Goal: Task Accomplishment & Management: Manage account settings

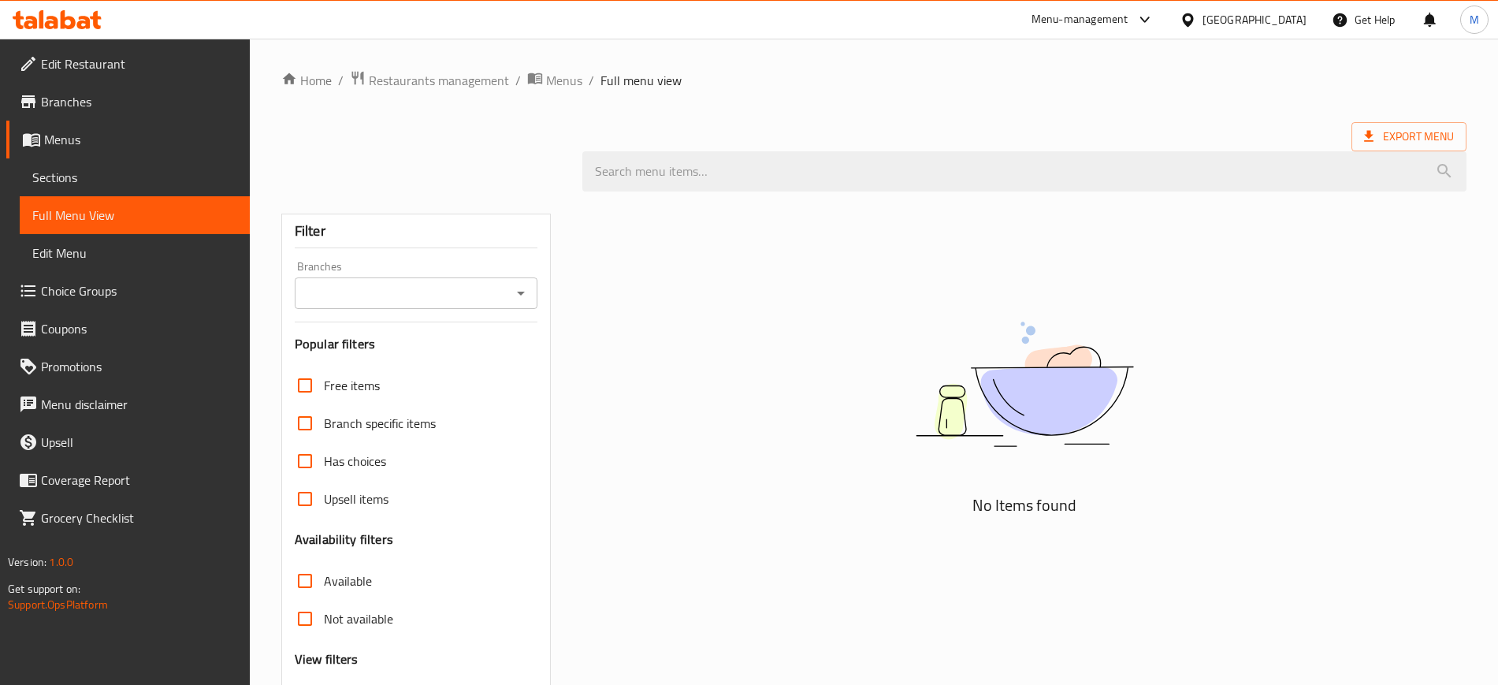
click at [1285, 5] on div "Kuwait" at bounding box center [1243, 20] width 152 height 38
click at [1193, 14] on icon at bounding box center [1187, 19] width 11 height 13
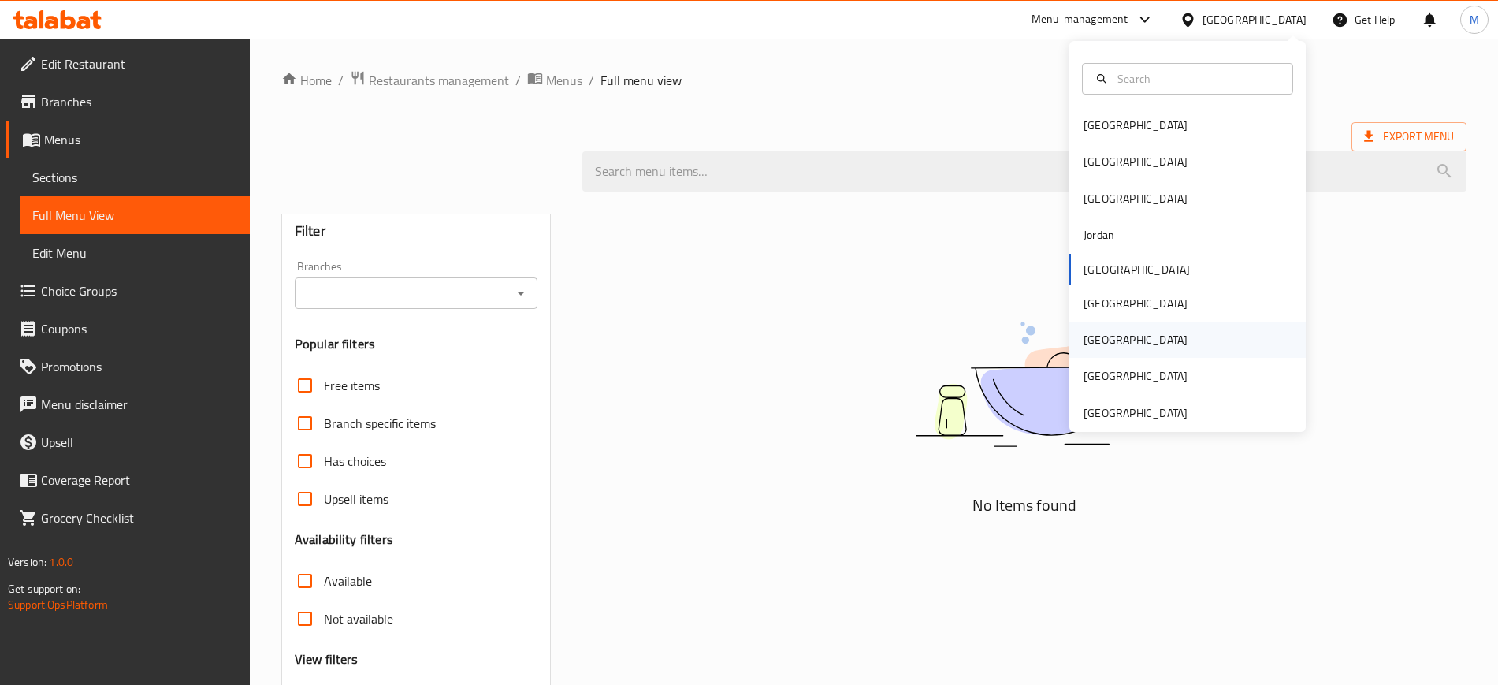
click at [1099, 345] on div "[GEOGRAPHIC_DATA]" at bounding box center [1135, 340] width 129 height 36
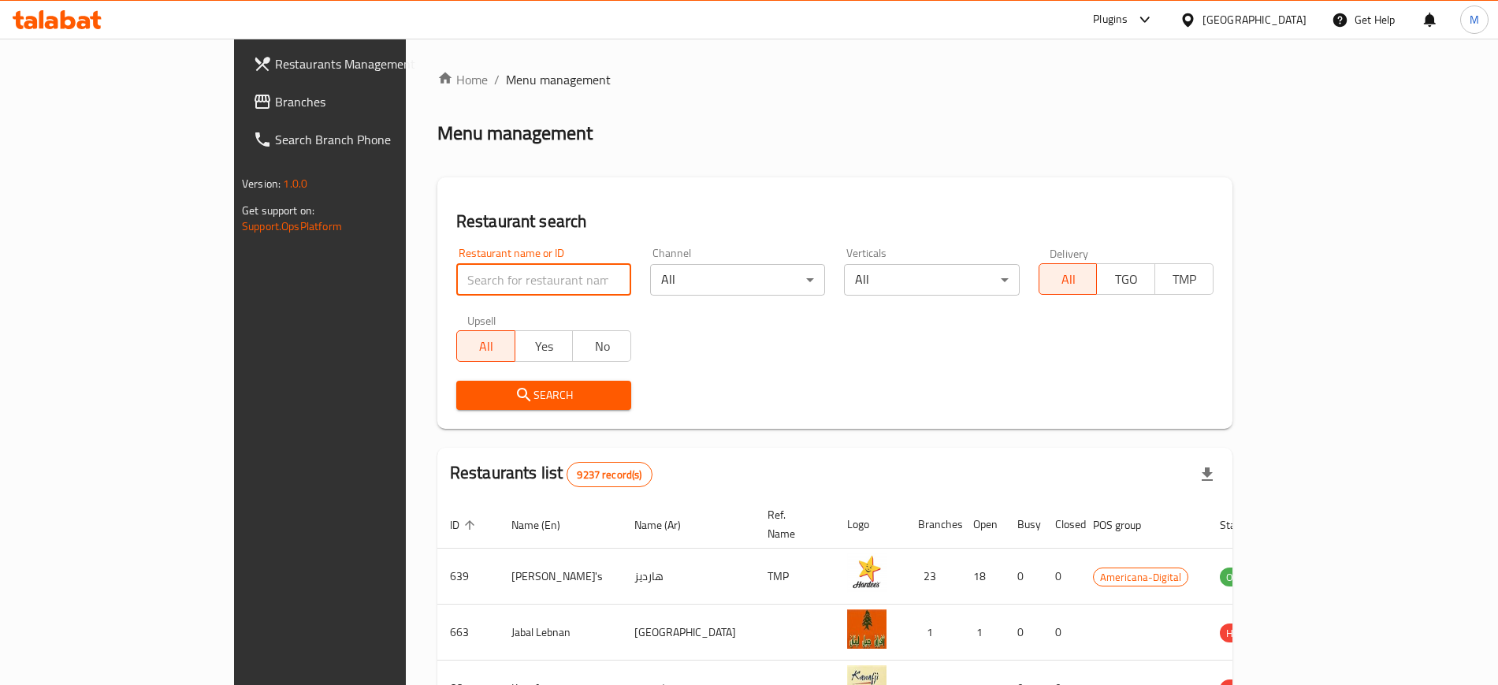
click at [507, 278] on input "search" at bounding box center [543, 280] width 175 height 32
paste input "707857"
type input "707857"
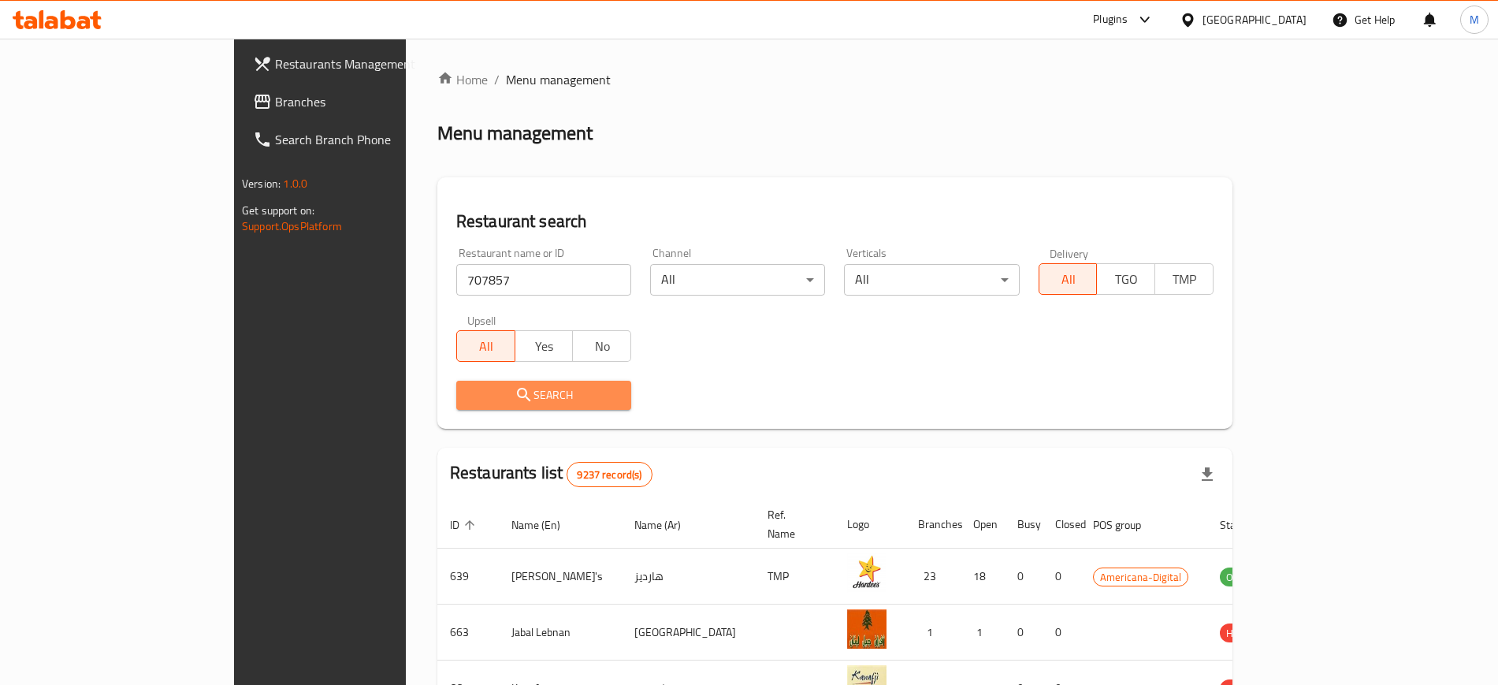
click at [473, 400] on span "Search" at bounding box center [544, 395] width 150 height 20
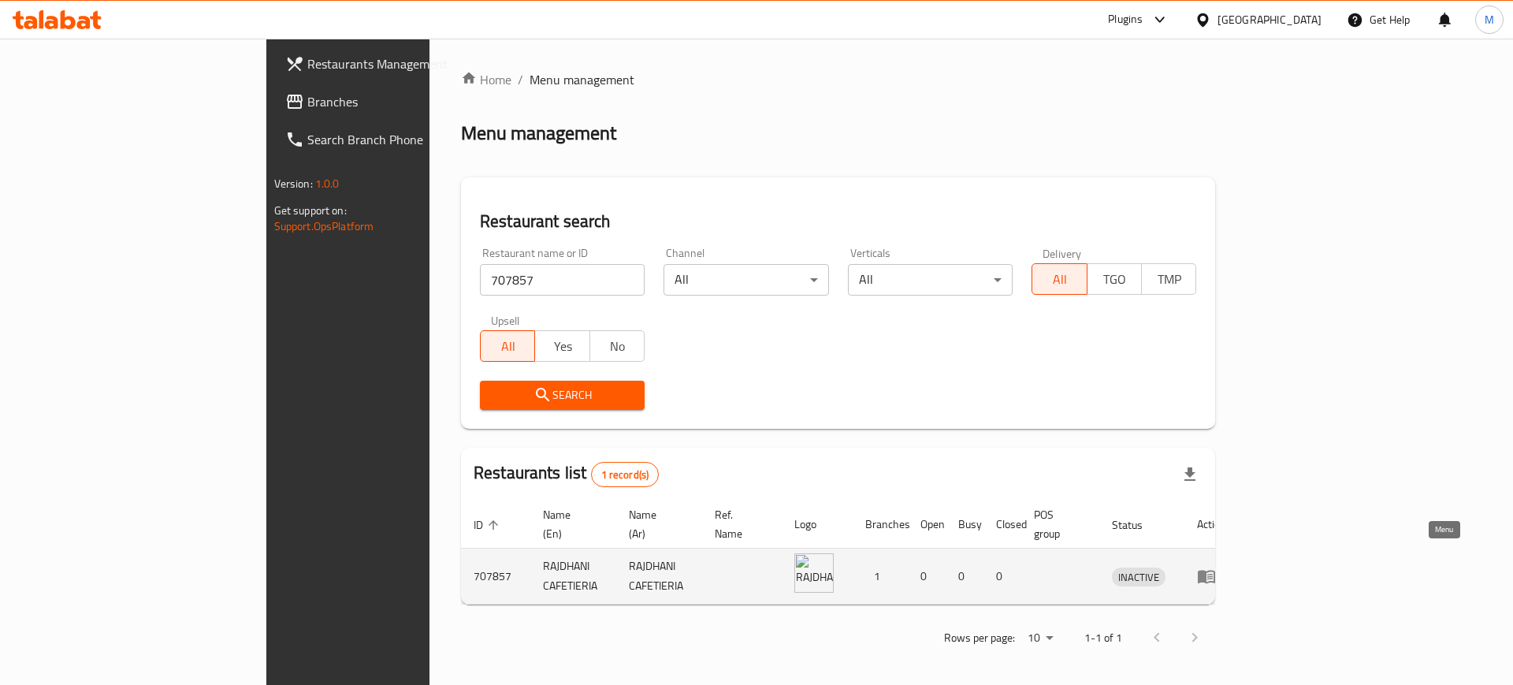
click at [1215, 571] on icon "enhanced table" at bounding box center [1206, 577] width 17 height 13
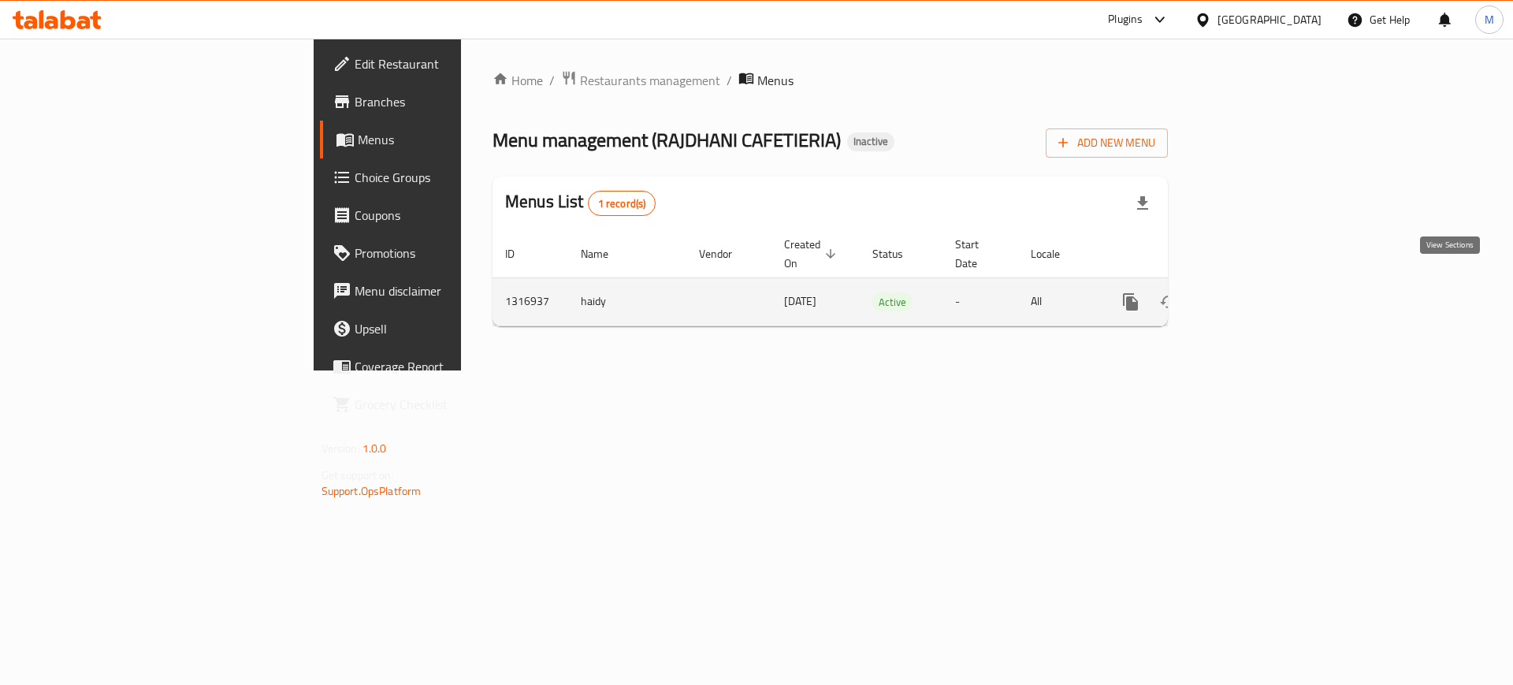
click at [1252, 295] on icon "enhanced table" at bounding box center [1244, 302] width 14 height 14
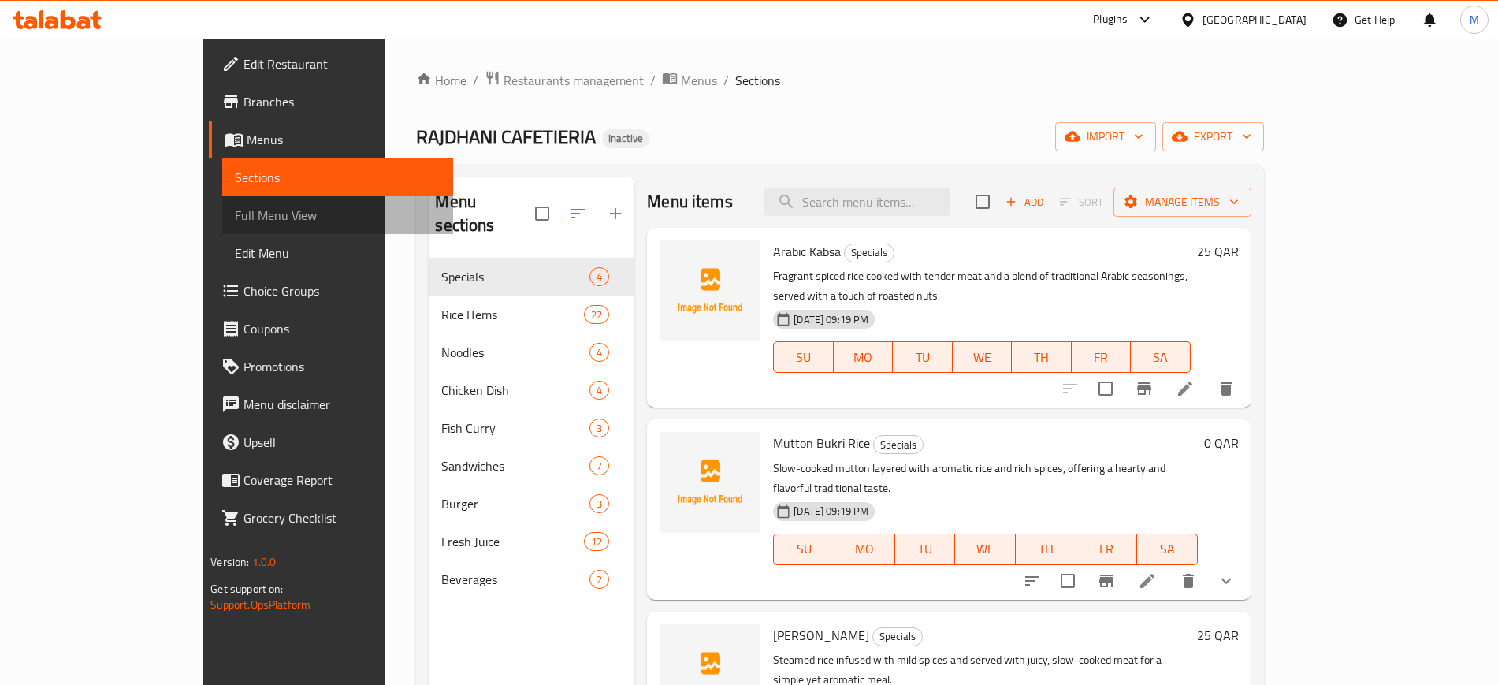
click at [235, 218] on span "Full Menu View" at bounding box center [337, 215] width 205 height 19
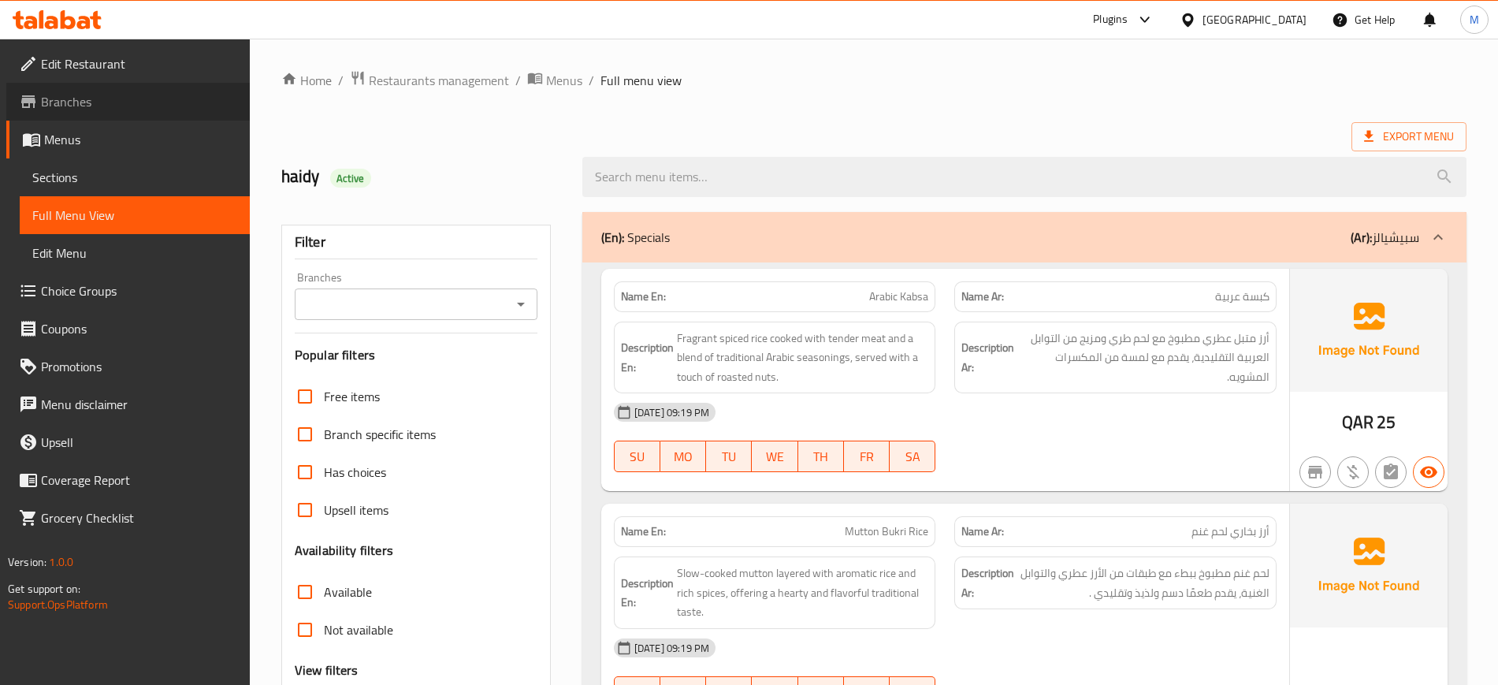
click at [74, 108] on span "Branches" at bounding box center [139, 101] width 196 height 19
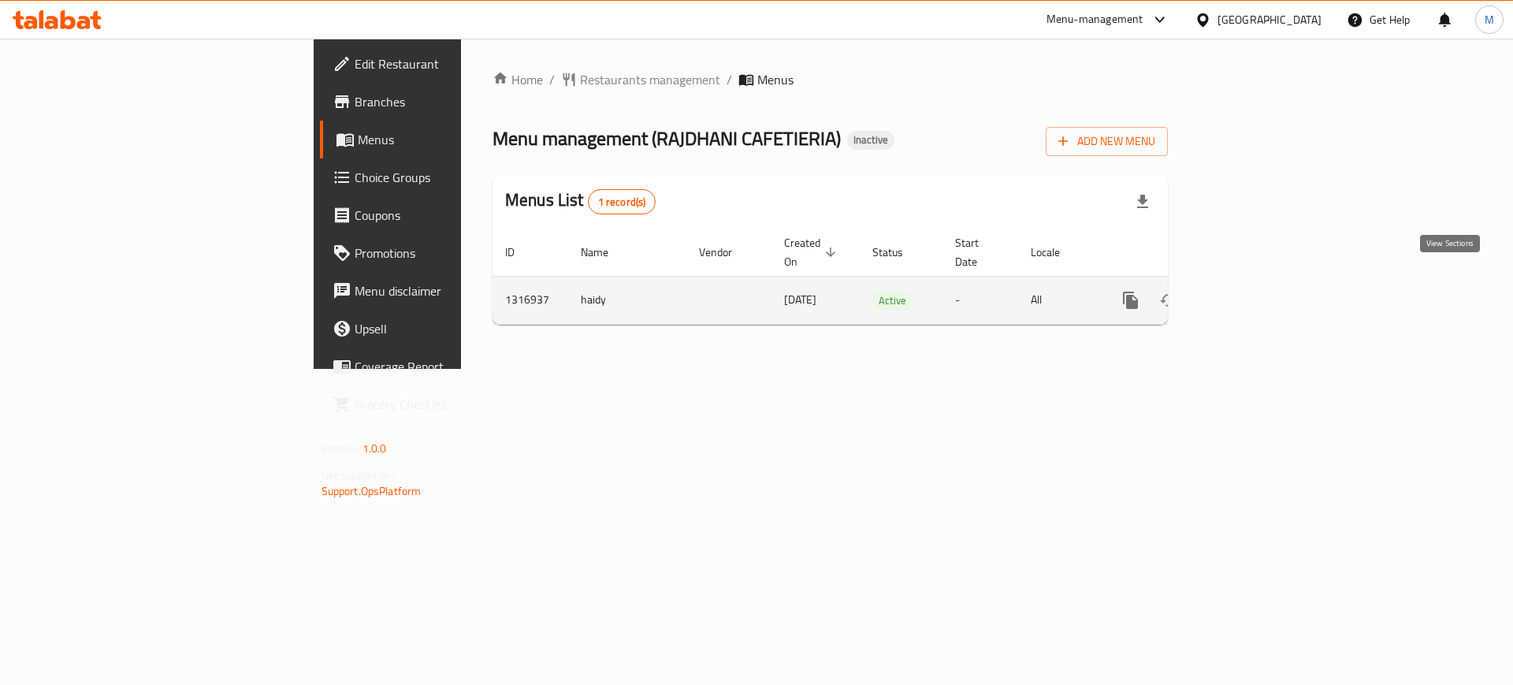
click at [1263, 293] on link "enhanced table" at bounding box center [1245, 300] width 38 height 38
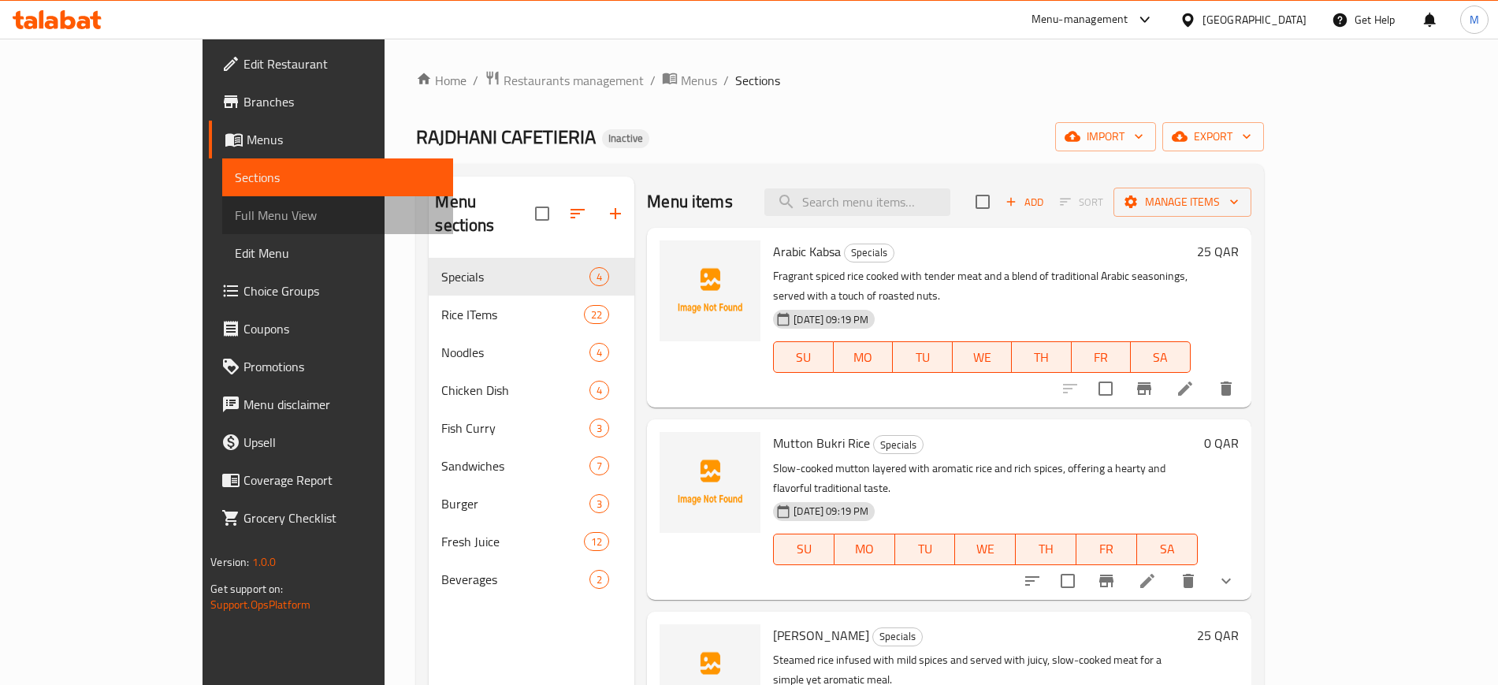
click at [235, 209] on span "Full Menu View" at bounding box center [337, 215] width 205 height 19
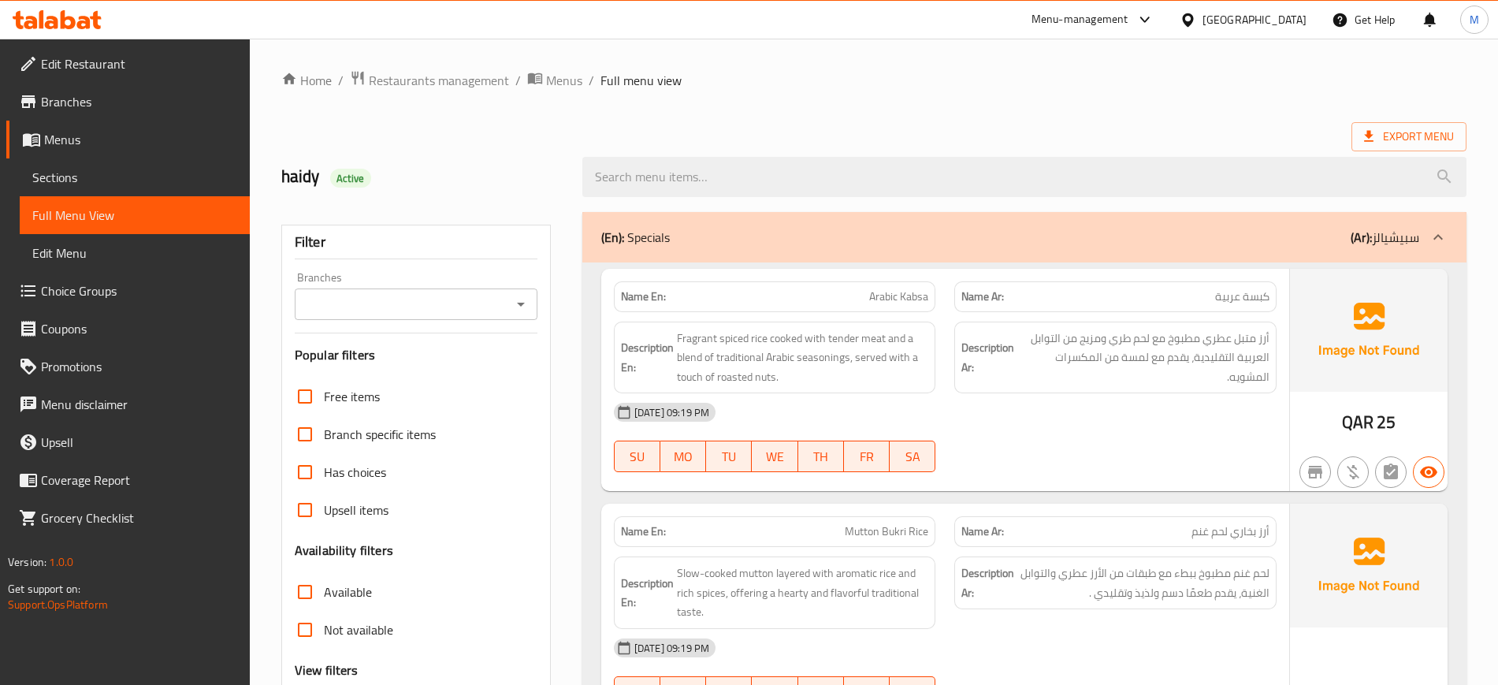
click at [1079, 445] on div "12-10-2025 09:19 PM SU MO TU WE TH FR SA" at bounding box center [945, 437] width 682 height 88
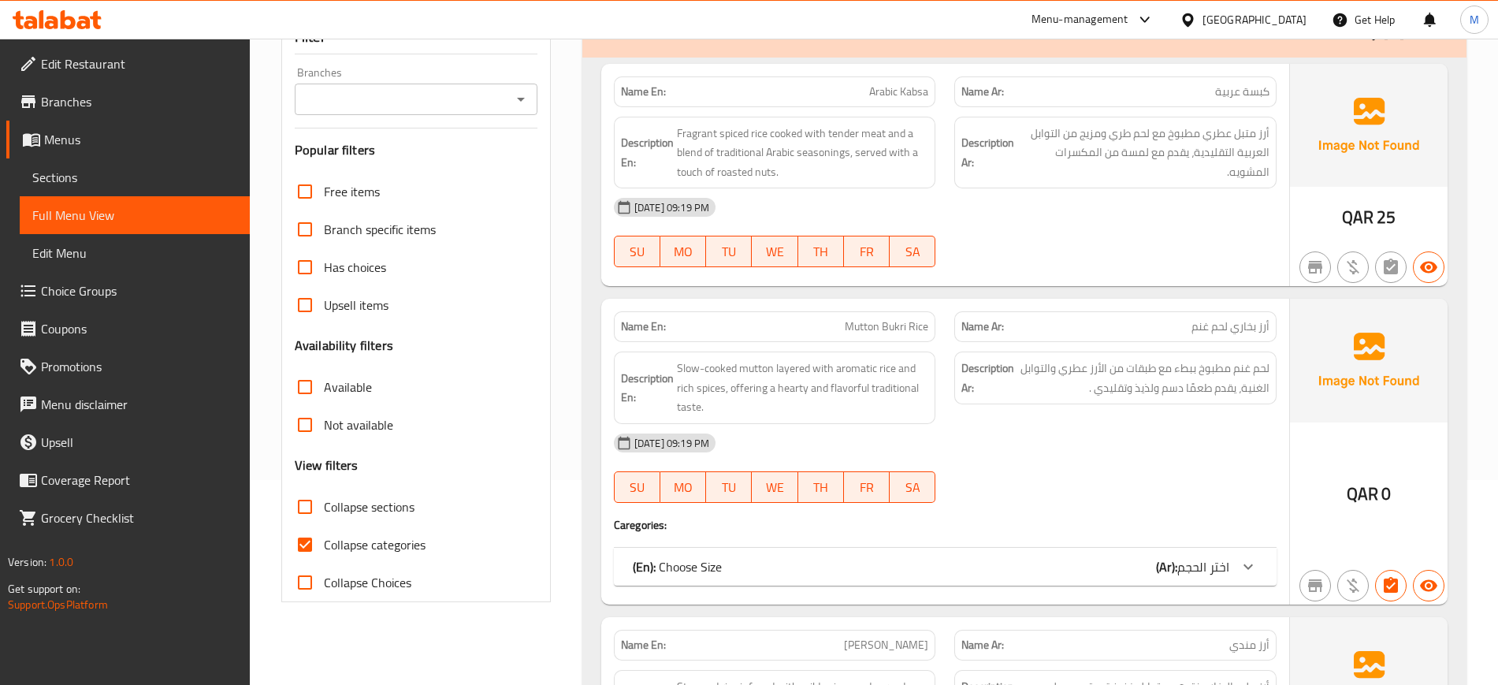
scroll to position [276, 0]
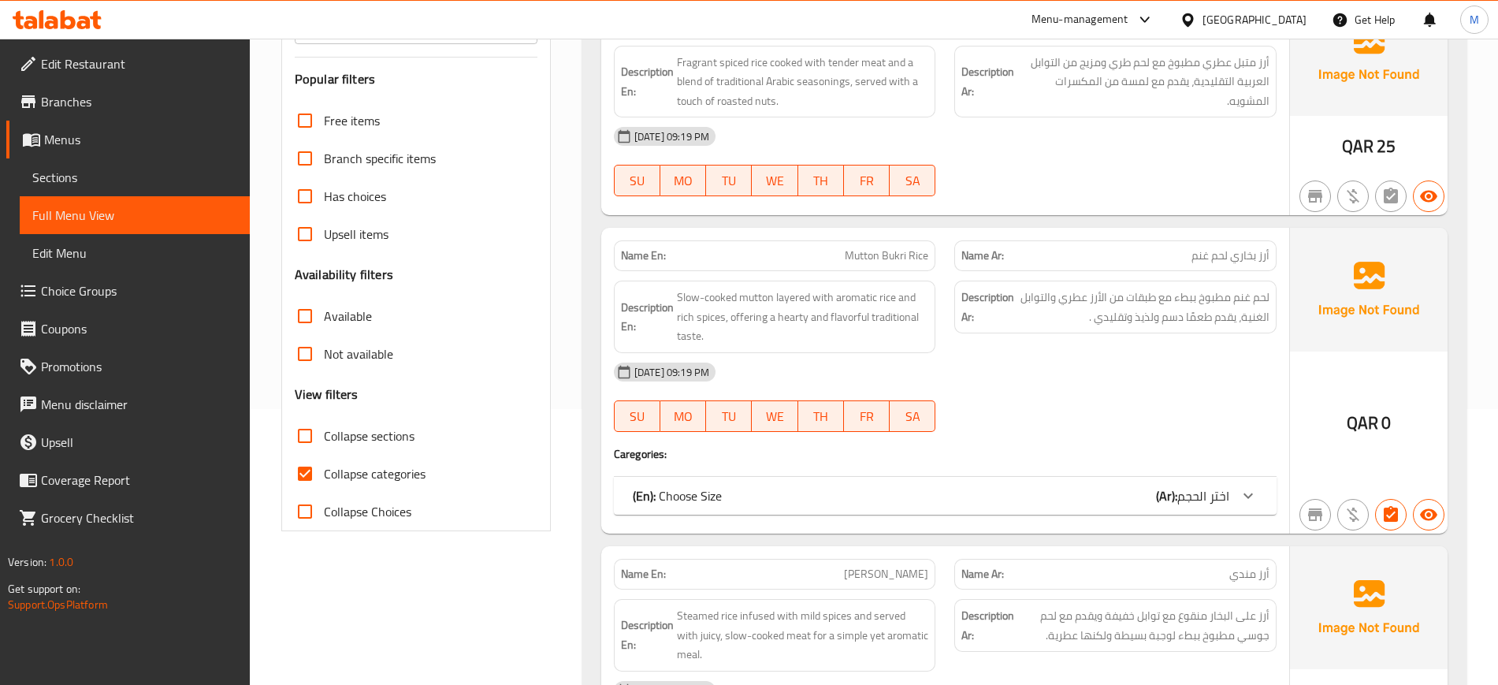
click at [1047, 489] on div "(En): Choose Size (Ar): اختر الحجم" at bounding box center [931, 495] width 597 height 19
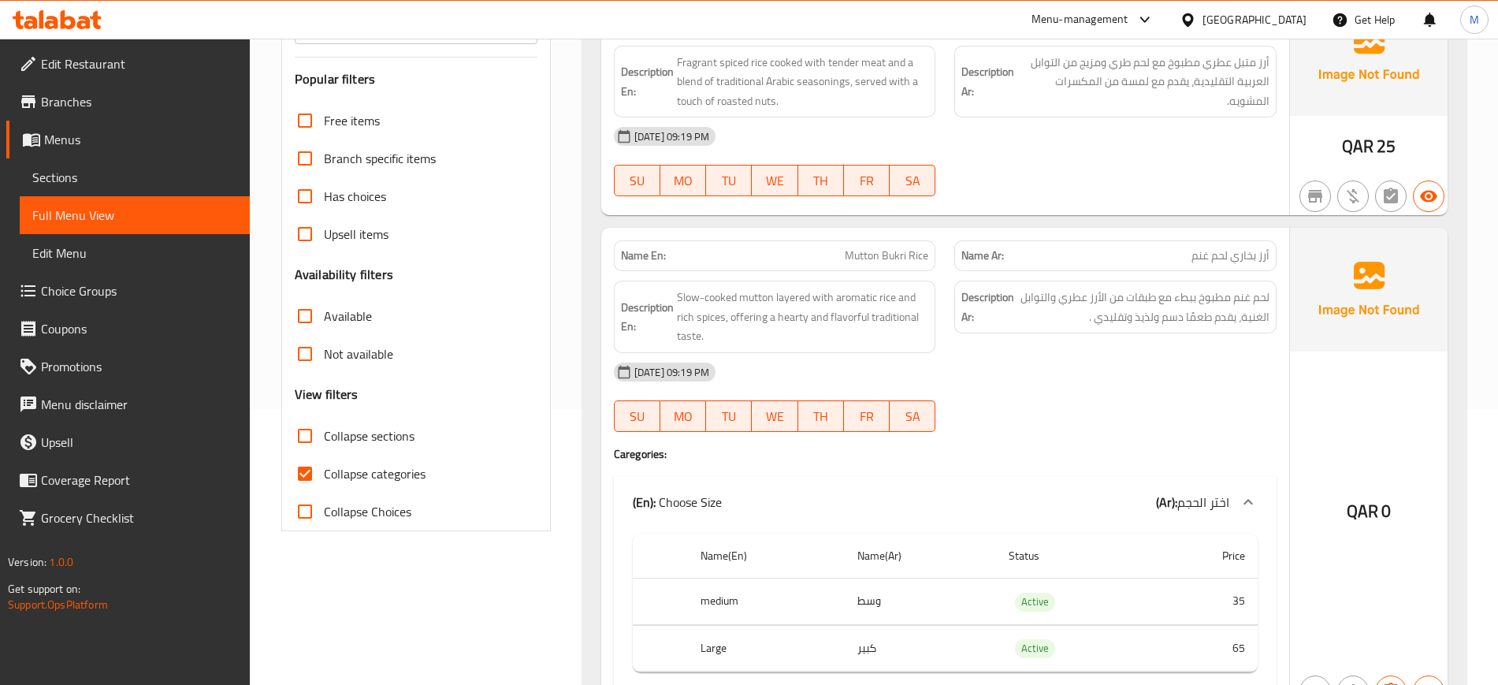
click at [1112, 379] on div "[DATE] 09:19 PM" at bounding box center [945, 372] width 682 height 38
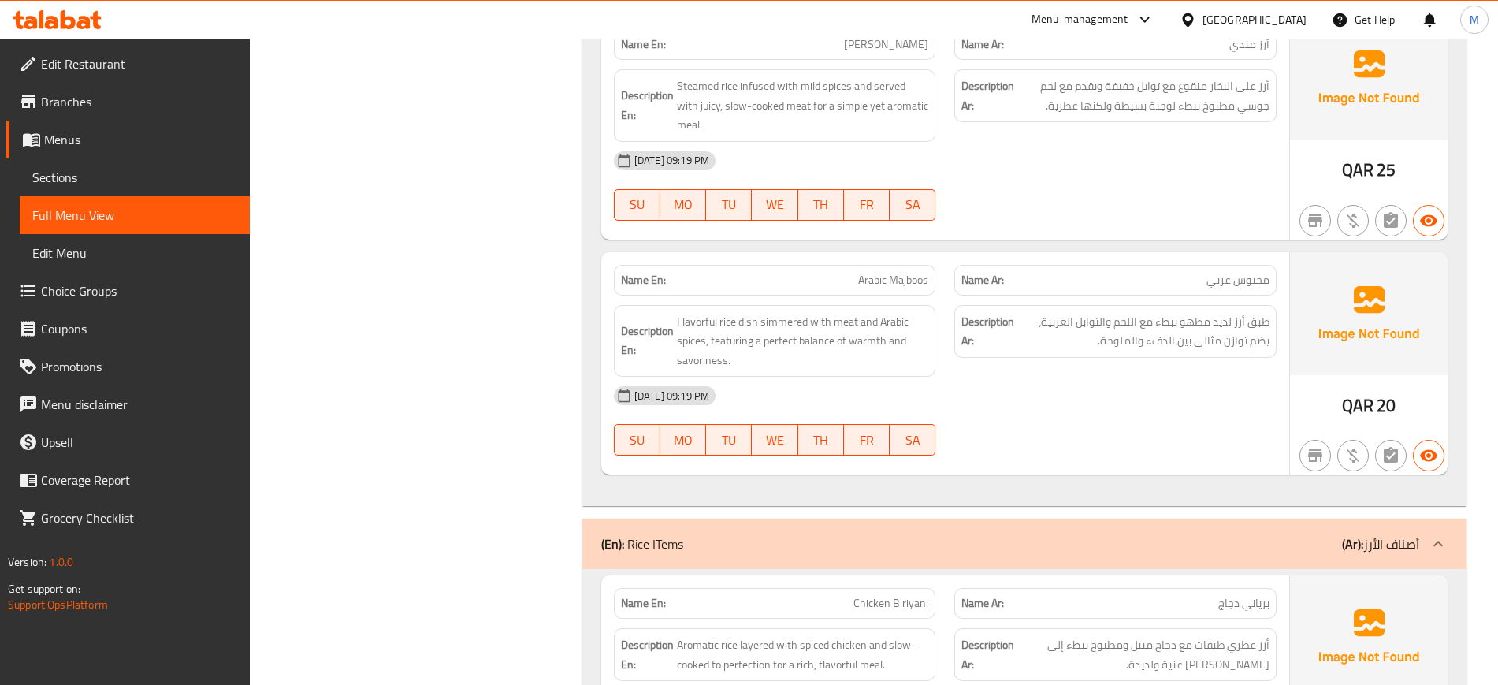
scroll to position [985, 0]
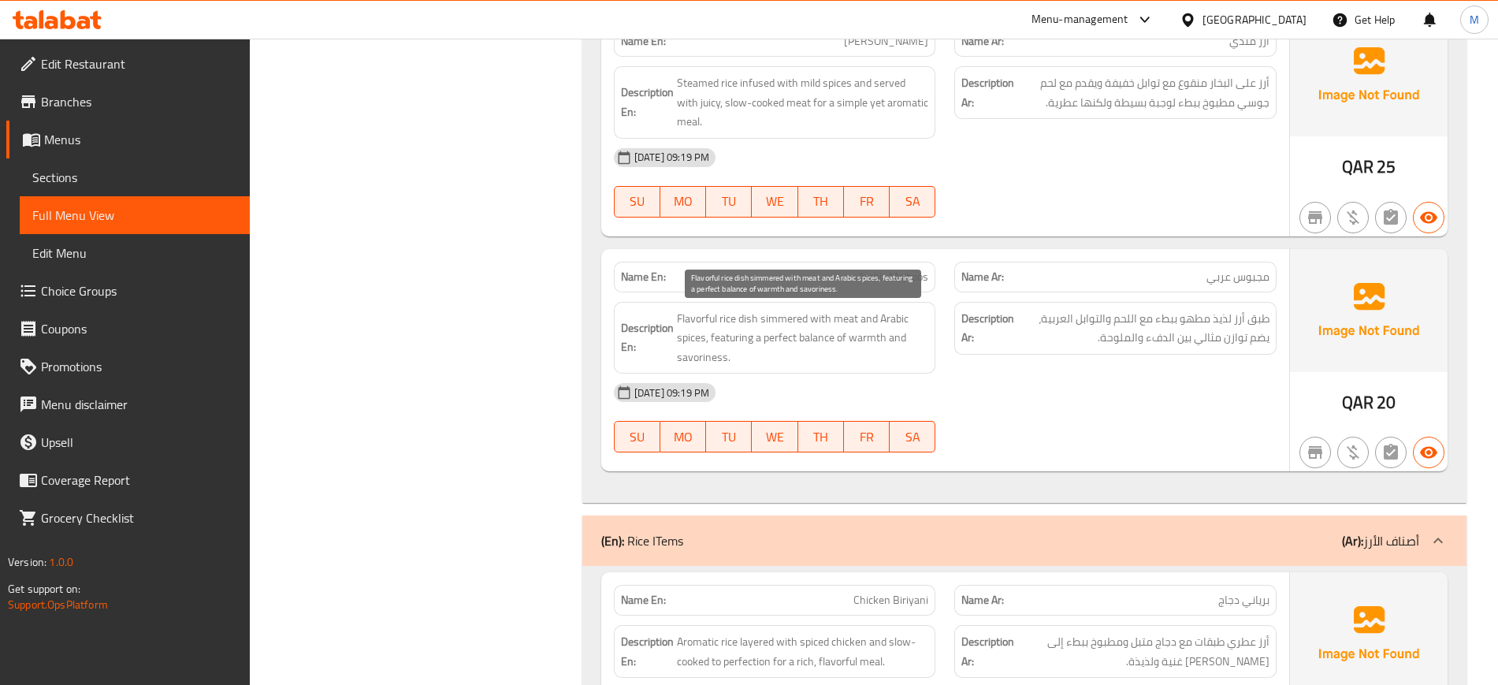
click at [874, 336] on span "Flavorful rice dish simmered with meat and Arabic spices, featuring a perfect b…" at bounding box center [803, 338] width 252 height 58
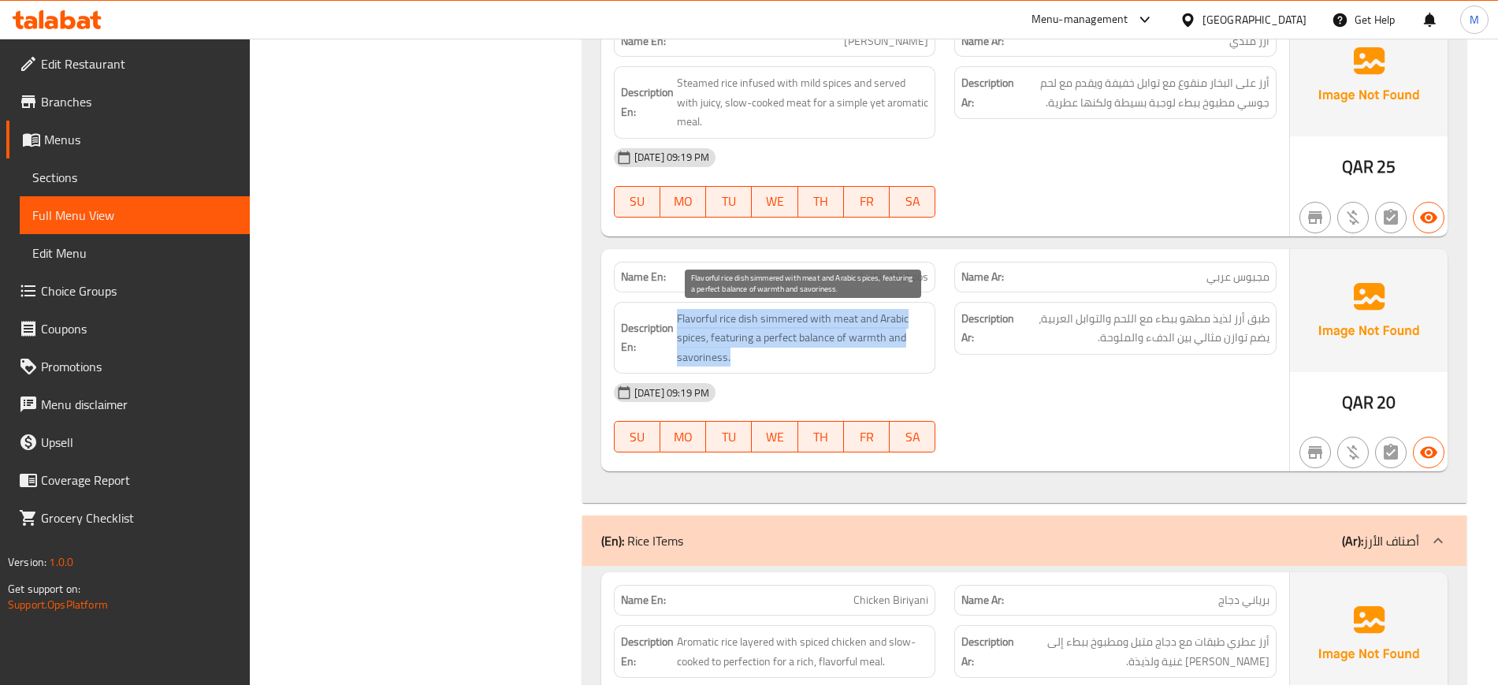
click at [874, 336] on span "Flavorful rice dish simmered with meat and Arabic spices, featuring a perfect b…" at bounding box center [803, 338] width 252 height 58
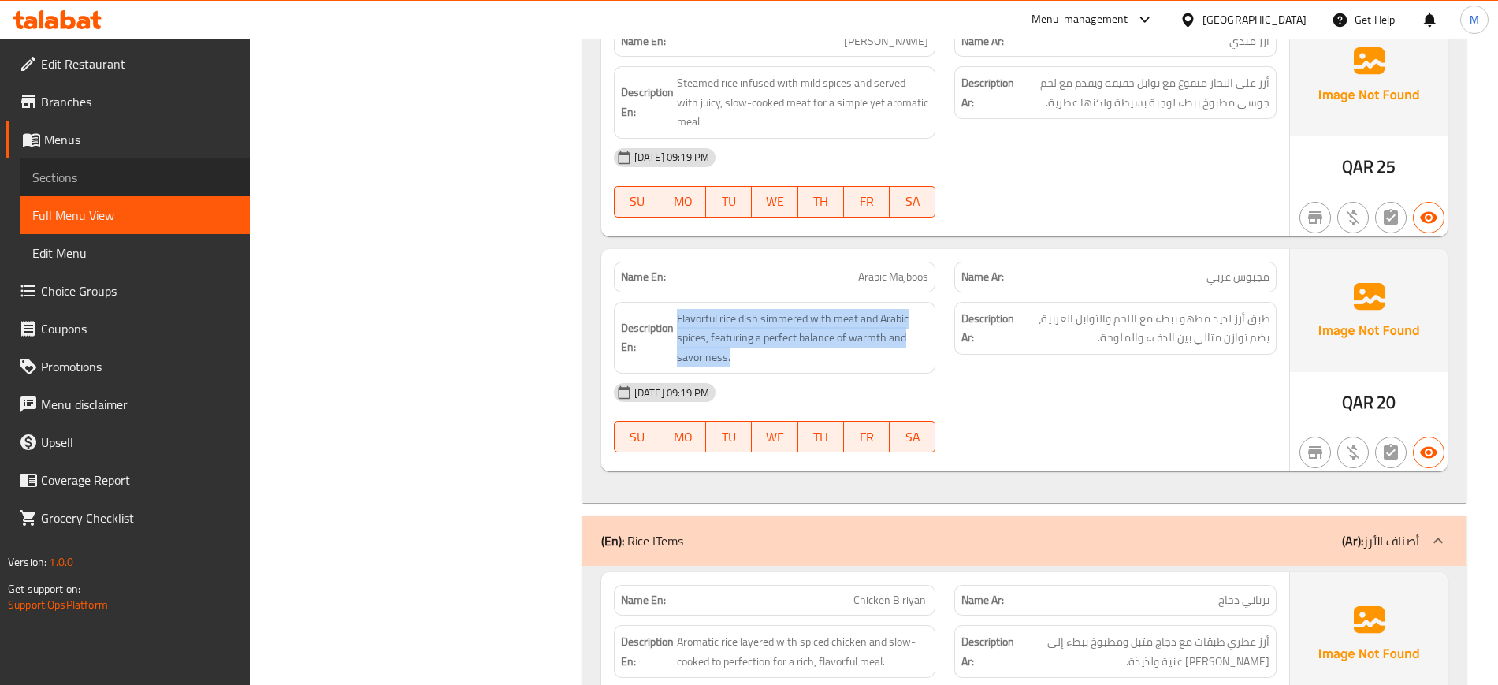
click at [167, 169] on span "Sections" at bounding box center [134, 177] width 205 height 19
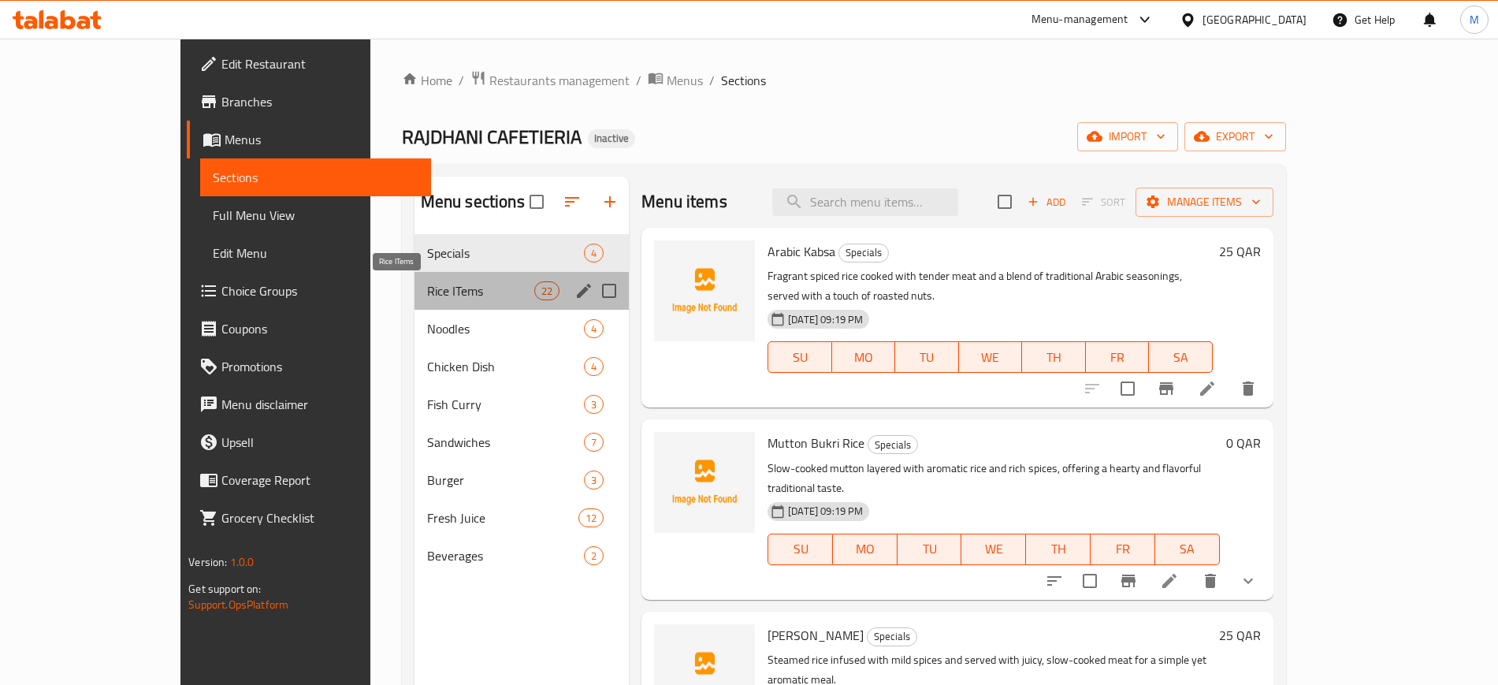
click at [427, 284] on span "Rice ITems" at bounding box center [480, 290] width 107 height 19
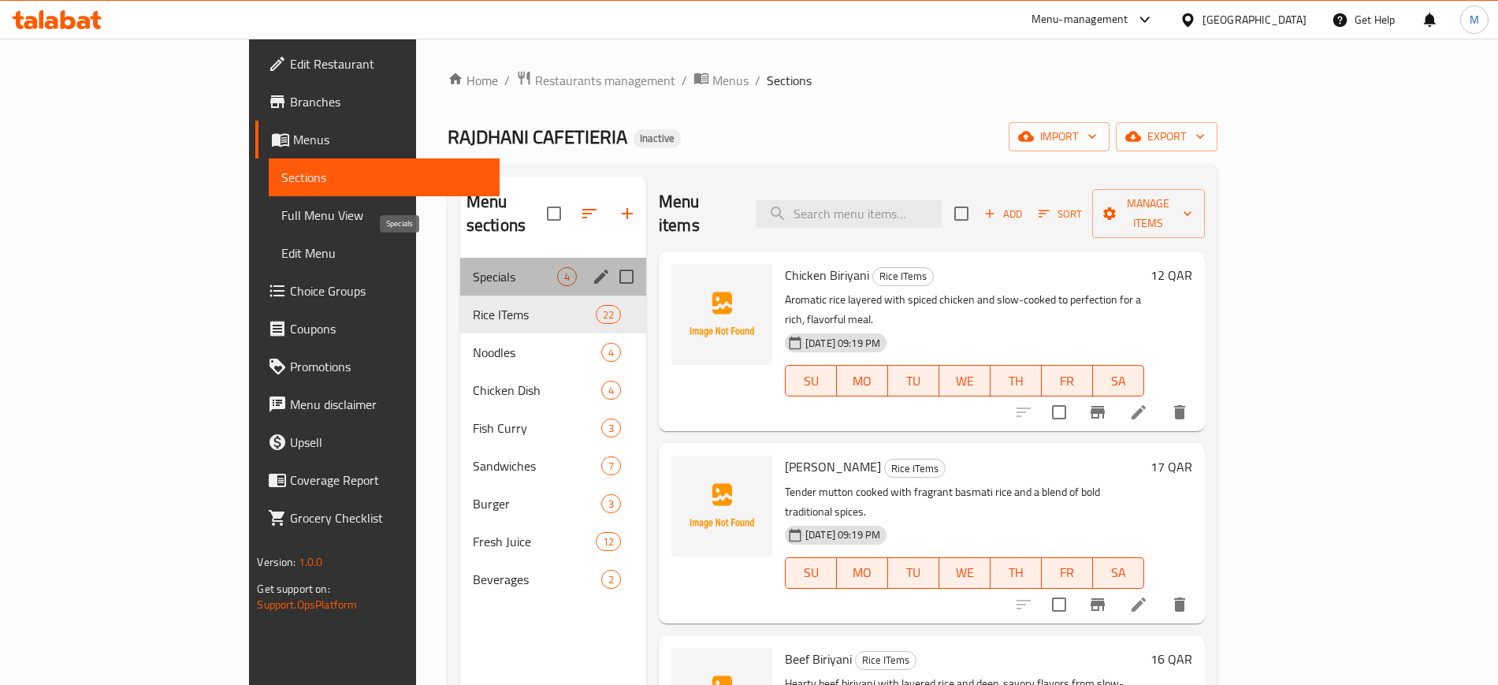
click at [473, 267] on span "Specials" at bounding box center [515, 276] width 84 height 19
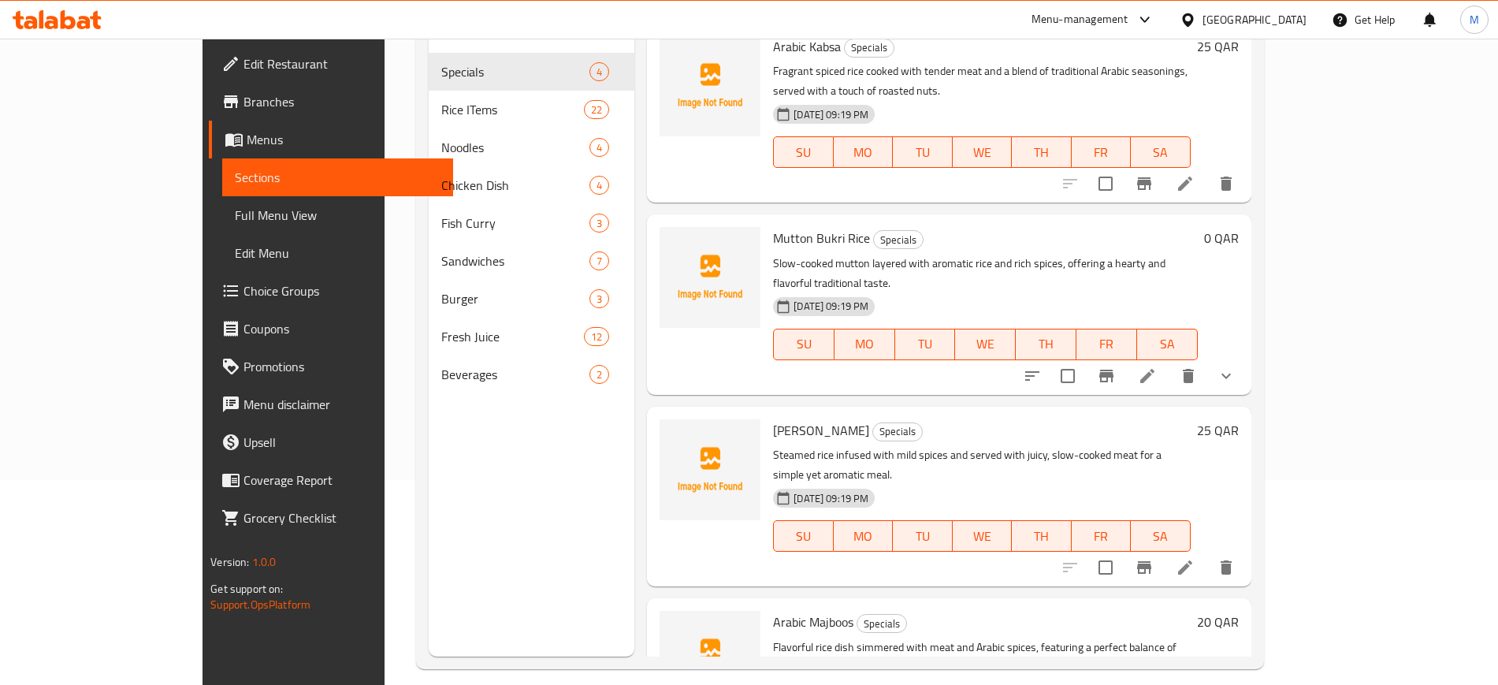
scroll to position [221, 0]
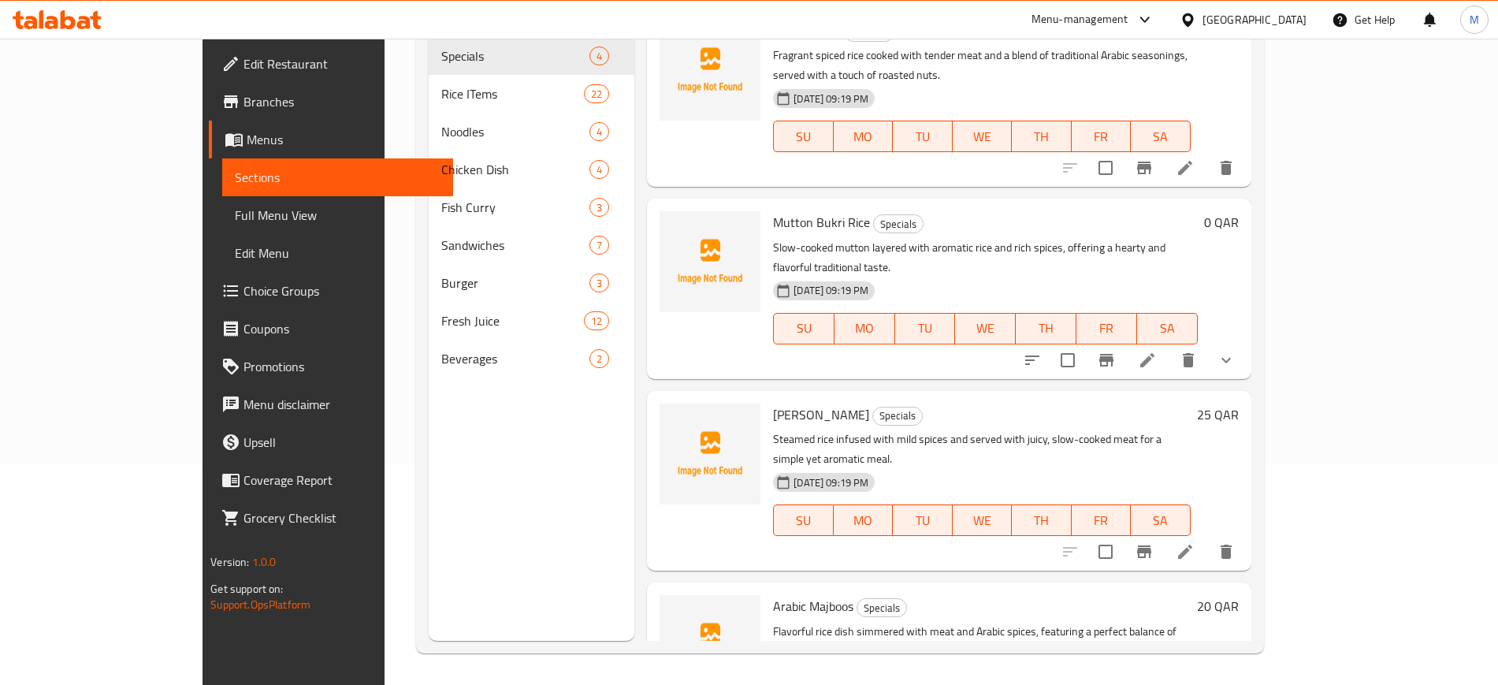
click at [1263, 642] on div "Menu sections Specials 4 Rice ITems 22 Noodles 4 Chicken Dish 4 Fish Curry 3 Sa…" at bounding box center [839, 298] width 847 height 710
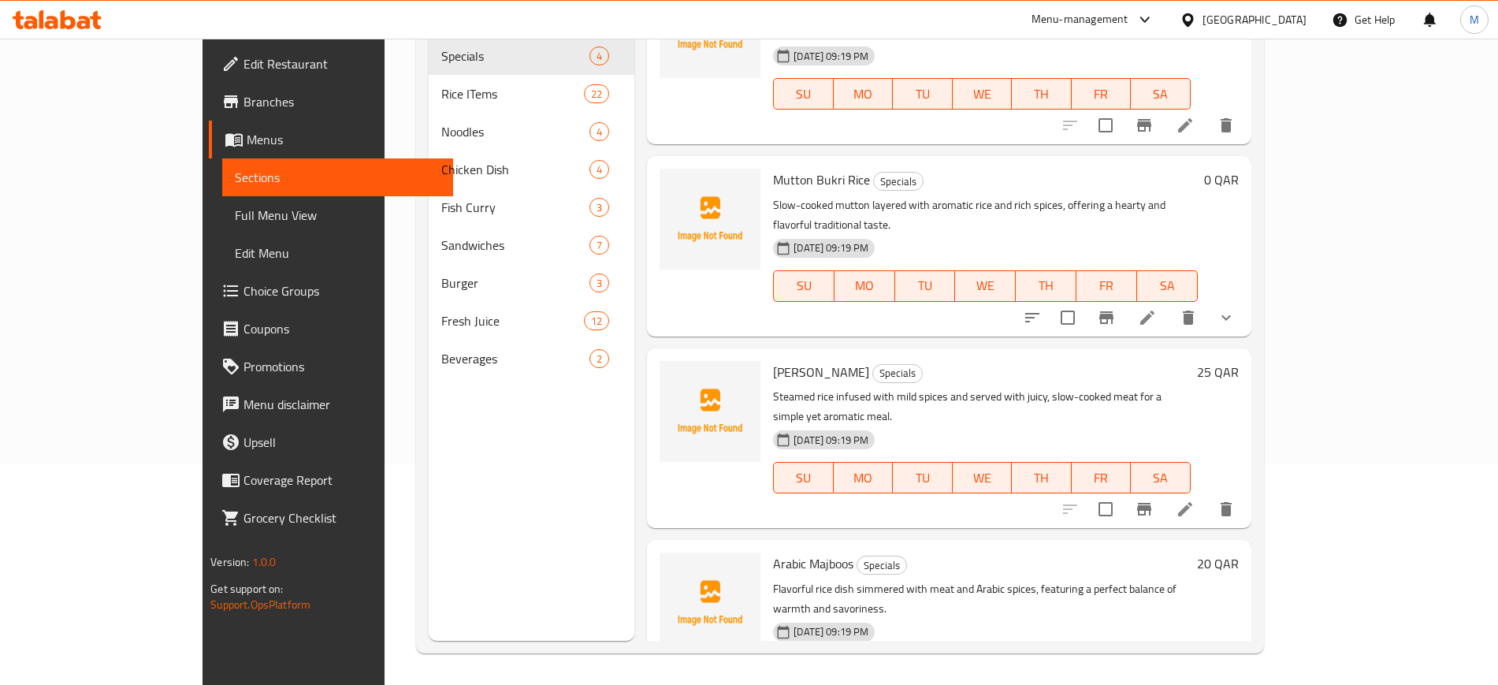
scroll to position [43, 0]
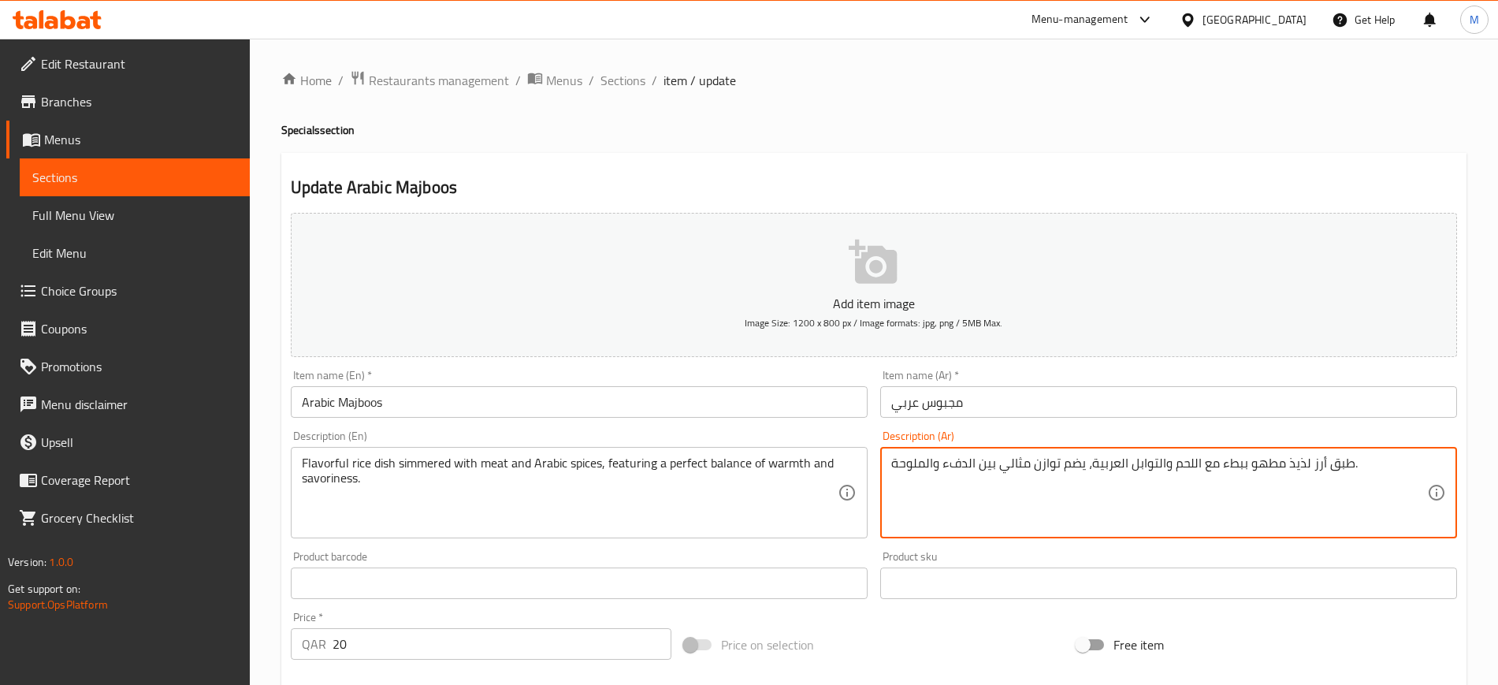
paste textarea "طبق أرز لذيذ مطهو على نار هادئة مع اللحم والتوابل العربية، يتميز بتوازن مثالي ب…"
type textarea "طبق أرز لذيذ مطهو ببطء مع اللحم والتوابل العربية، يضم توازن مثالي بين الدفء وال…"
click at [1265, 458] on textarea "طبق أرز لذيذ مطهو ببطء مع اللحم والتوابل العربية، يضم توازن مثالي بين الدفء وال…" at bounding box center [1159, 493] width 536 height 75
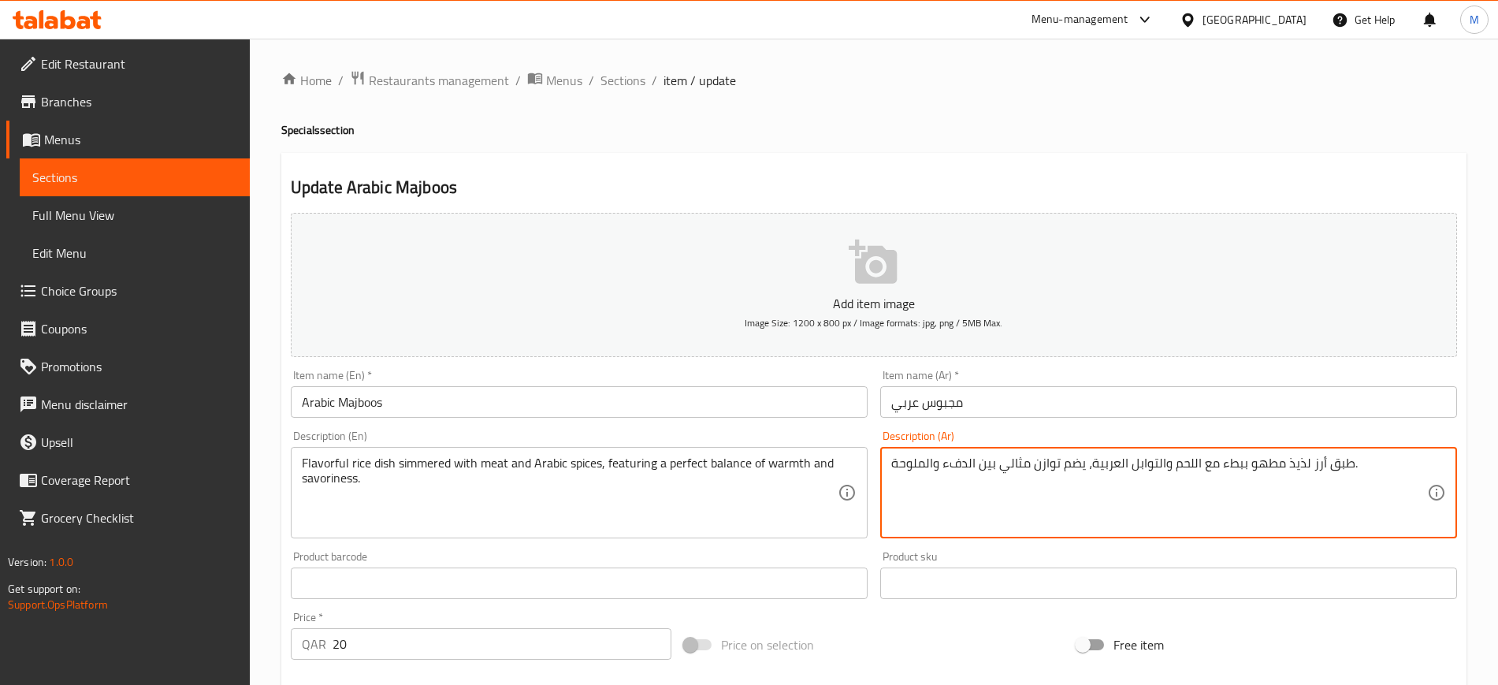
click at [1265, 458] on textarea "طبق أرز لذيذ مطهو ببطء مع اللحم والتوابل العربية، يضم توازن مثالي بين الدفء وال…" at bounding box center [1159, 493] width 536 height 75
paste textarea "طبق أرز لذيذ مطهو على نار هادئة مع اللحم والتوابل العربية، يتميز بتوازن مثالي ب…"
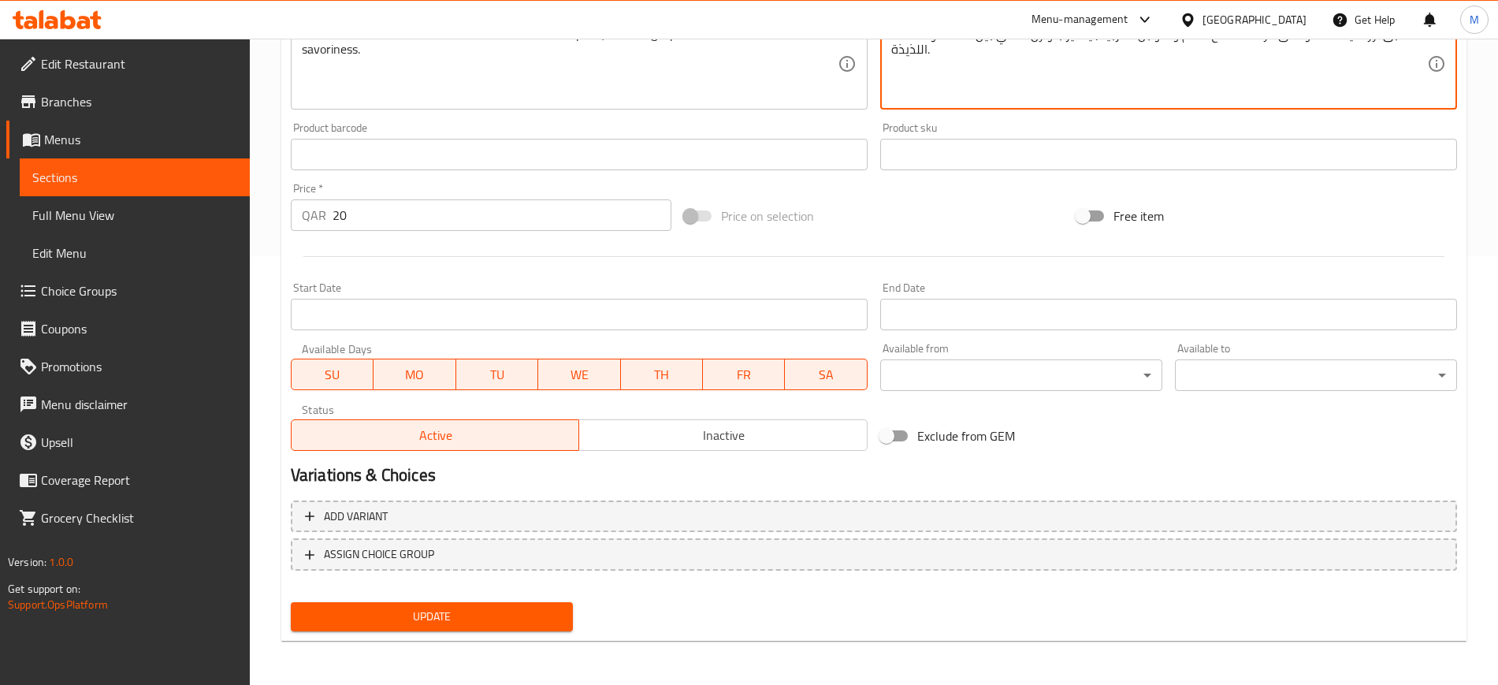
type textarea "طبق أرز لذيذ مطهو على نار هادئة مع اللحم والتوابل العربية، يتميز بتوازن مثالي ب…"
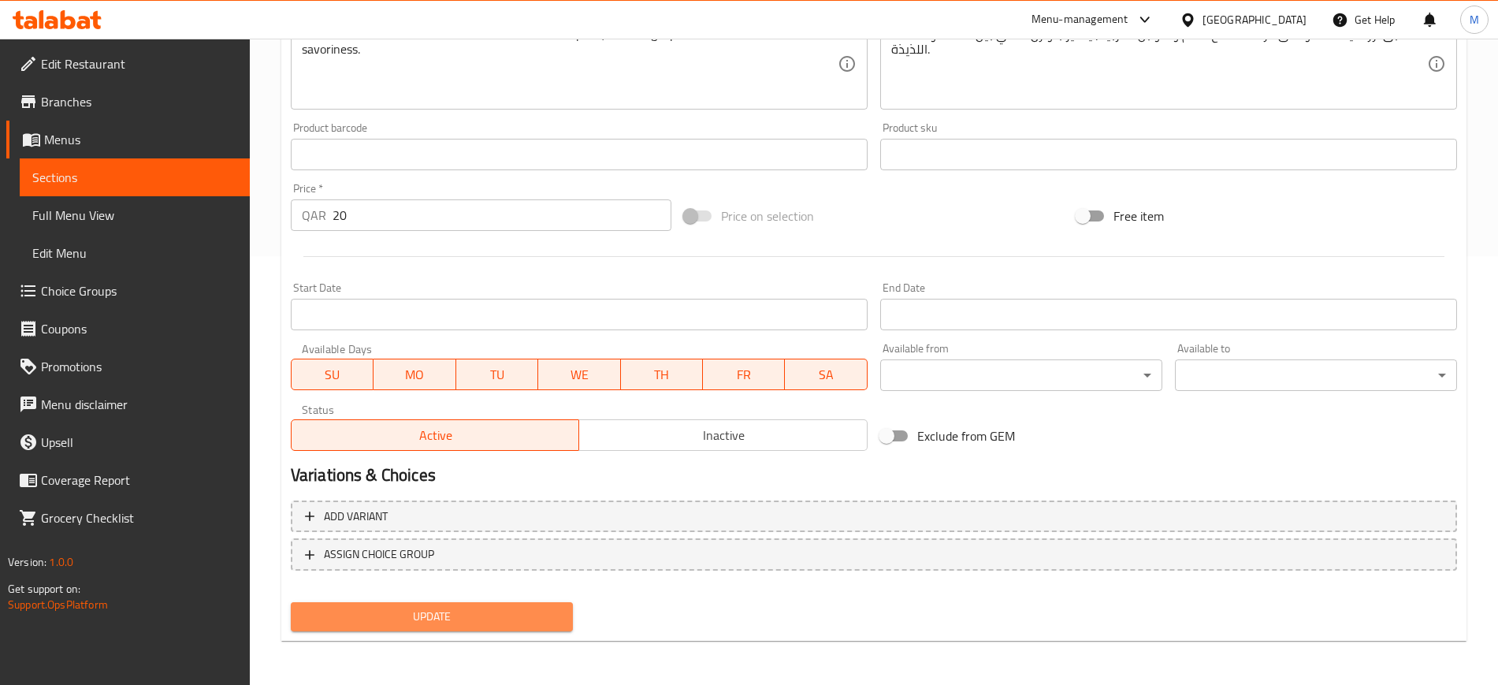
click at [533, 608] on span "Update" at bounding box center [431, 617] width 257 height 20
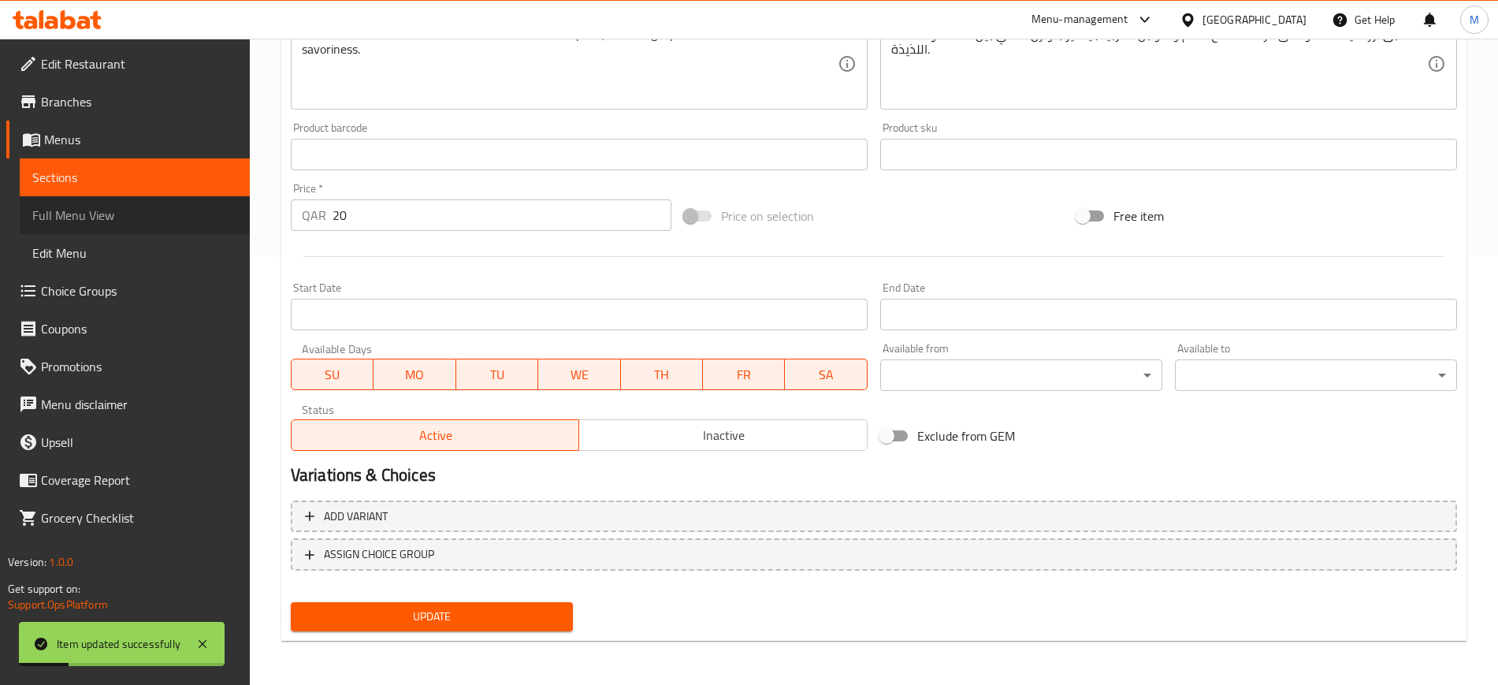
click at [152, 228] on link "Full Menu View" at bounding box center [135, 215] width 230 height 38
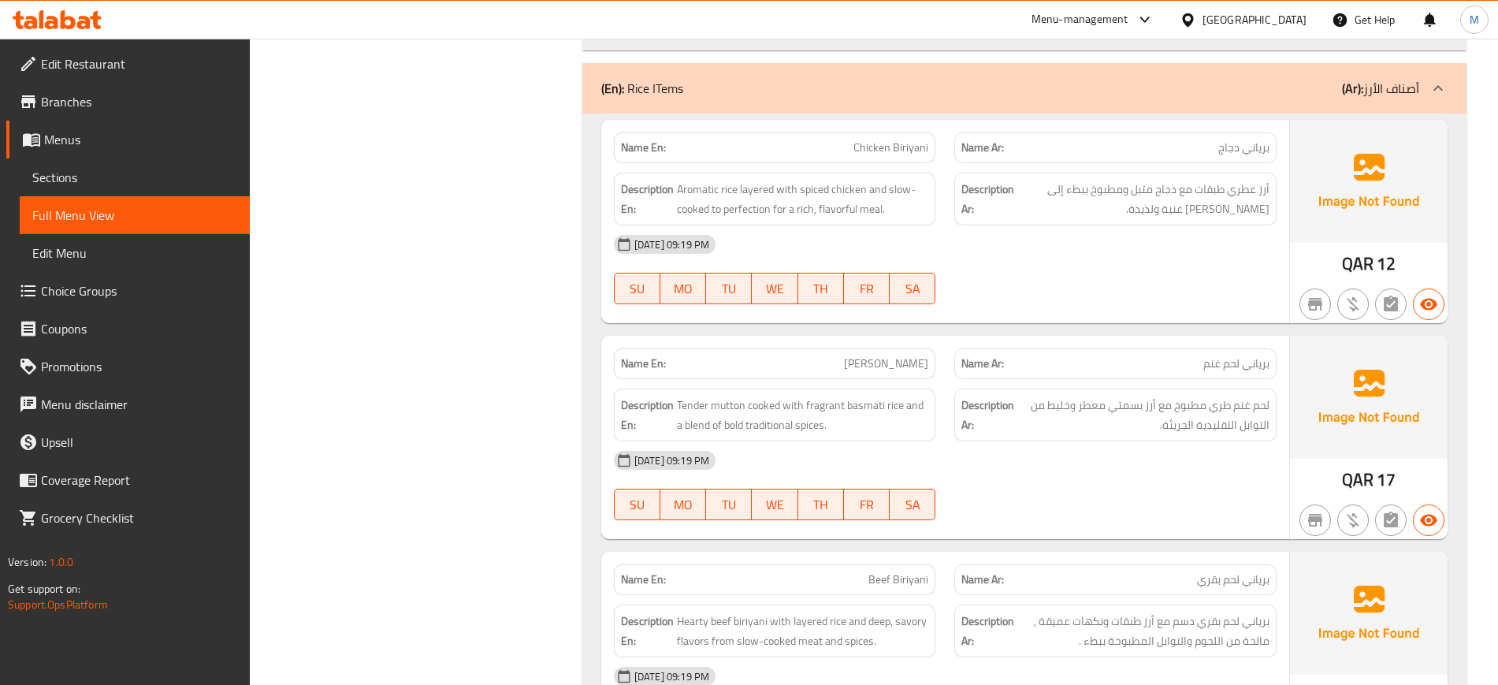
scroll to position [1296, 0]
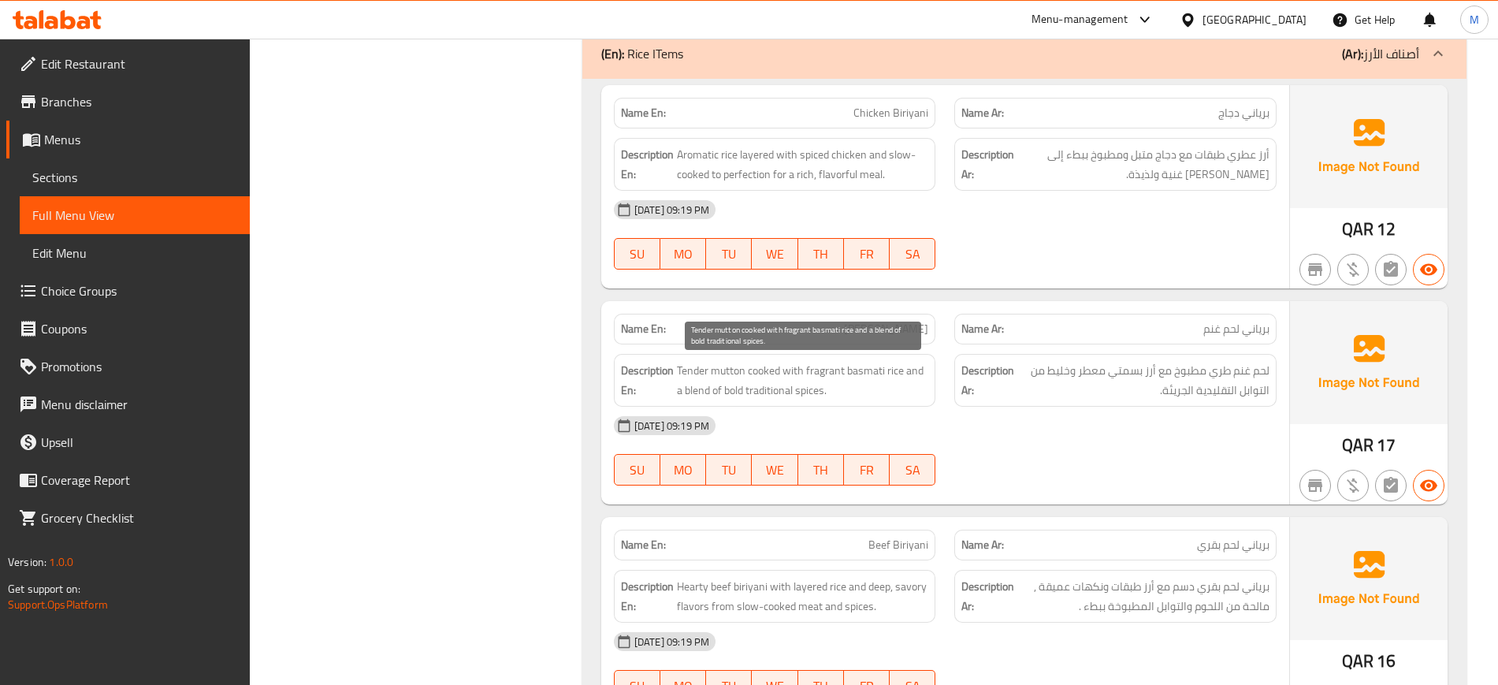
click at [802, 390] on span "Tender mutton cooked with fragrant basmati rice and a blend of bold traditional…" at bounding box center [803, 380] width 252 height 39
copy span "Tender mutton cooked with fragrant basmati rice and a blend of bold traditional…"
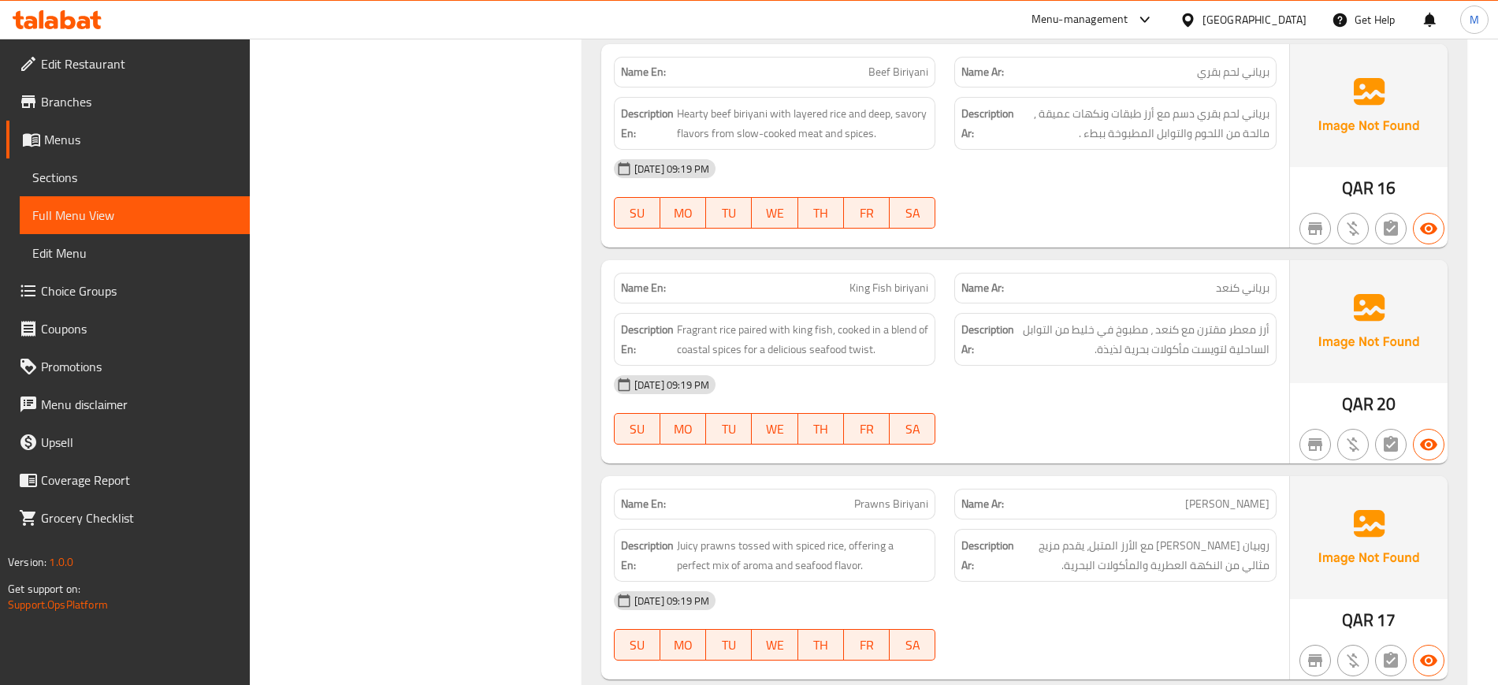
scroll to position [1808, 0]
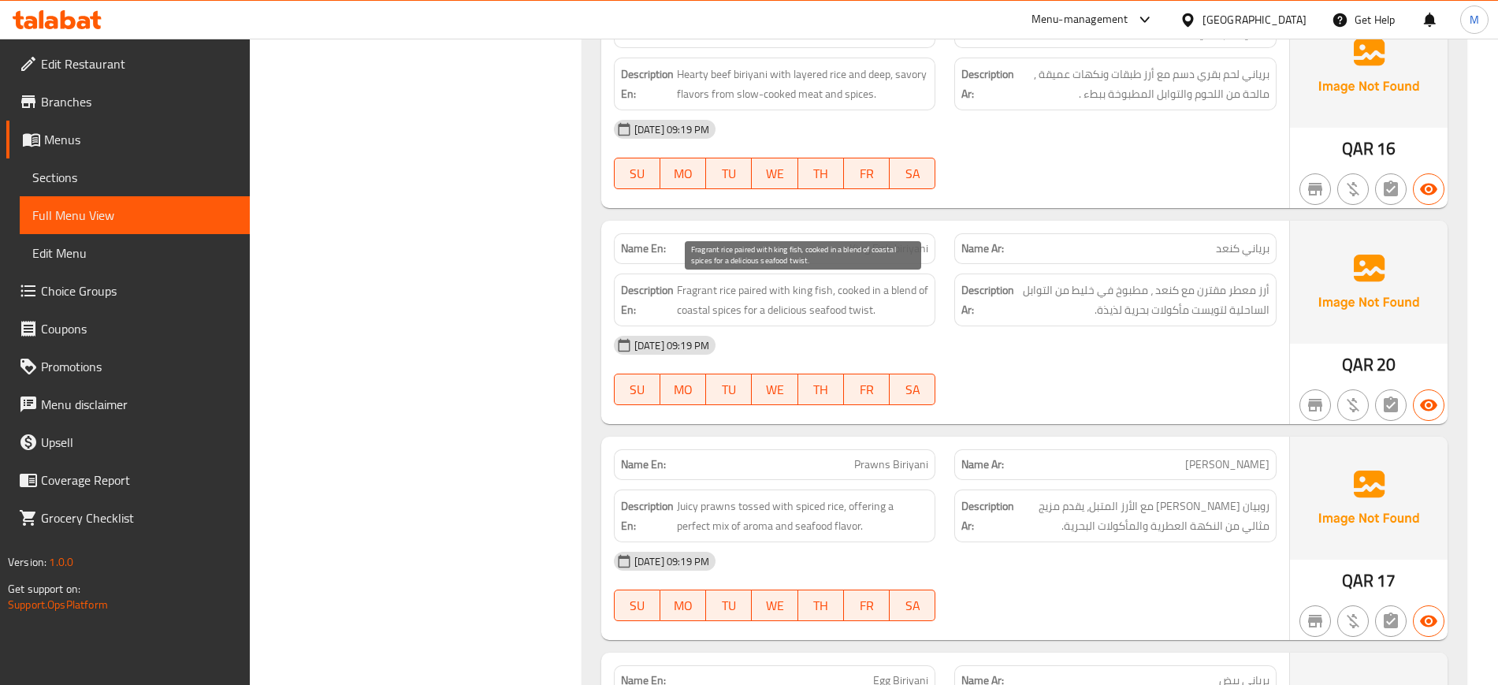
click at [727, 306] on span "Fragrant rice paired with king fish, cooked in a blend of coastal spices for a …" at bounding box center [803, 300] width 252 height 39
copy span "Fragrant rice paired with king fish, cooked in a blend of coastal spices for a …"
click at [1122, 358] on div "[DATE] 09:19 PM" at bounding box center [945, 345] width 682 height 38
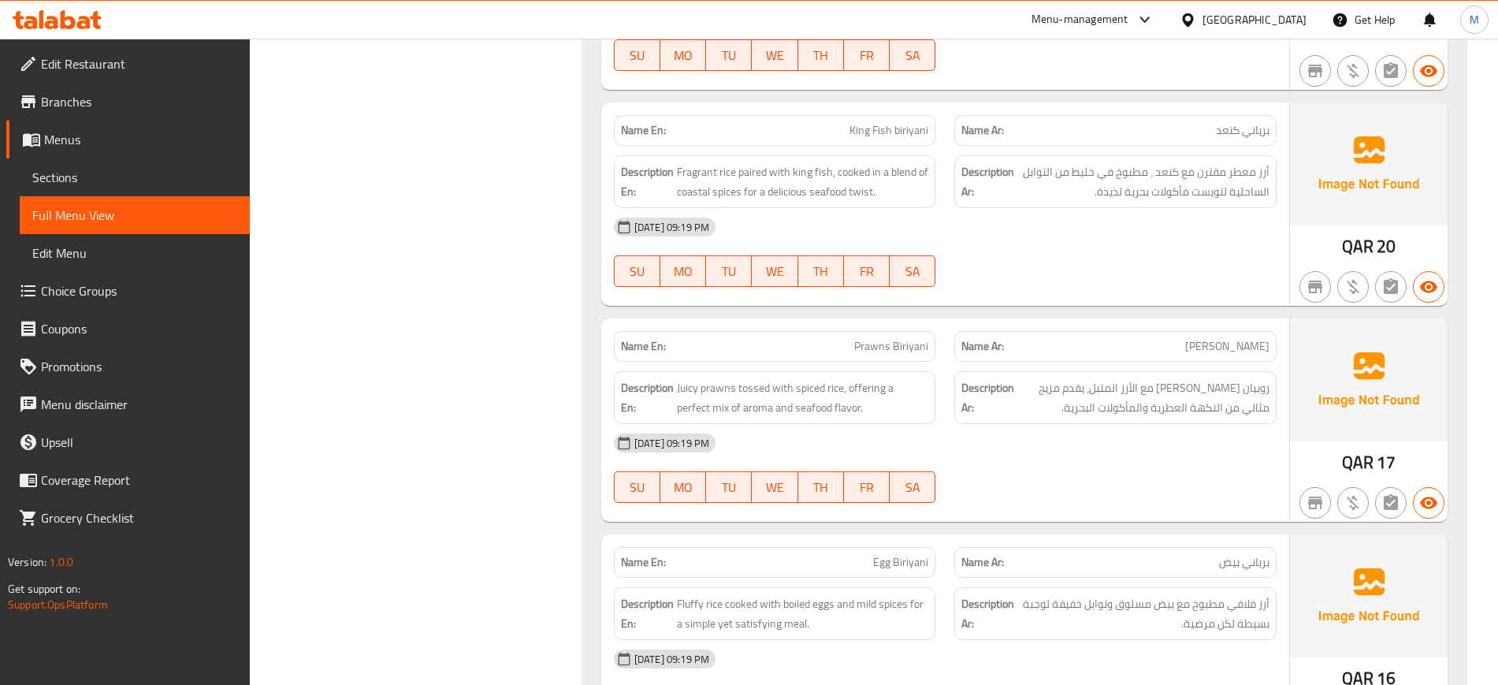
scroll to position [1966, 0]
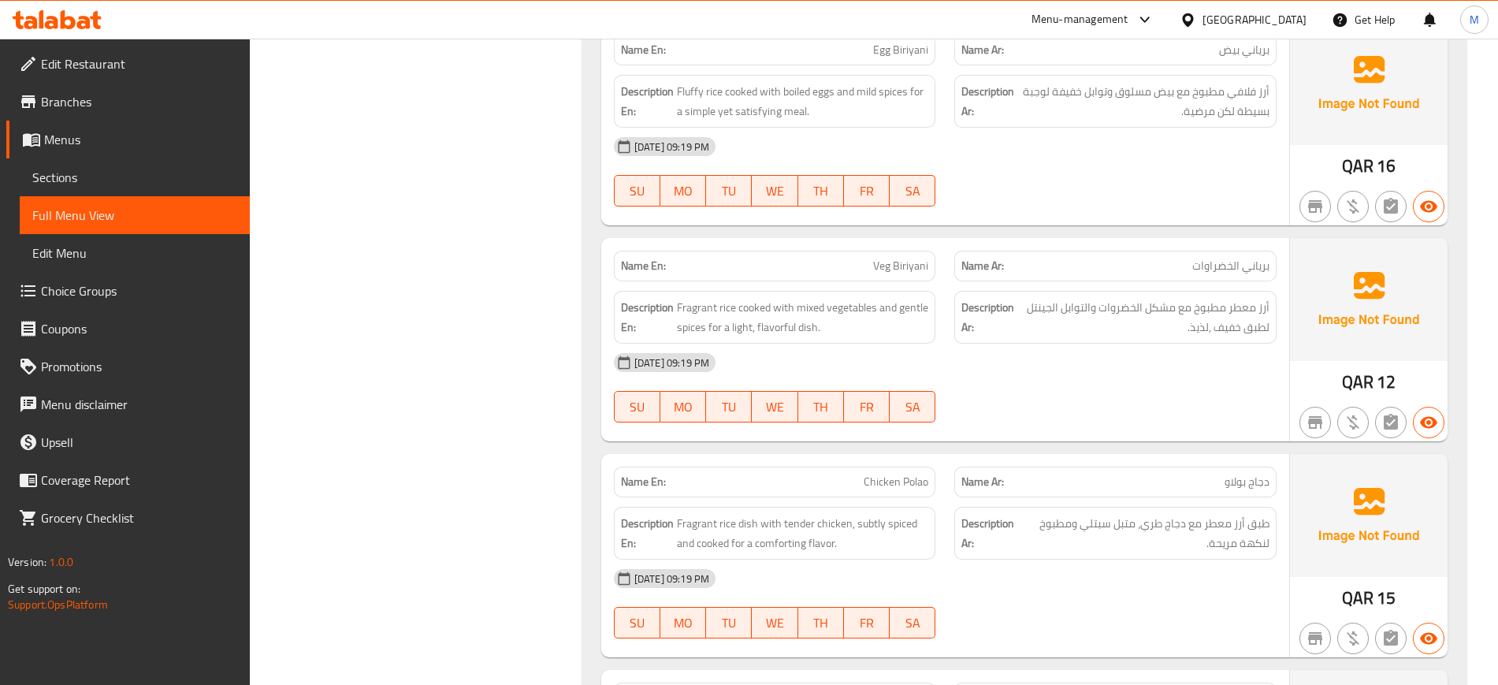
scroll to position [2478, 0]
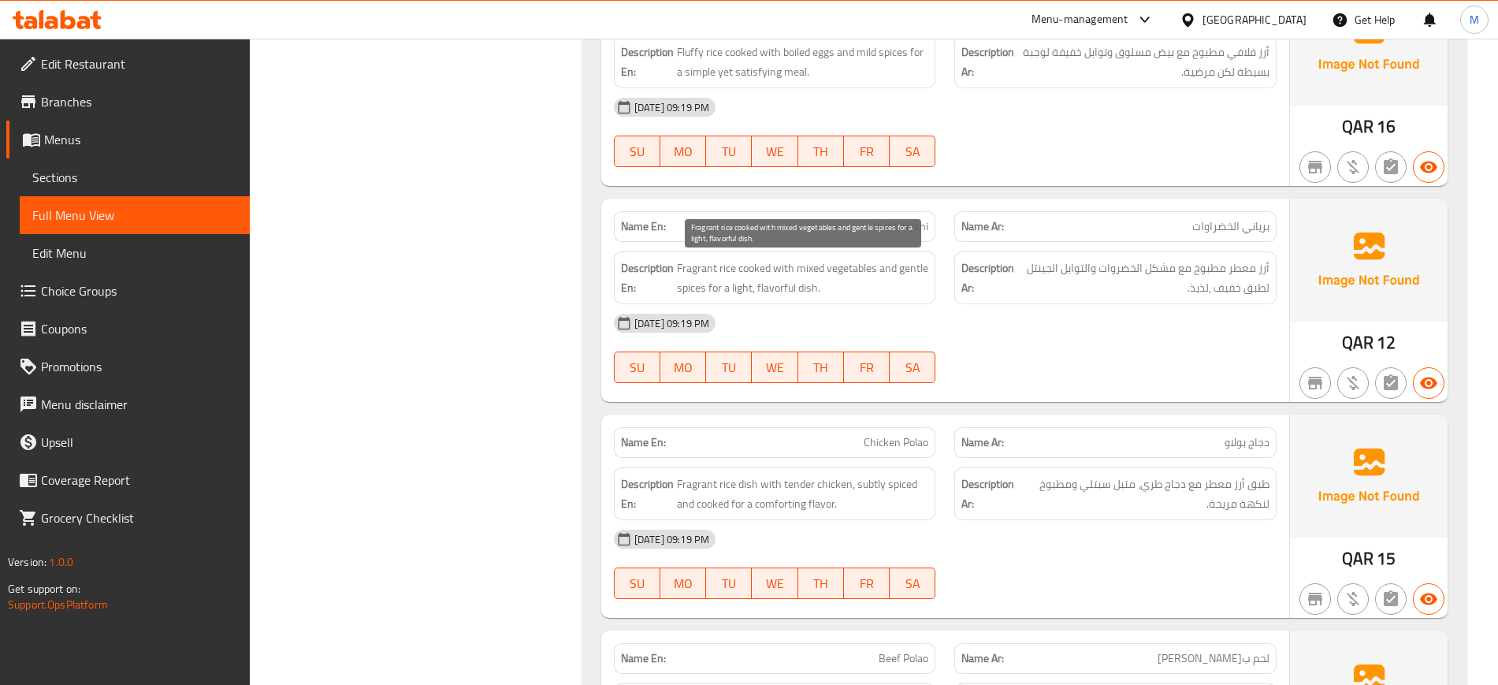
click at [805, 282] on span "Fragrant rice cooked with mixed vegetables and gentle spices for a light, flavo…" at bounding box center [803, 278] width 252 height 39
copy span "Fragrant rice cooked with mixed vegetables and gentle spices for a light, flavo…"
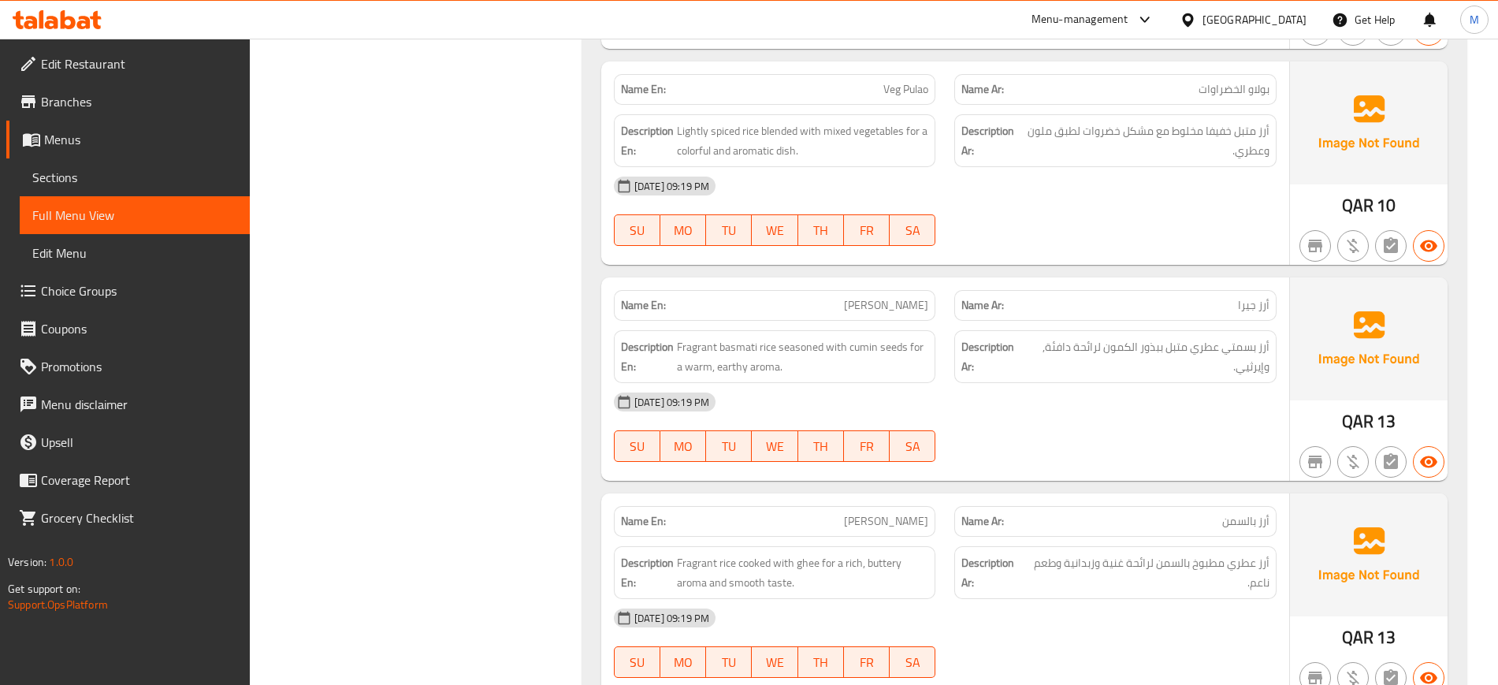
scroll to position [3266, 0]
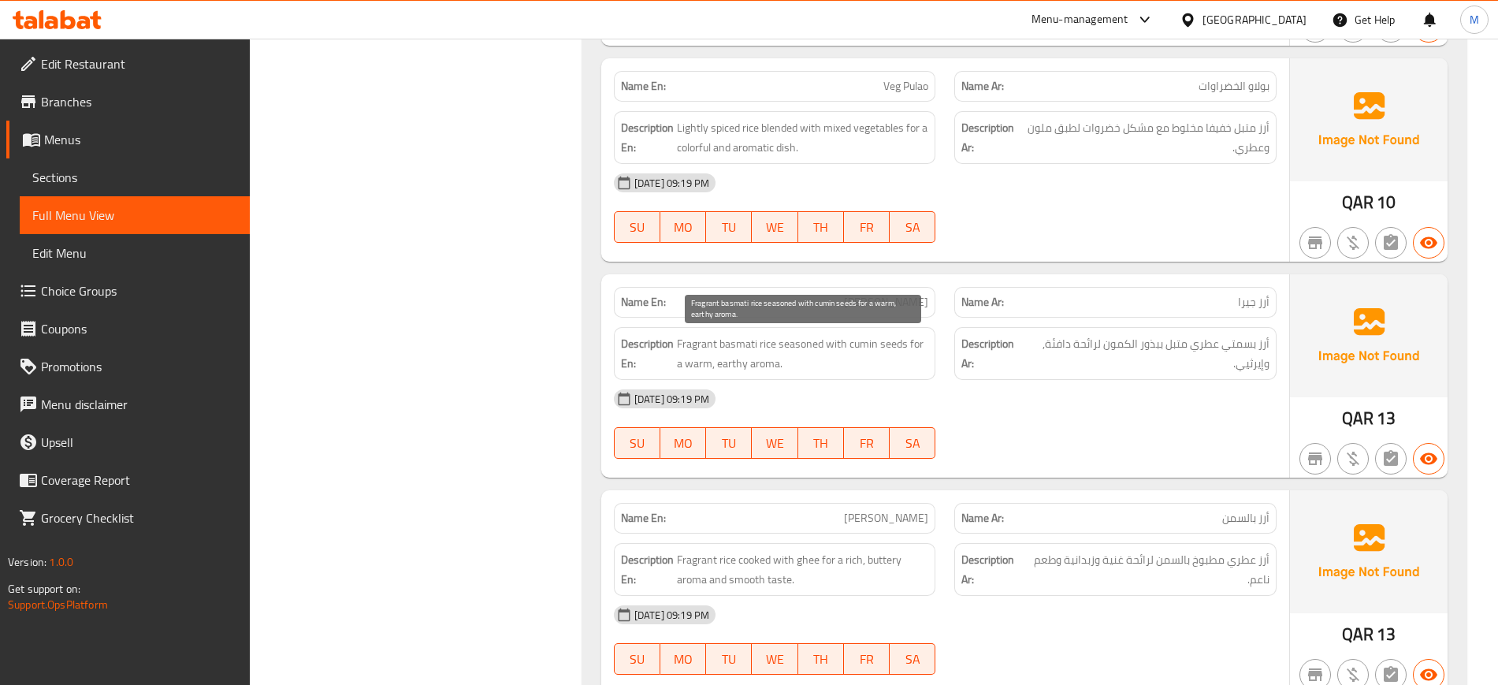
click at [739, 344] on span "Fragrant basmati rice seasoned with cumin seeds for a warm, earthy aroma." at bounding box center [803, 353] width 252 height 39
copy span "Fragrant basmati rice seasoned with cumin seeds for a warm, earthy aroma."
click at [1103, 436] on div "12-10-2025 09:19 PM SU MO TU WE TH FR SA" at bounding box center [945, 424] width 682 height 88
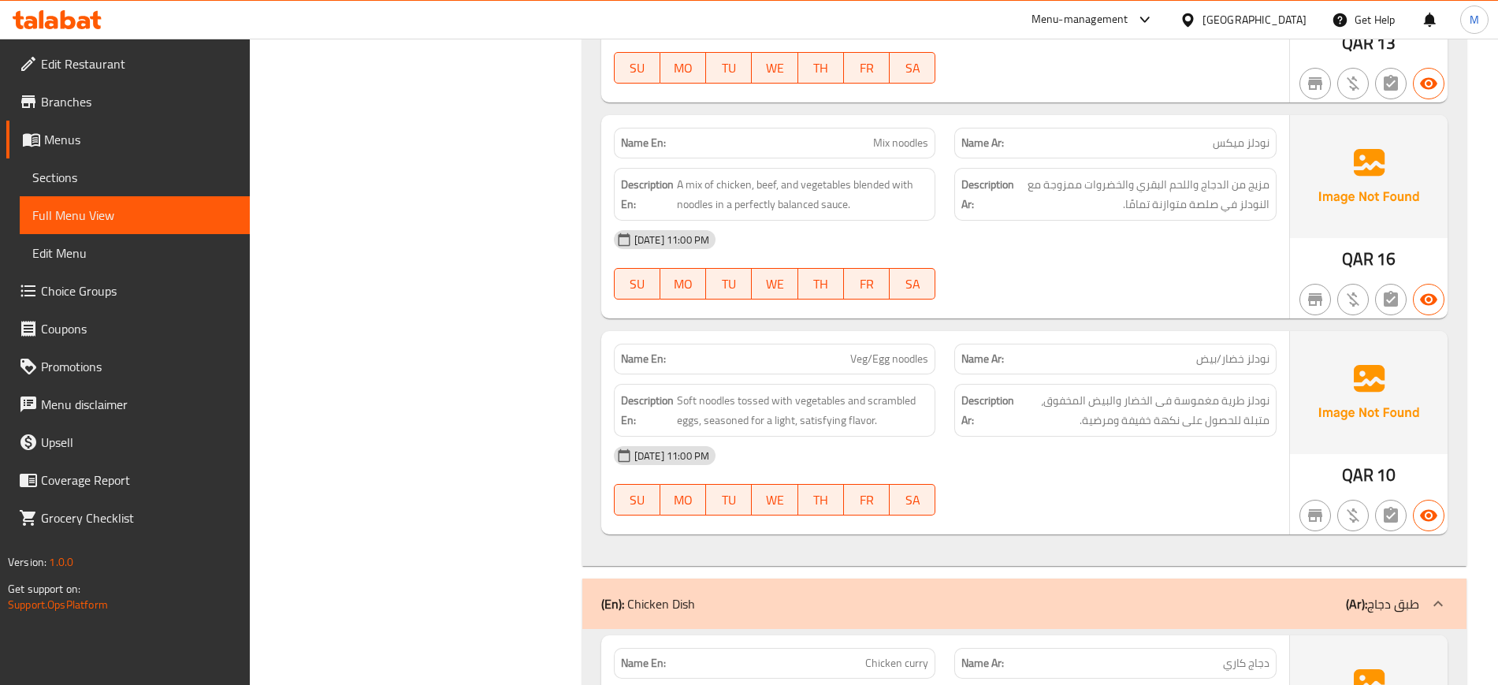
scroll to position [6576, 0]
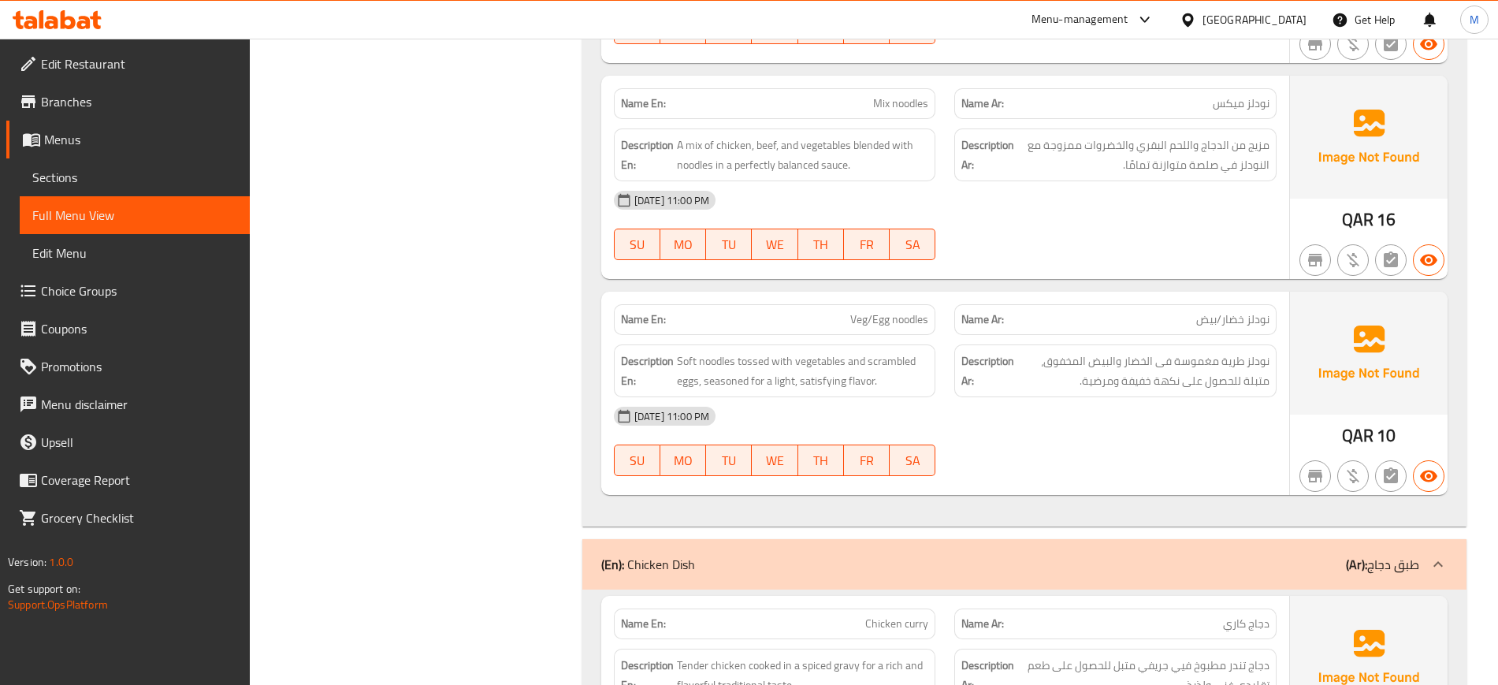
click at [1185, 464] on div "12-10-2025 11:00 PM SU MO TU WE TH FR SA" at bounding box center [945, 441] width 682 height 88
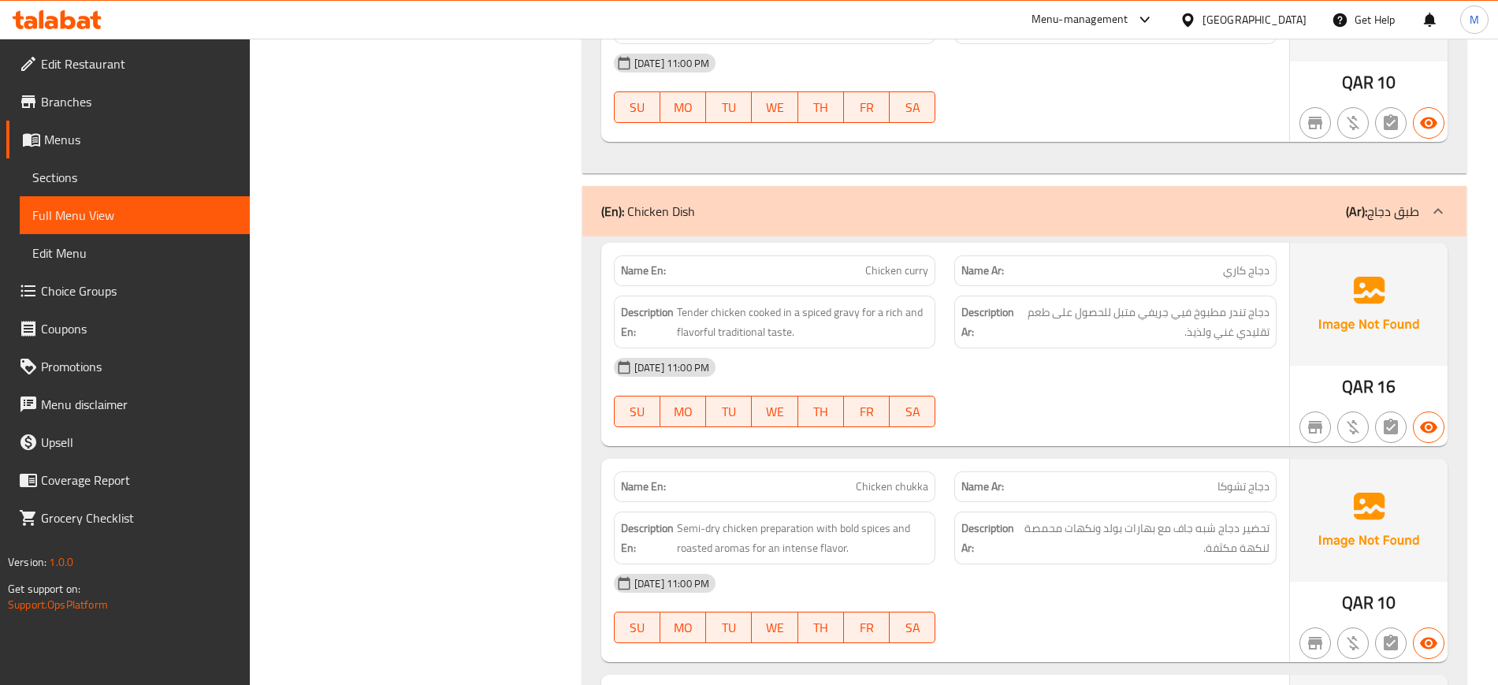
scroll to position [6931, 0]
click at [835, 543] on span "Semi-dry chicken preparation with bold spices and roasted aromas for an intense…" at bounding box center [803, 536] width 252 height 39
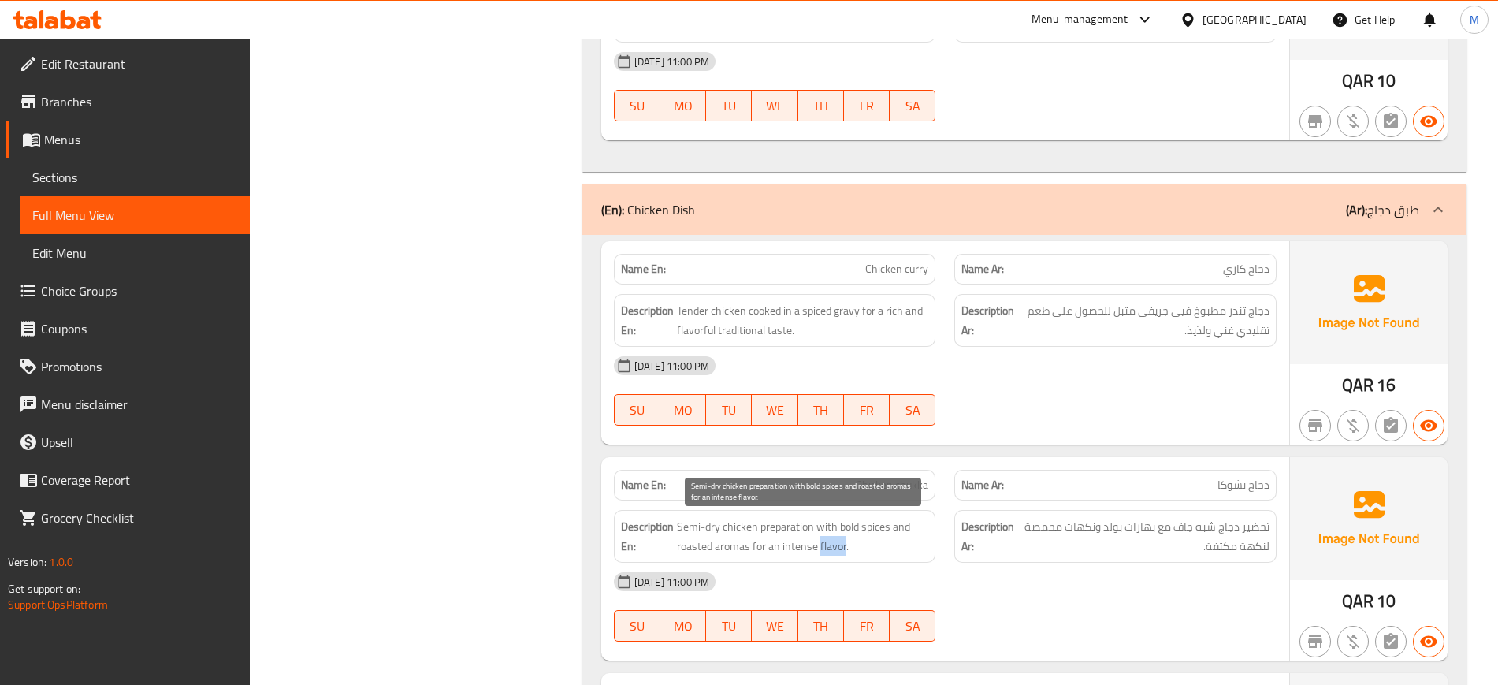
click at [835, 543] on span "Semi-dry chicken preparation with bold spices and roasted aromas for an intense…" at bounding box center [803, 536] width 252 height 39
copy span "Semi-dry chicken preparation with bold spices and roasted aromas for an intense…"
click at [1118, 623] on div "12-10-2025 11:00 PM SU MO TU WE TH FR SA" at bounding box center [945, 607] width 682 height 88
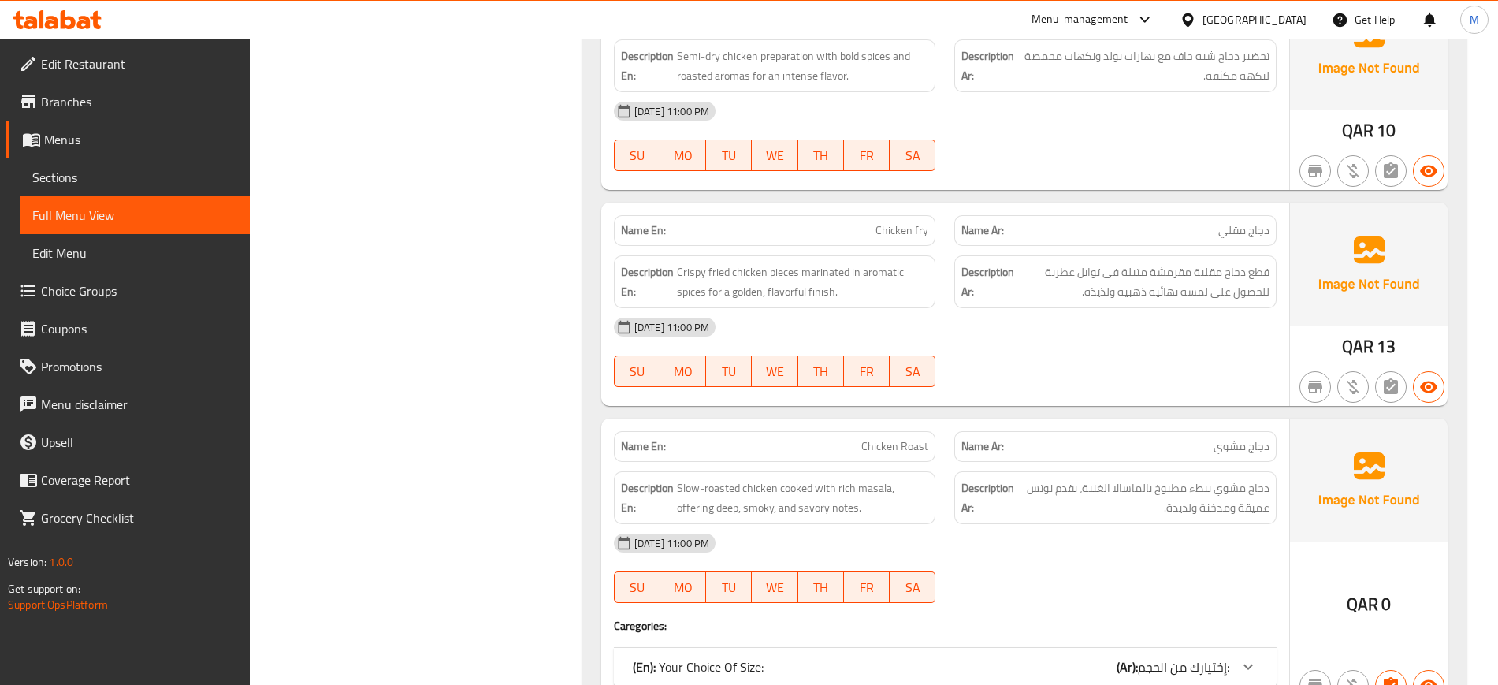
scroll to position [7404, 0]
click at [1099, 662] on div "(En): Your Choice Of Size: (Ar): إختيارك من الحجم:" at bounding box center [931, 664] width 597 height 19
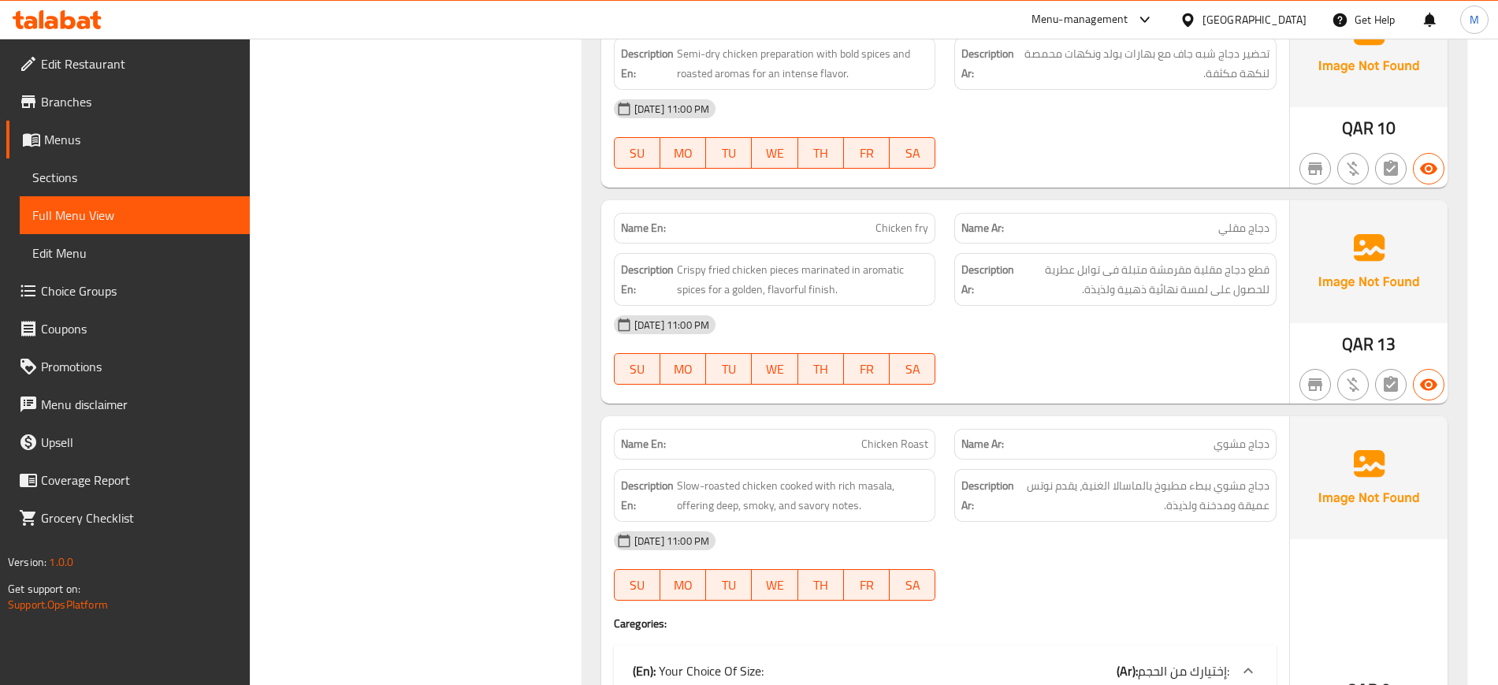
click at [1119, 571] on div "12-10-2025 11:00 PM SU MO TU WE TH FR SA" at bounding box center [945, 566] width 682 height 88
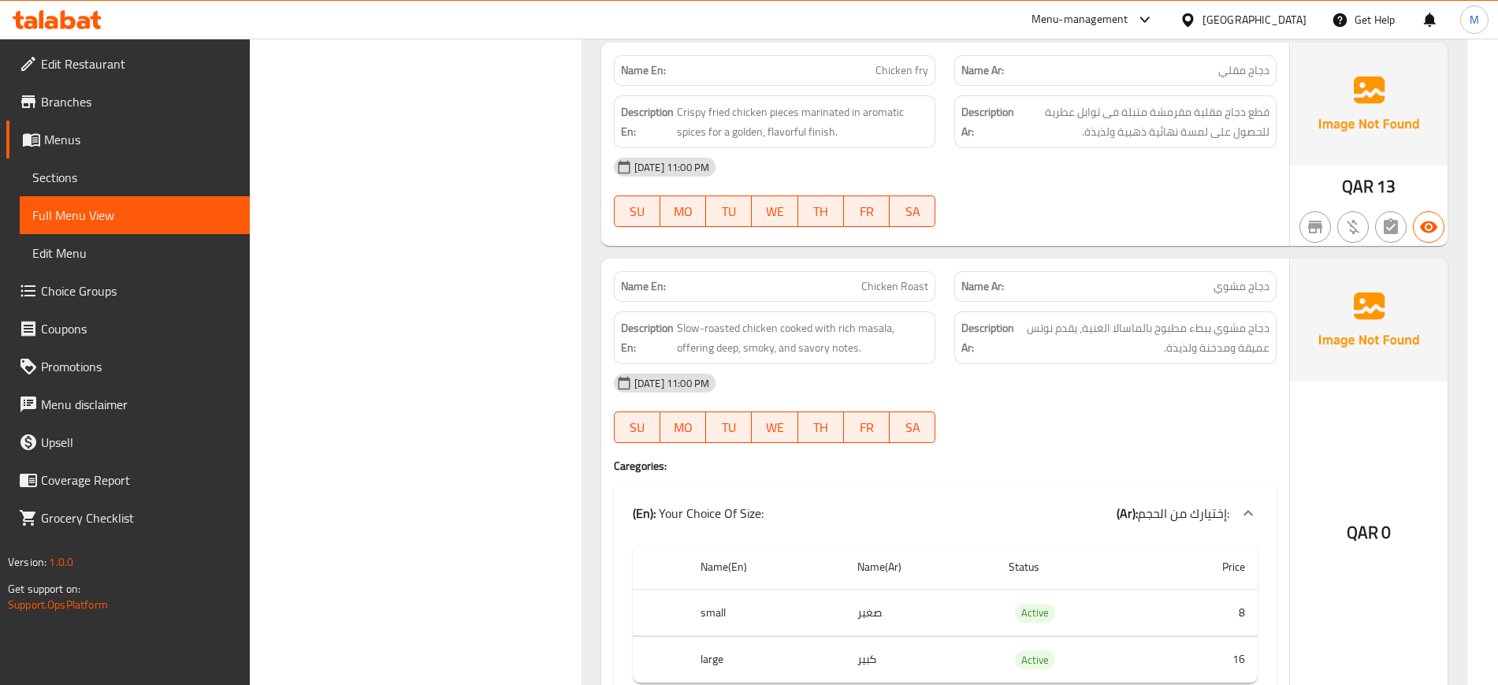
scroll to position [7601, 0]
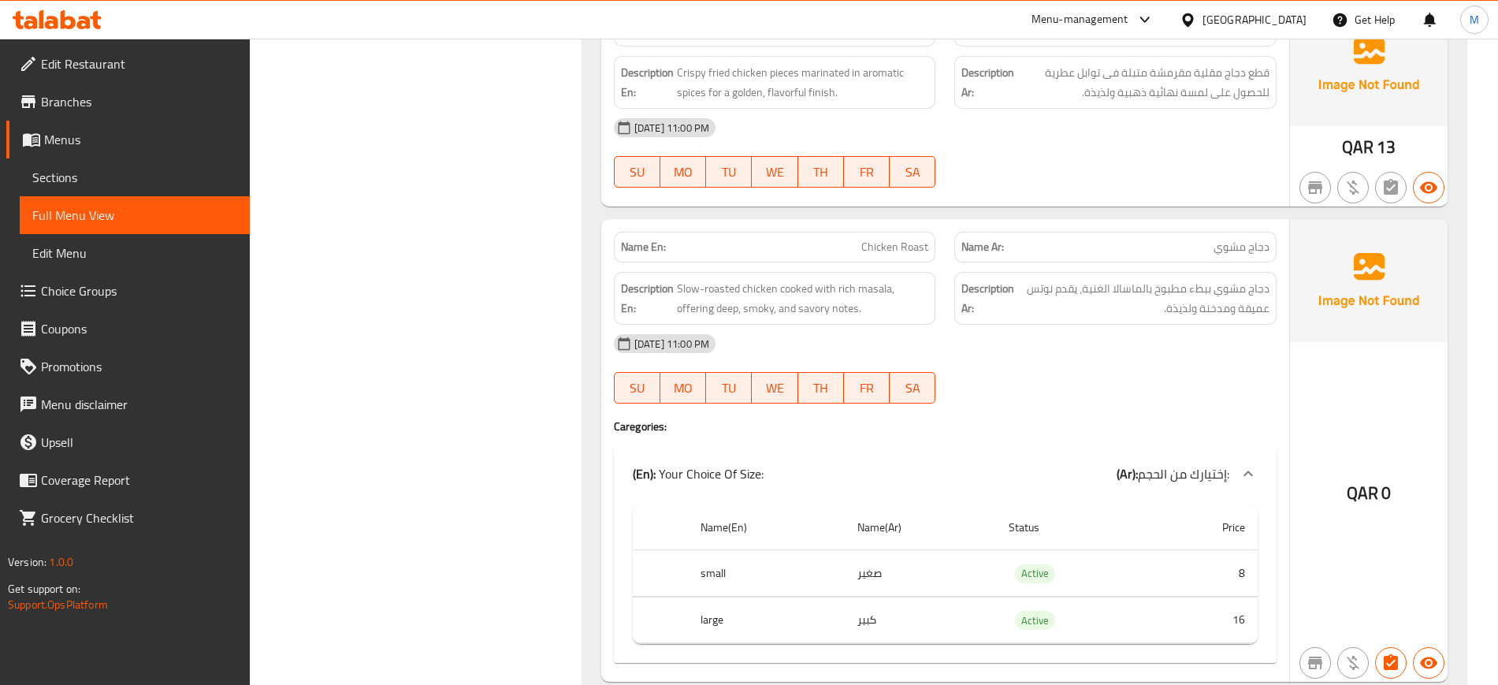
click at [891, 251] on span "Chicken Roast" at bounding box center [894, 247] width 67 height 17
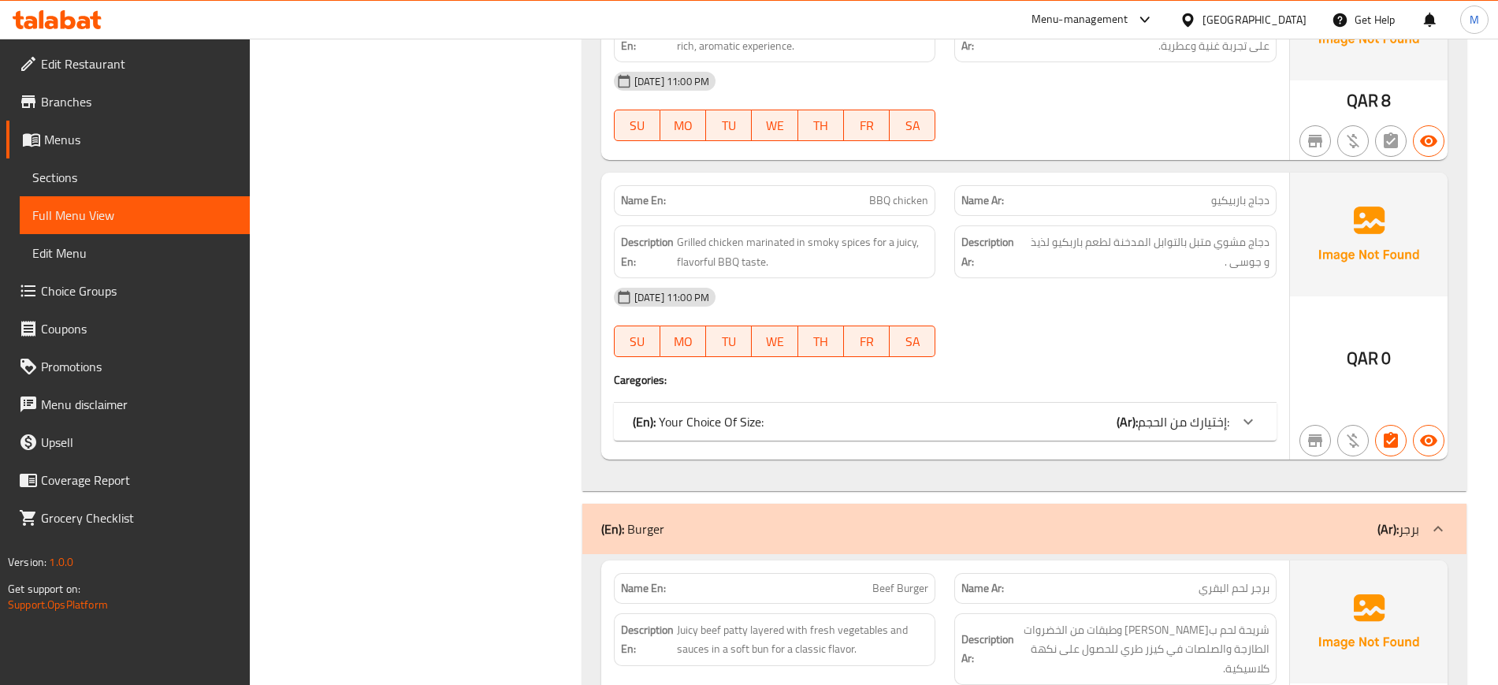
scroll to position [10280, 0]
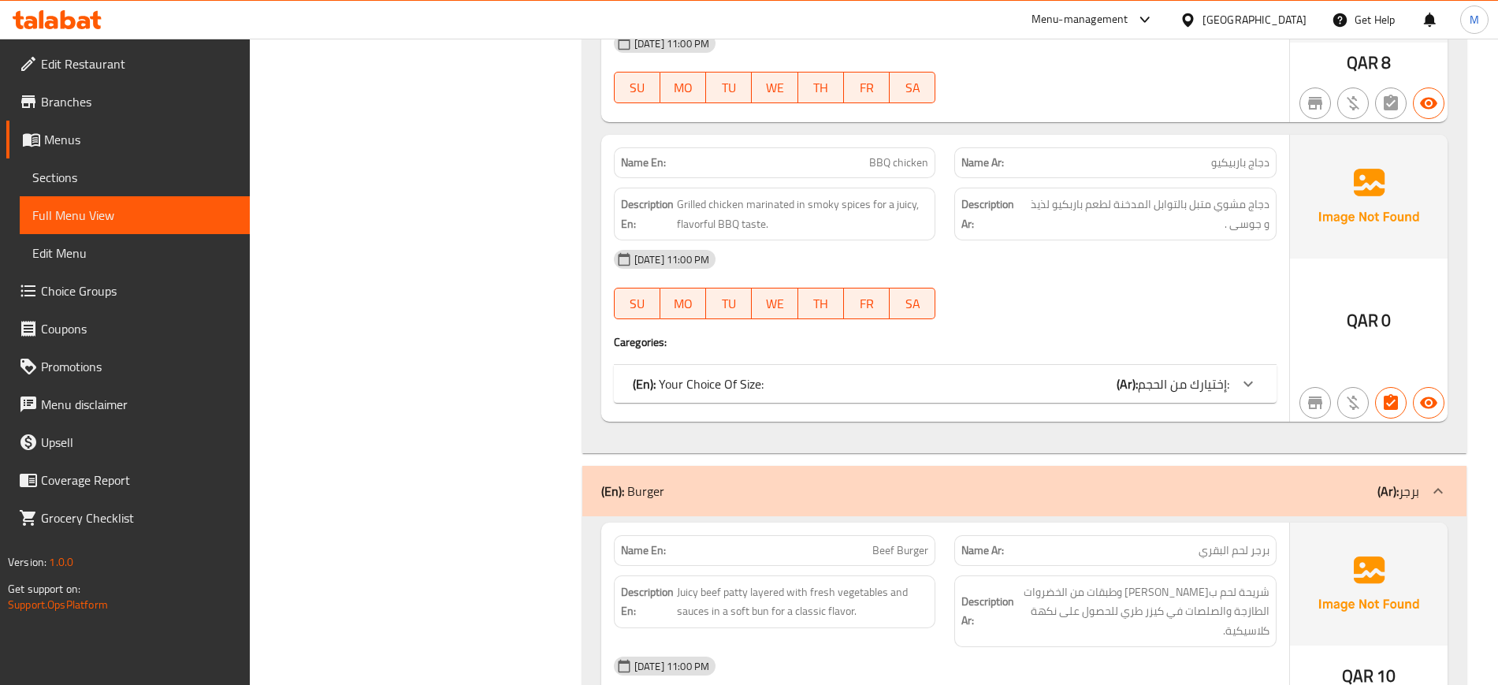
click at [1043, 378] on div "(En): Your Choice Of Size: (Ar): إختيارك من الحجم:" at bounding box center [931, 383] width 597 height 19
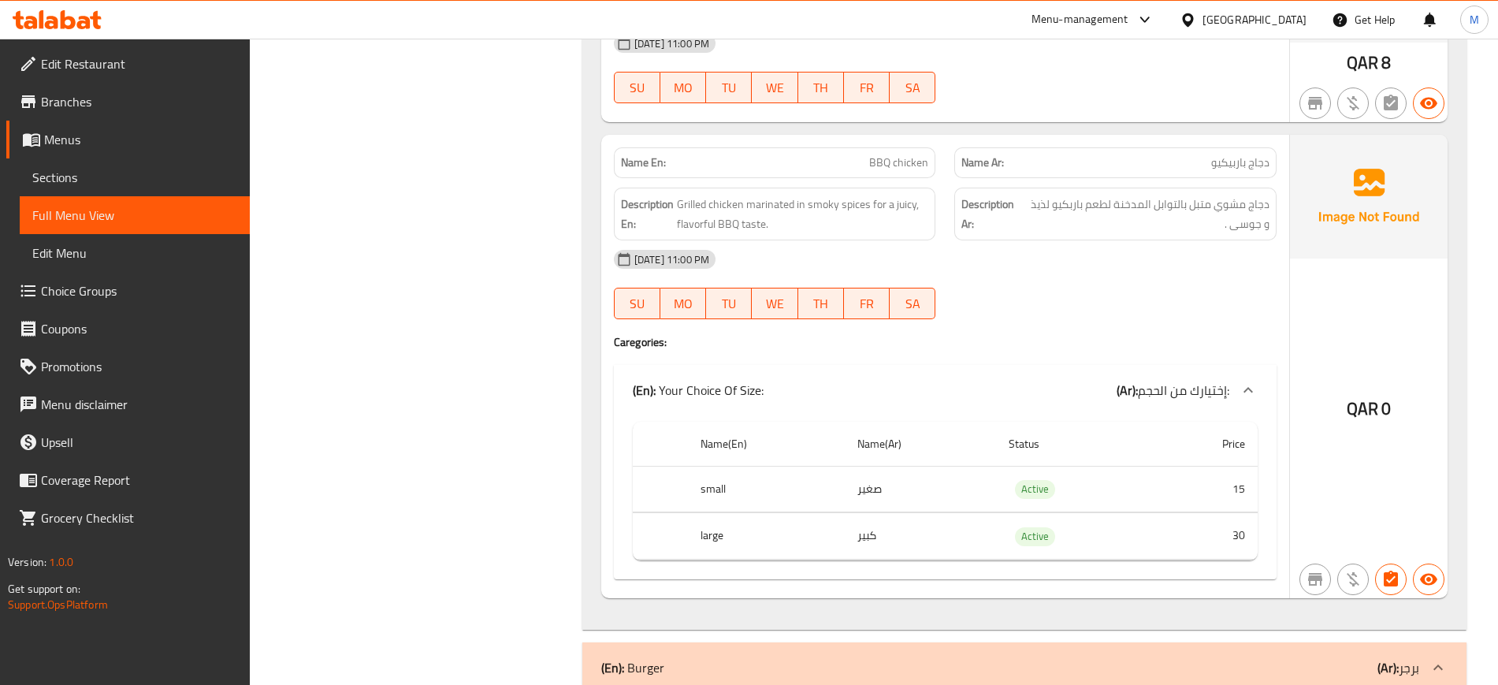
scroll to position [189, 0]
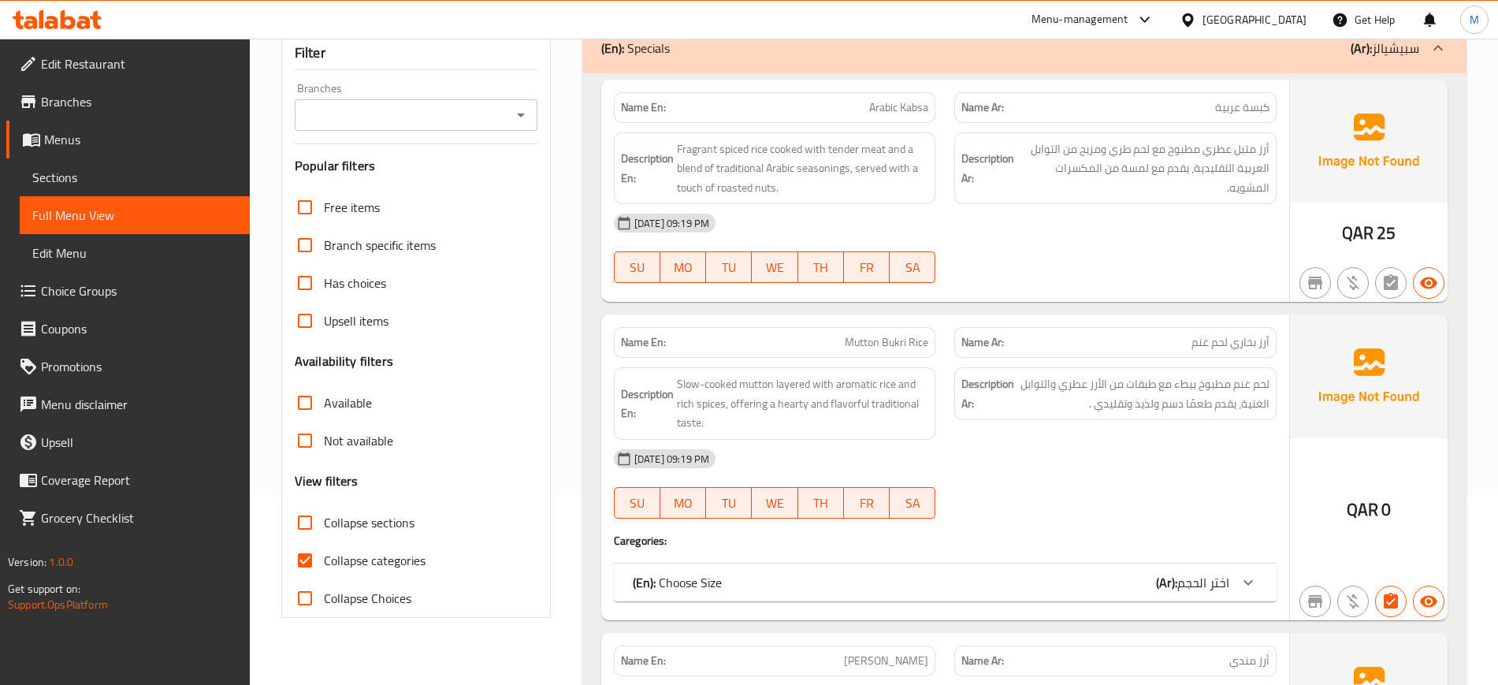
click at [757, 579] on div "(En): Choose Size (Ar): اختر الحجم" at bounding box center [931, 582] width 597 height 19
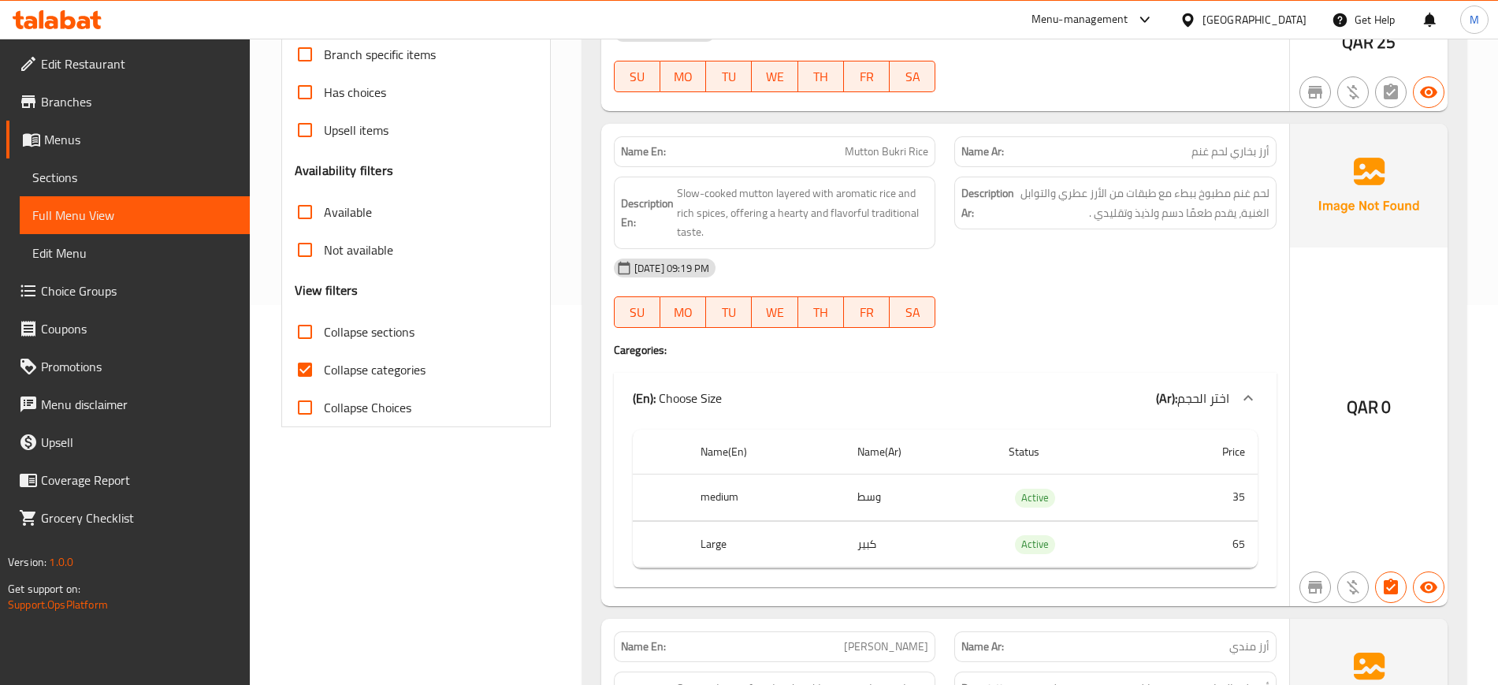
scroll to position [386, 0]
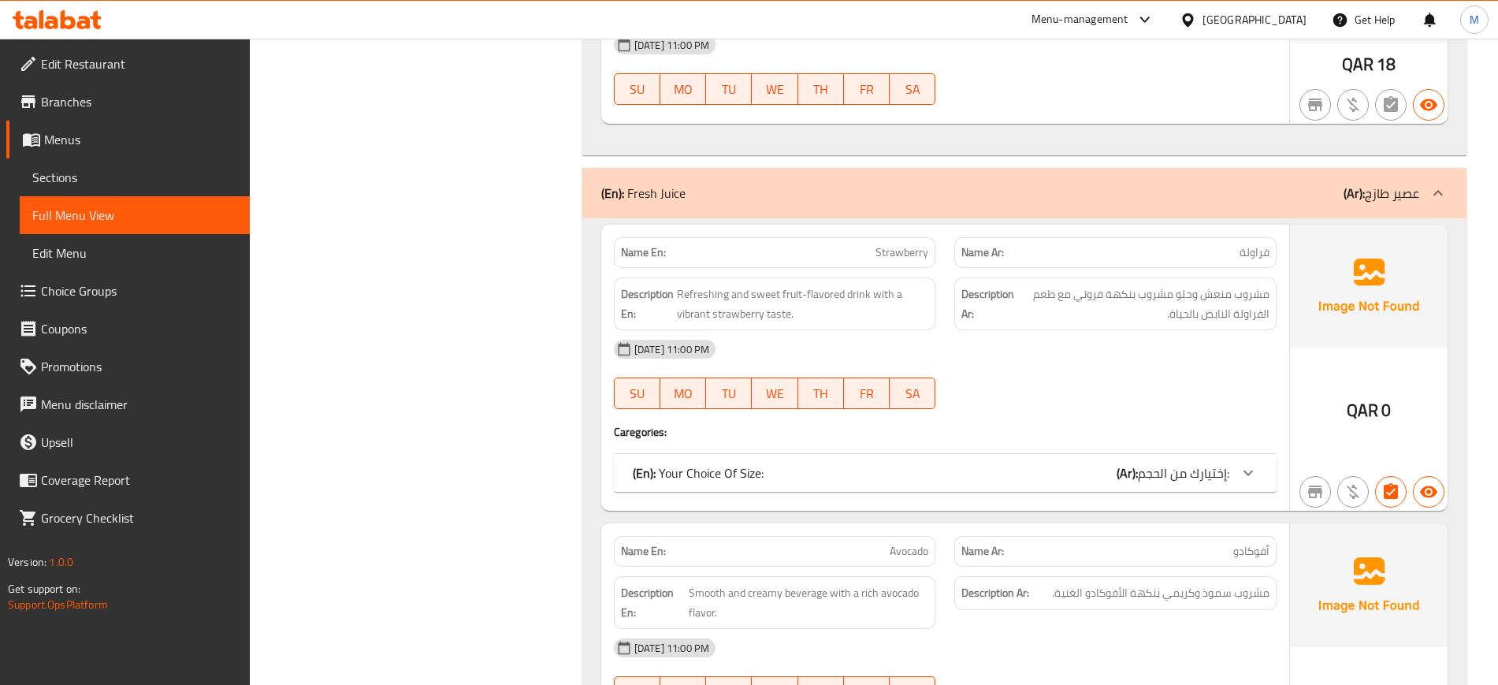
scroll to position [11688, 0]
click at [746, 462] on p "(En): Your Choice Of Size:" at bounding box center [698, 471] width 131 height 19
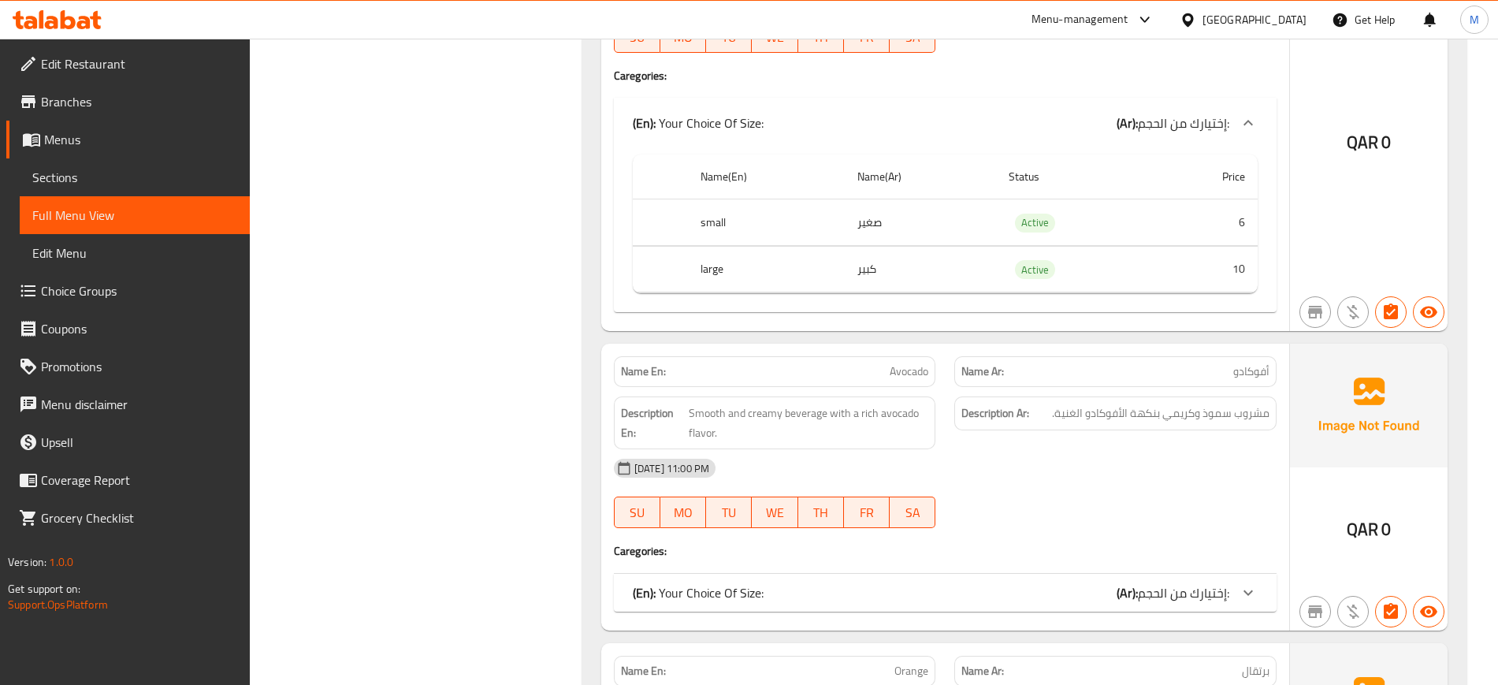
scroll to position [12082, 0]
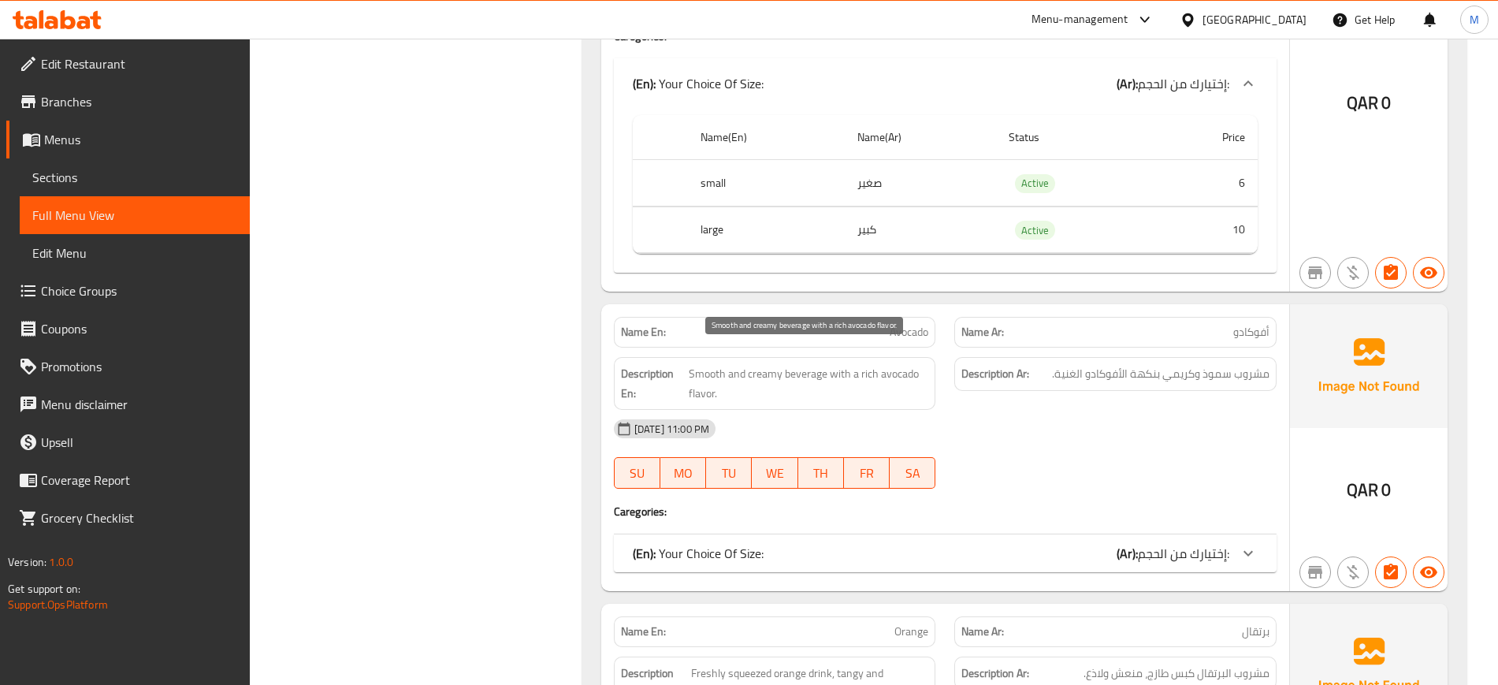
click at [787, 364] on span "Smooth and creamy beverage with a rich avocado flavor." at bounding box center [809, 383] width 240 height 39
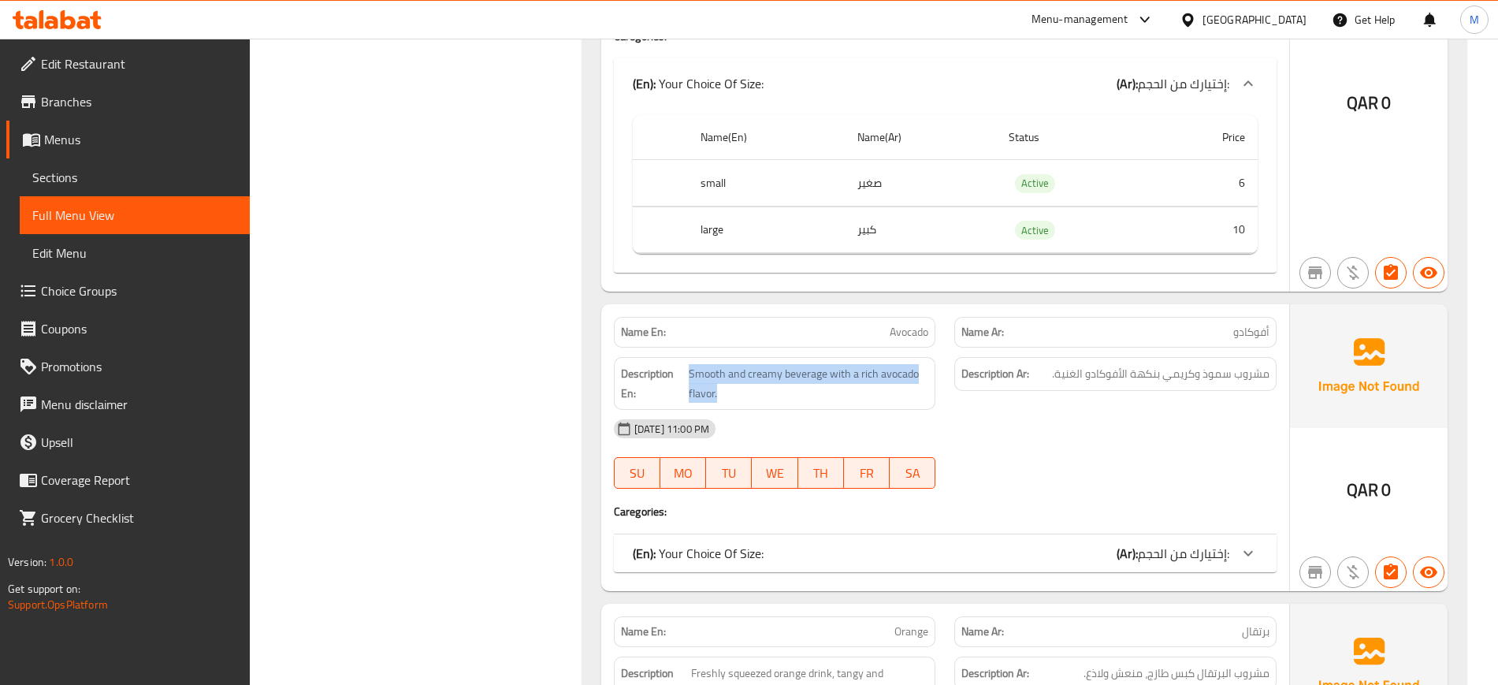
click at [956, 544] on div "(En): Your Choice Of Size: (Ar): إختيارك من الحجم:" at bounding box center [931, 553] width 597 height 19
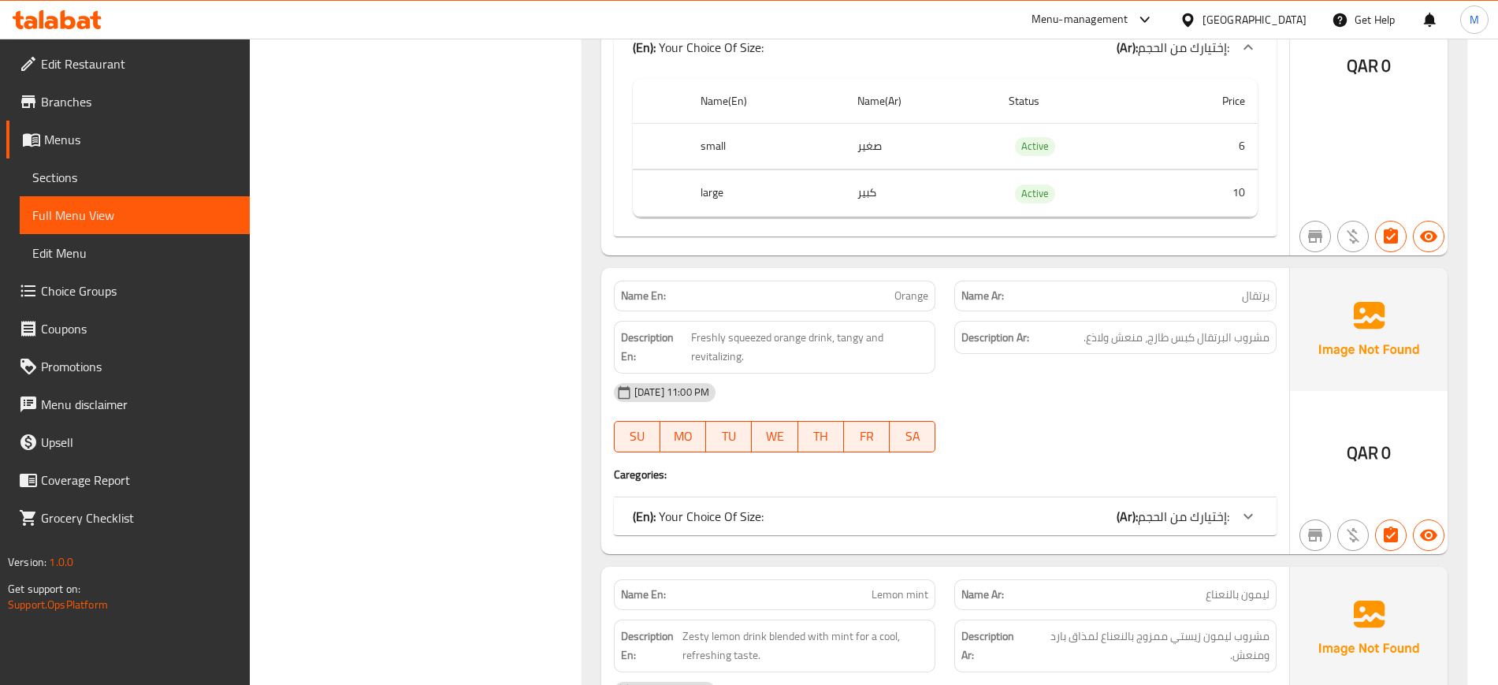
scroll to position [12634, 0]
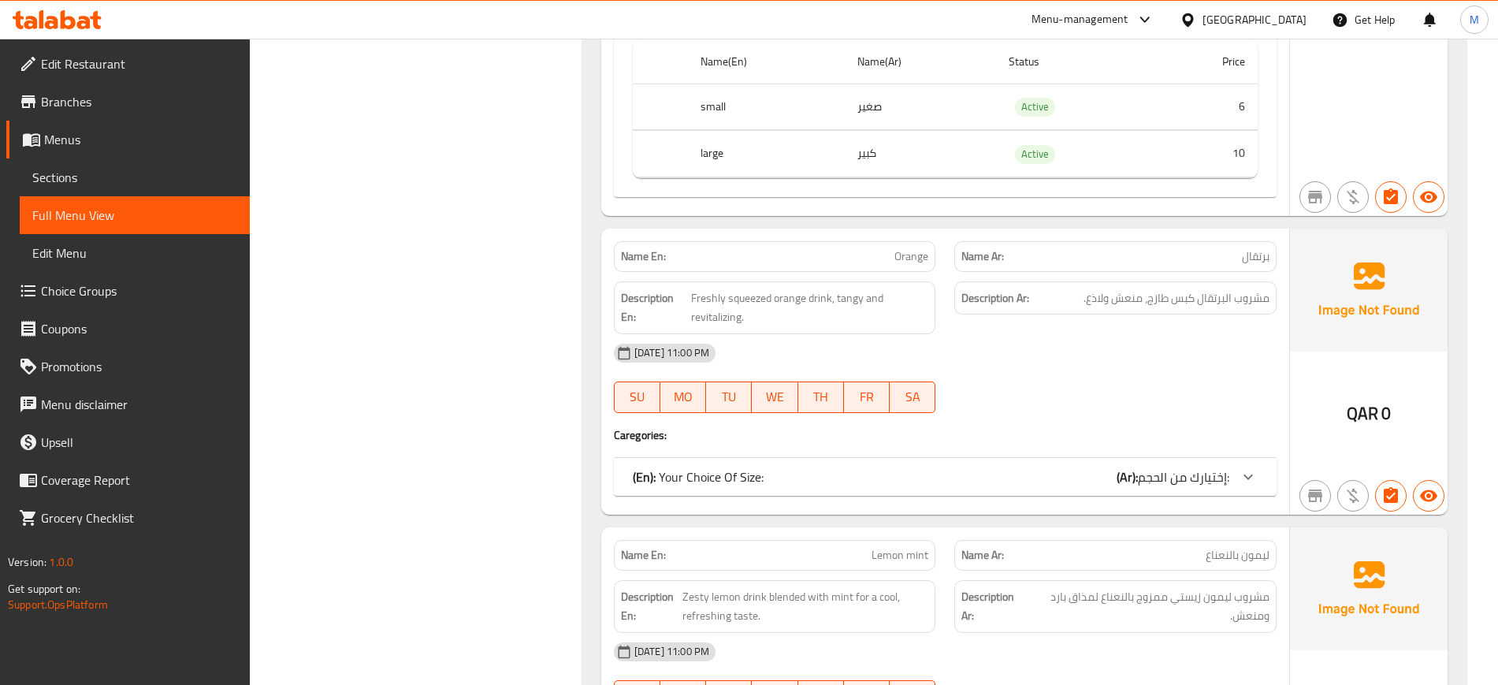
click at [719, 467] on p "(En): Your Choice Of Size:" at bounding box center [698, 476] width 131 height 19
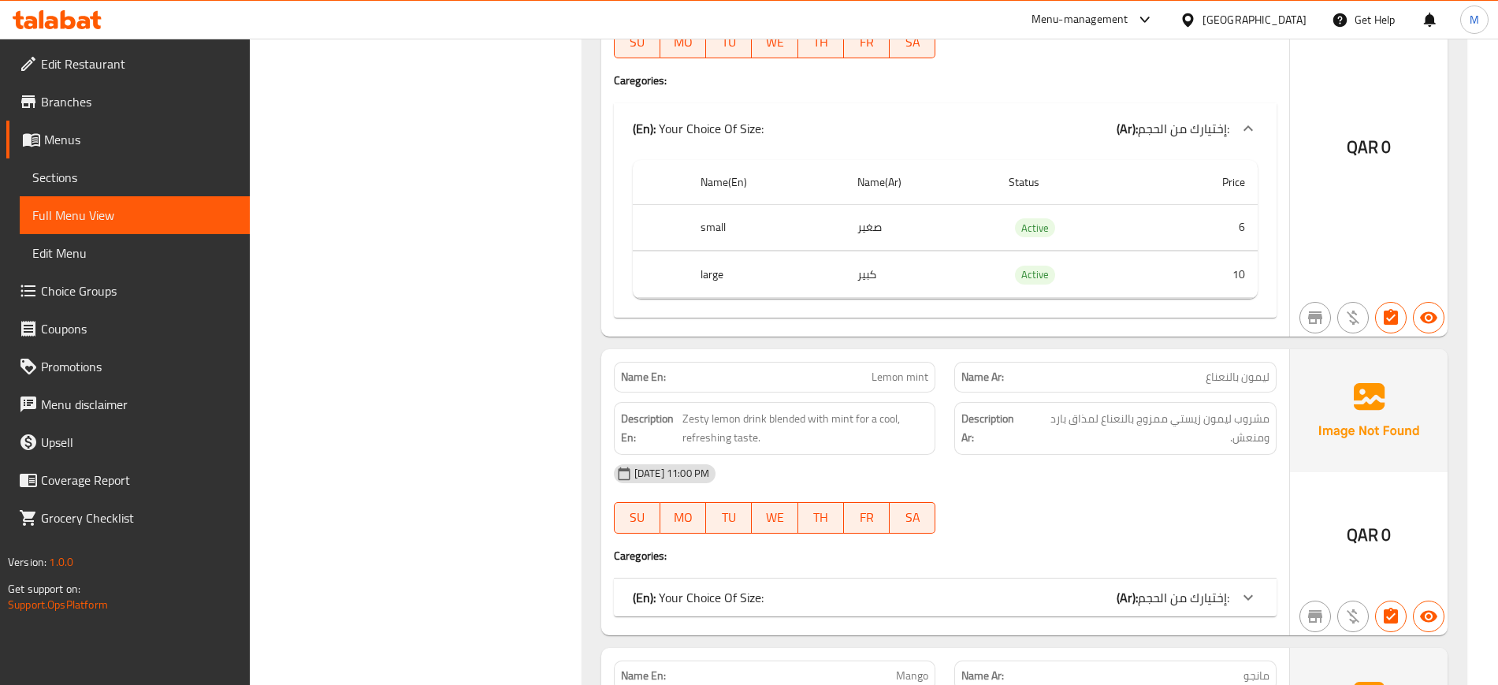
scroll to position [13028, 0]
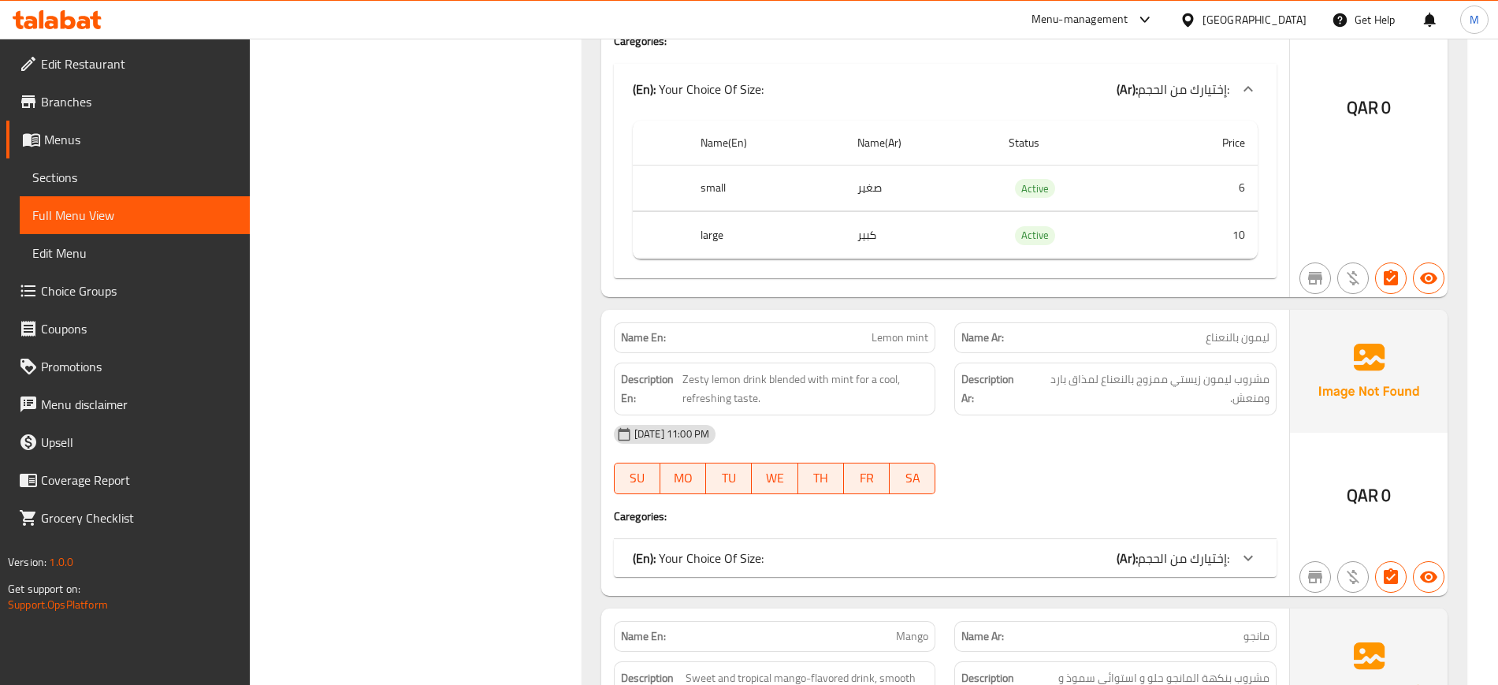
click at [717, 549] on p "(En): Your Choice Of Size:" at bounding box center [698, 558] width 131 height 19
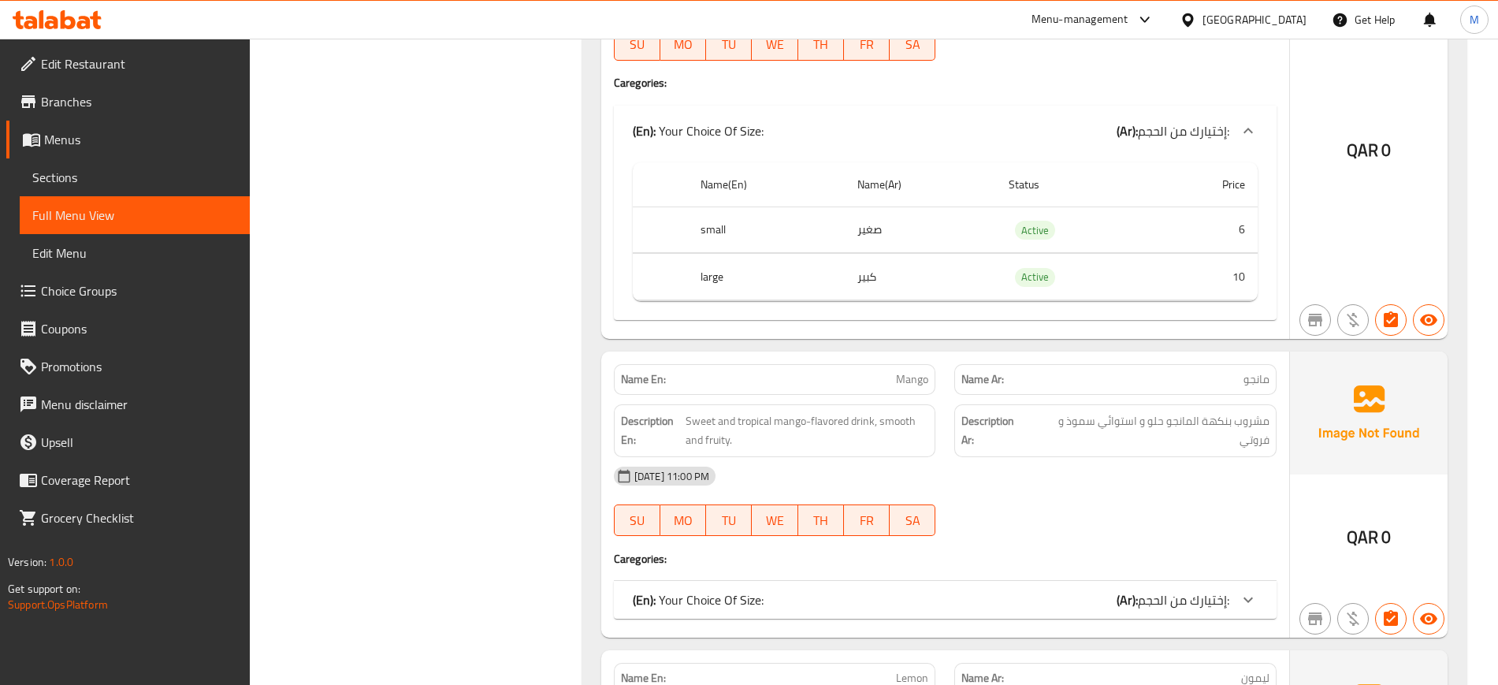
scroll to position [13501, 0]
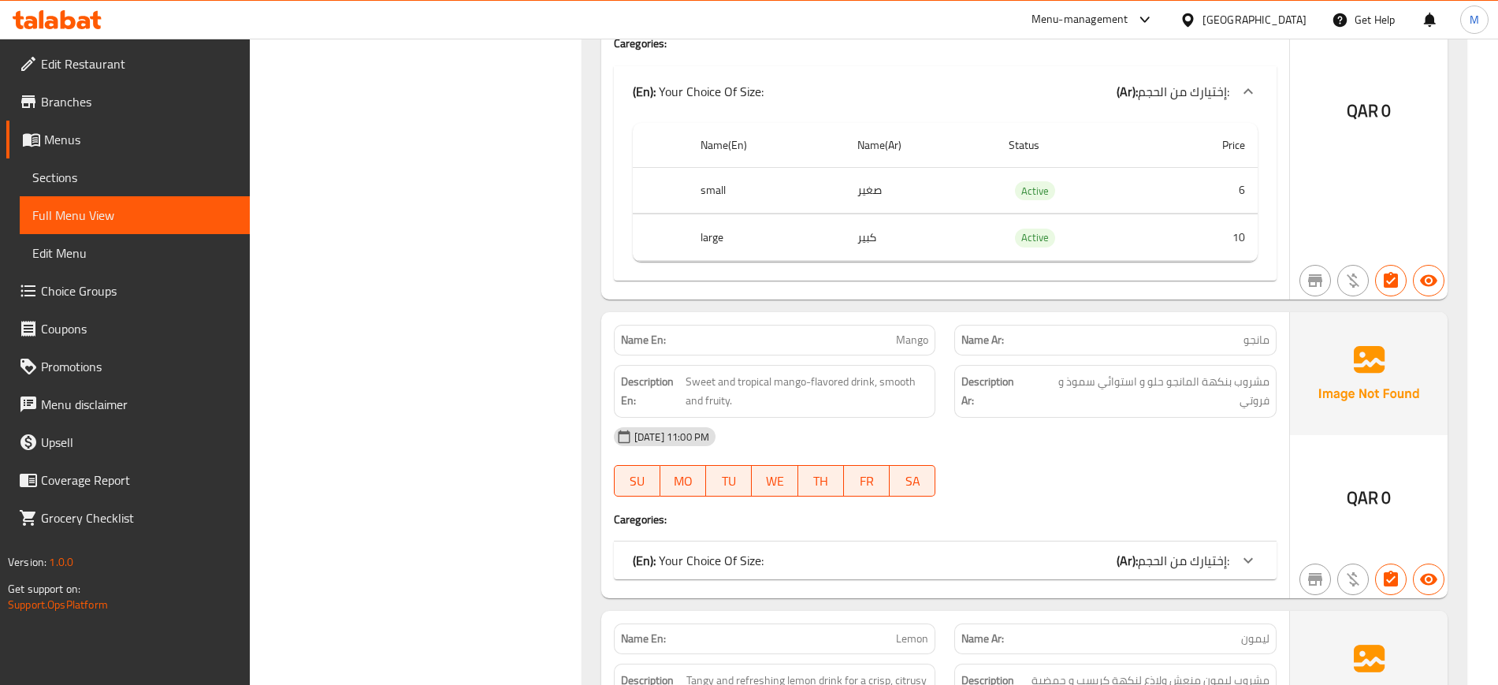
click at [782, 551] on div "(En): Your Choice Of Size: (Ar): إختيارك من الحجم:" at bounding box center [931, 560] width 597 height 19
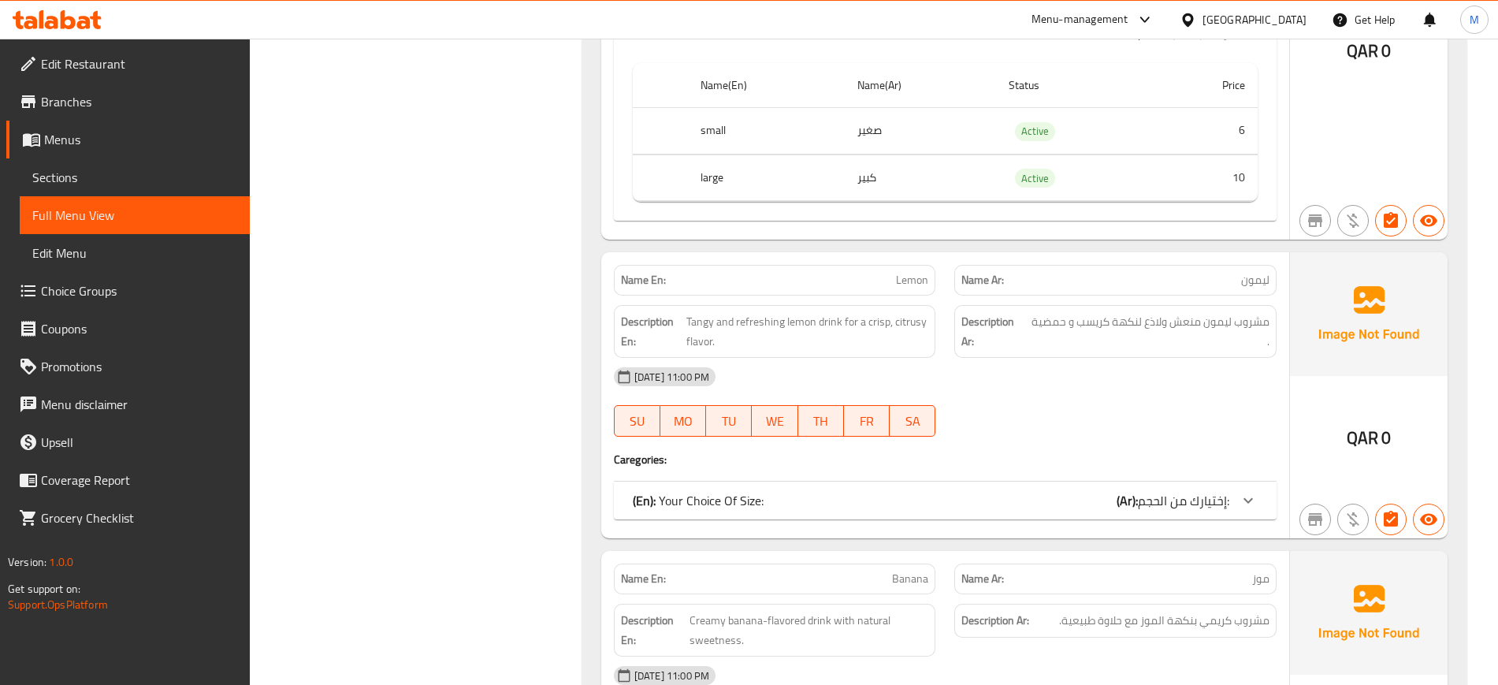
scroll to position [14210, 0]
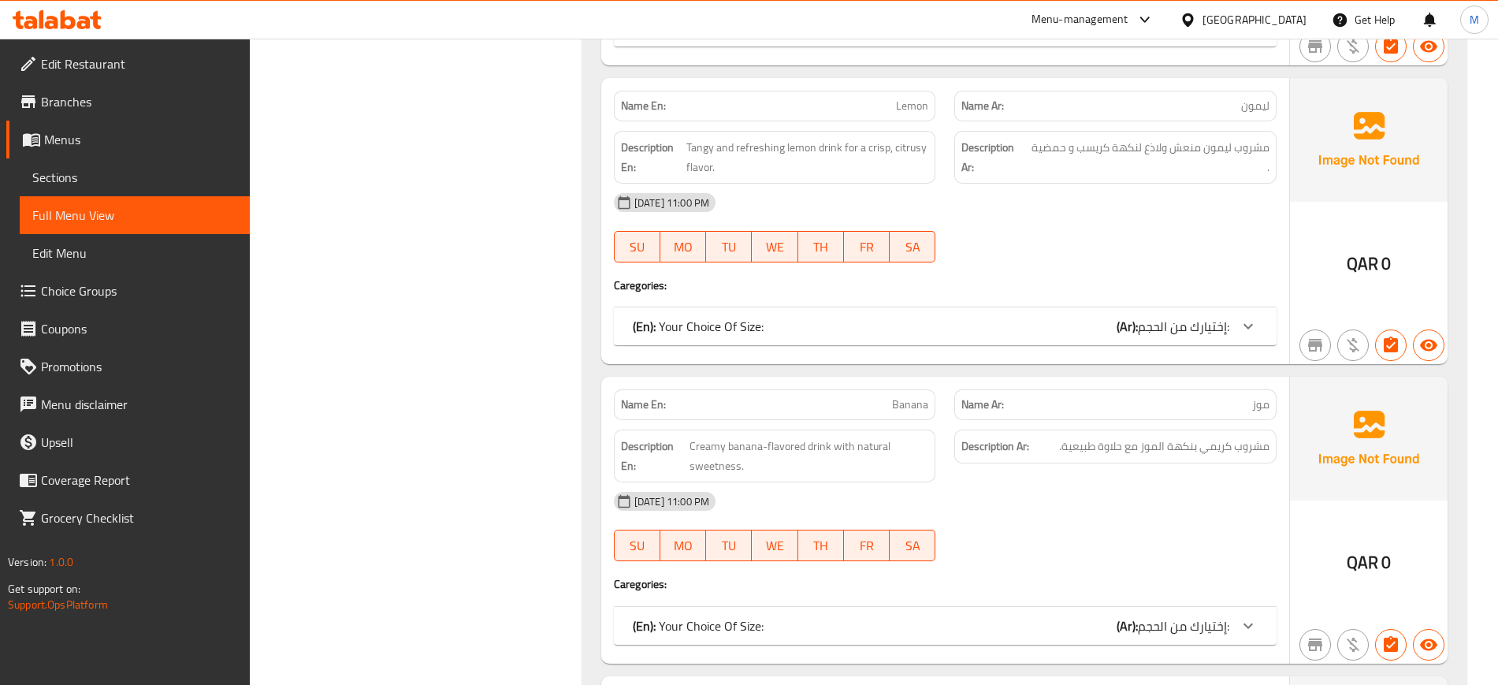
click at [947, 317] on div "(En): Your Choice Of Size: (Ar): إختيارك من الحجم:" at bounding box center [931, 326] width 597 height 19
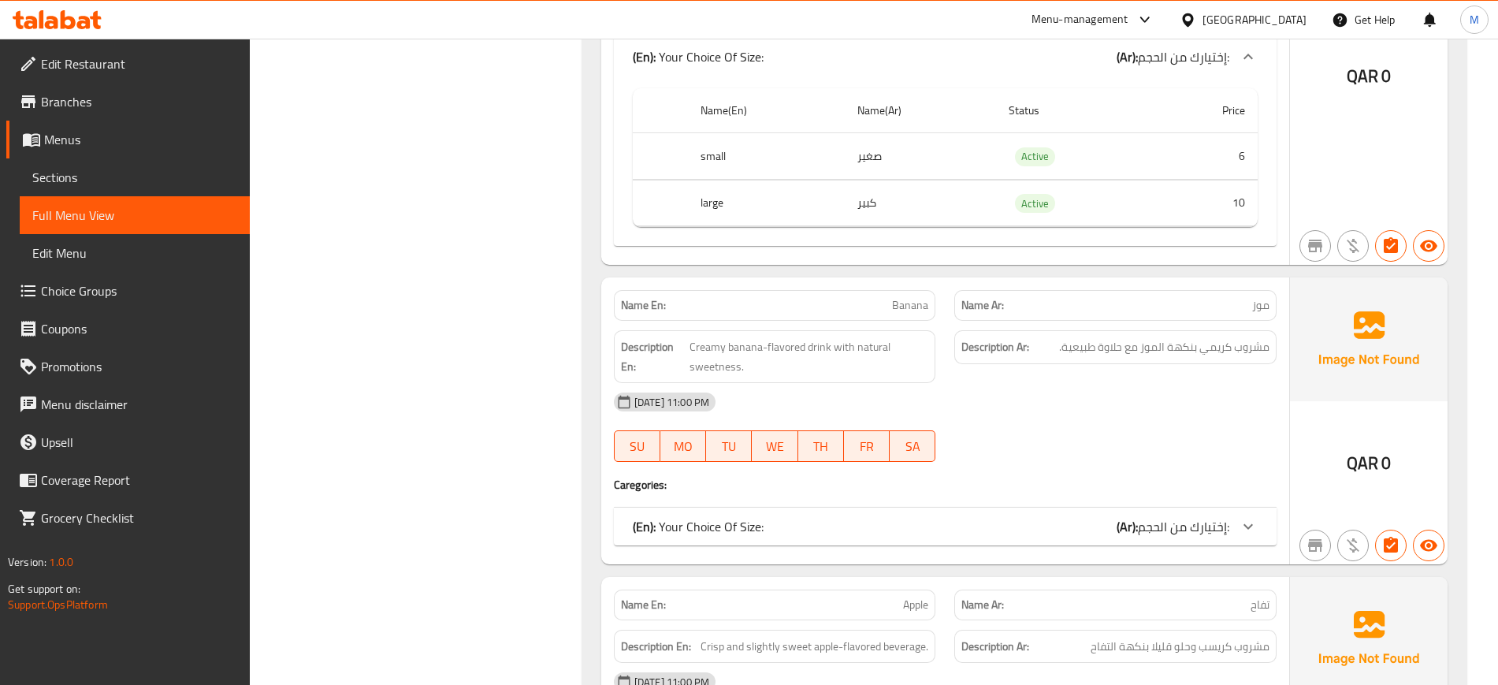
scroll to position [14525, 0]
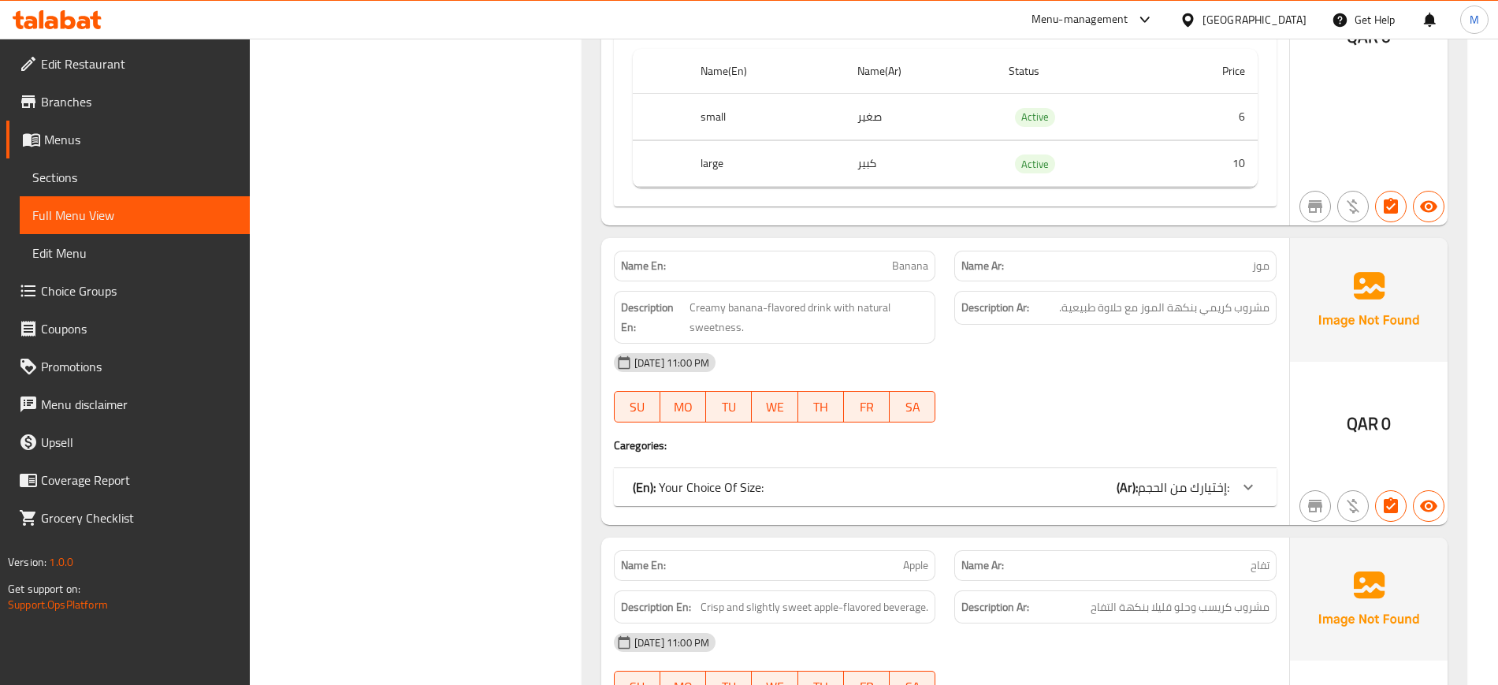
click at [779, 478] on div "(En): Your Choice Of Size: (Ar): إختيارك من الحجم:" at bounding box center [931, 487] width 597 height 19
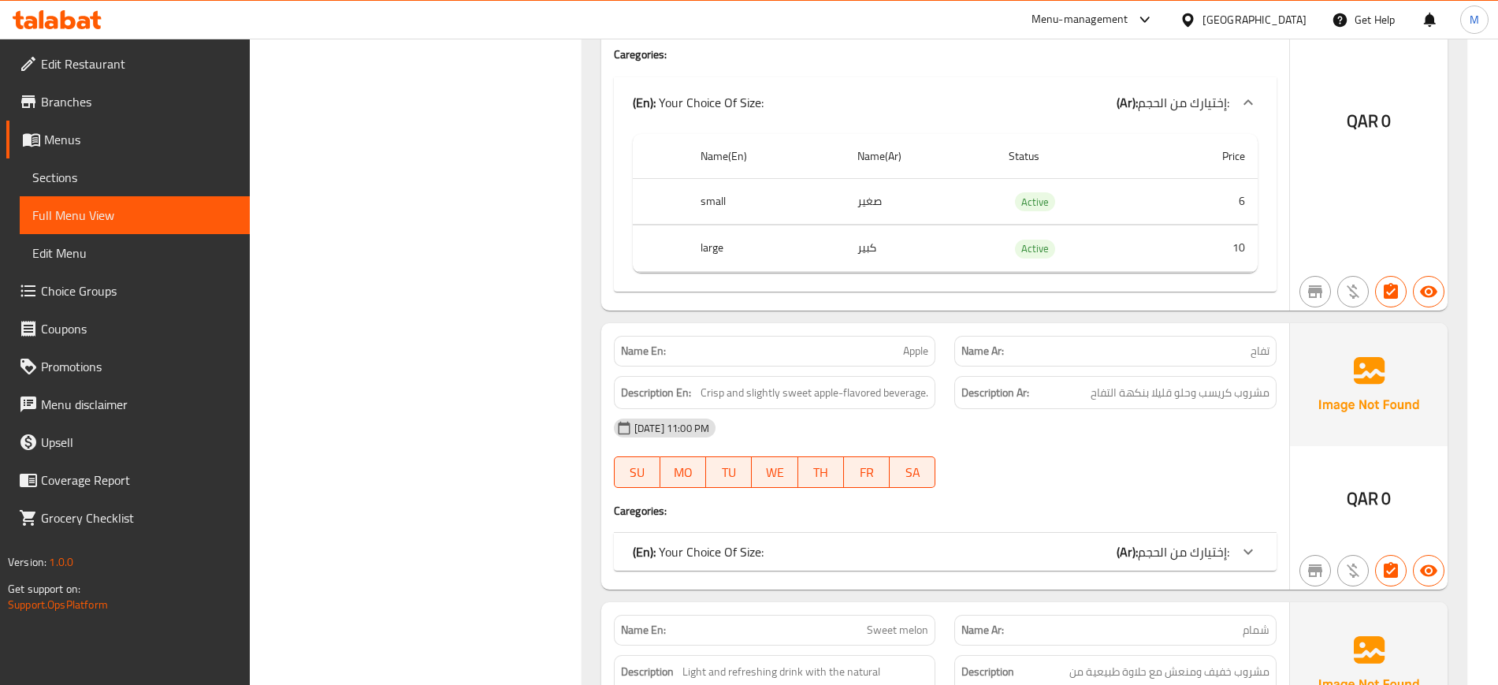
scroll to position [14919, 0]
click at [761, 539] on p "(En): Your Choice Of Size:" at bounding box center [698, 548] width 131 height 19
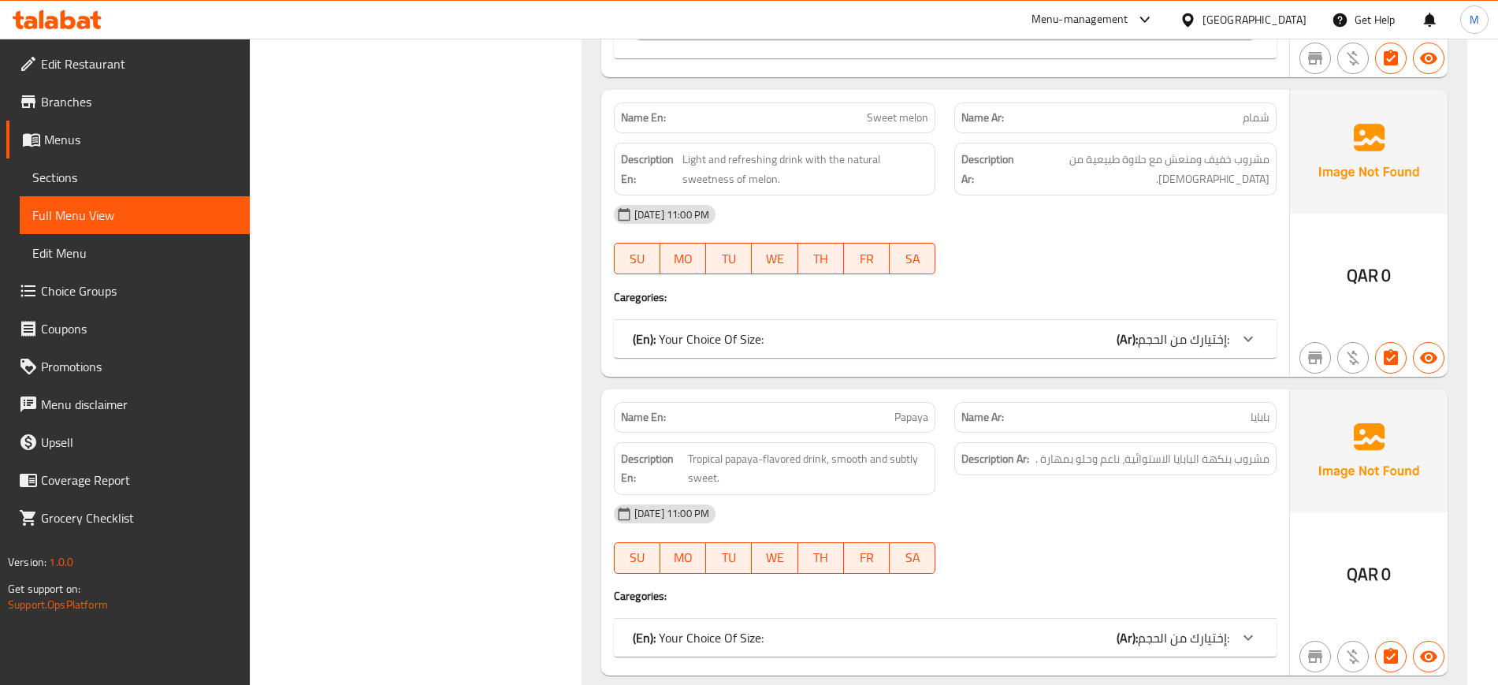
scroll to position [15629, 0]
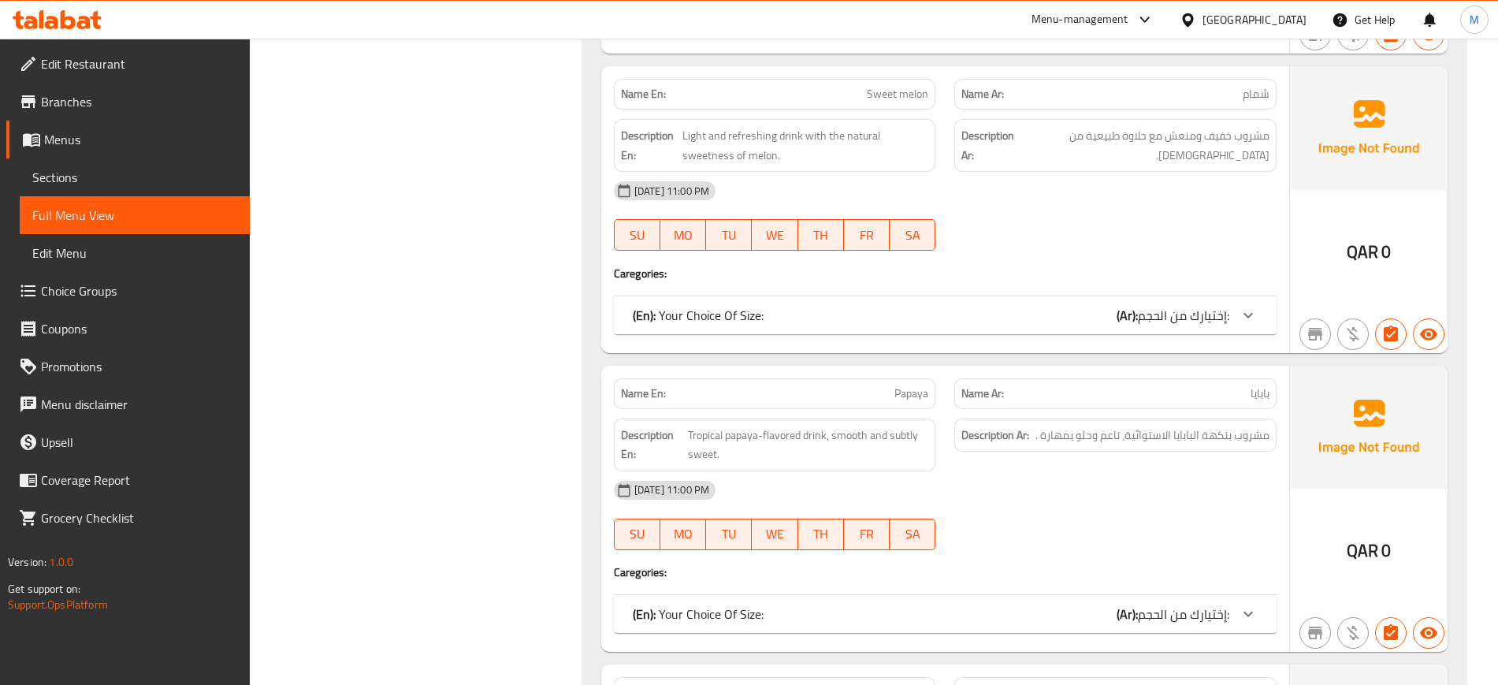
click at [817, 306] on div "(En): Your Choice Of Size: (Ar): إختيارك من الحجم:" at bounding box center [931, 315] width 597 height 19
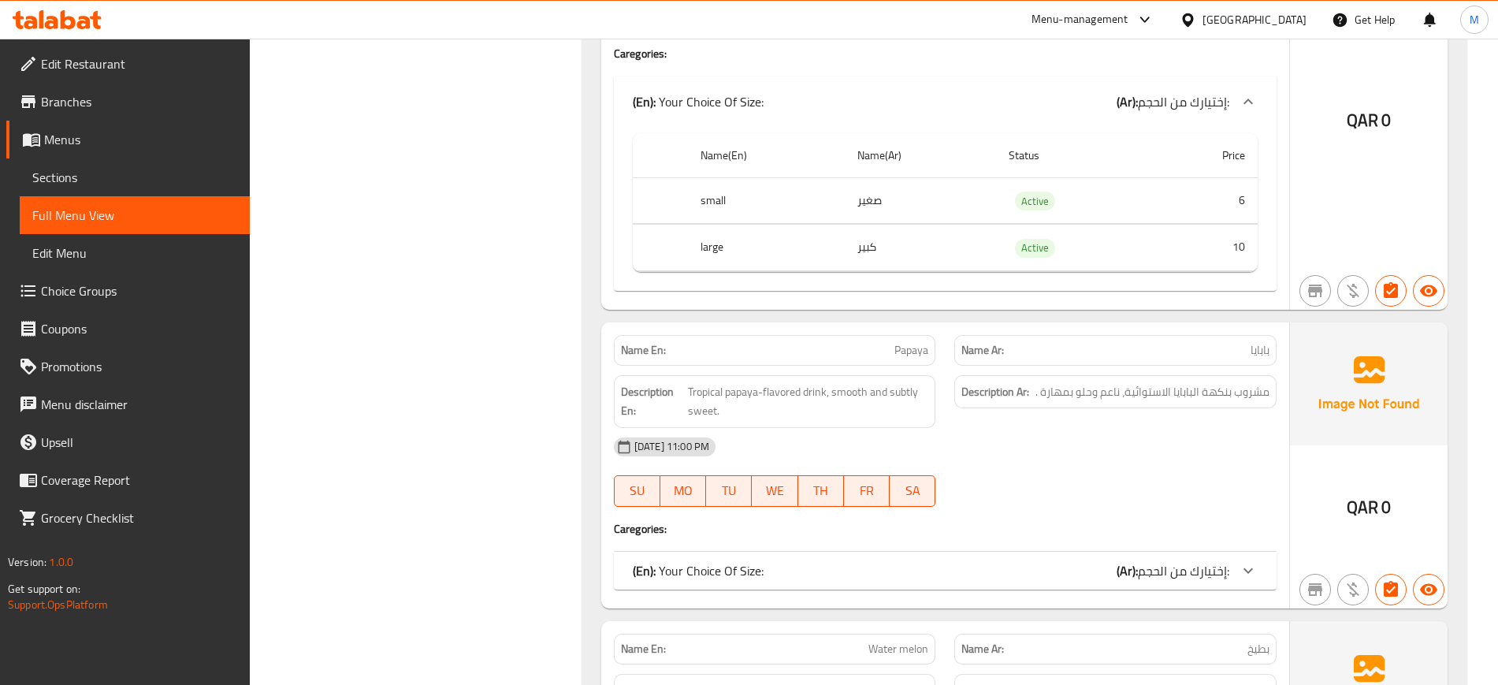
scroll to position [15904, 0]
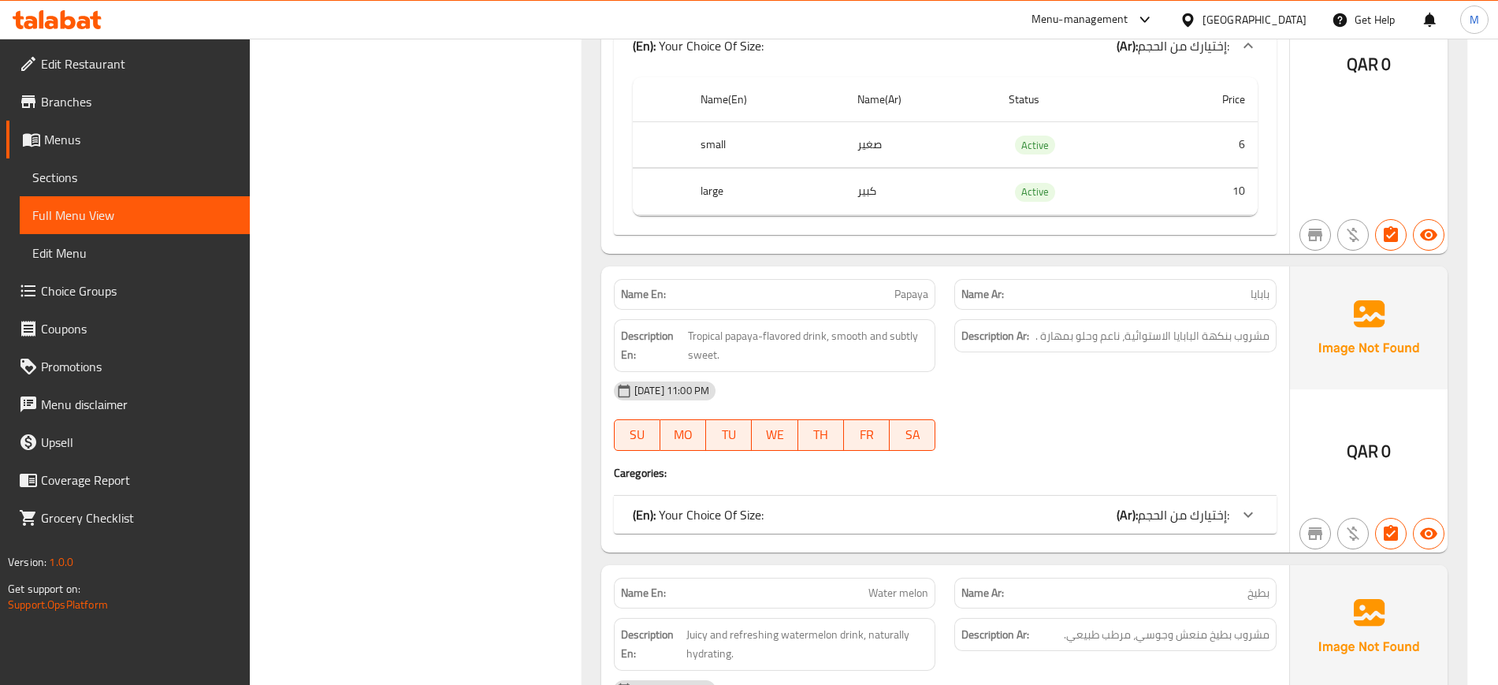
click at [1086, 505] on div "(En): Your Choice Of Size: (Ar): إختيارك من الحجم:" at bounding box center [931, 514] width 597 height 19
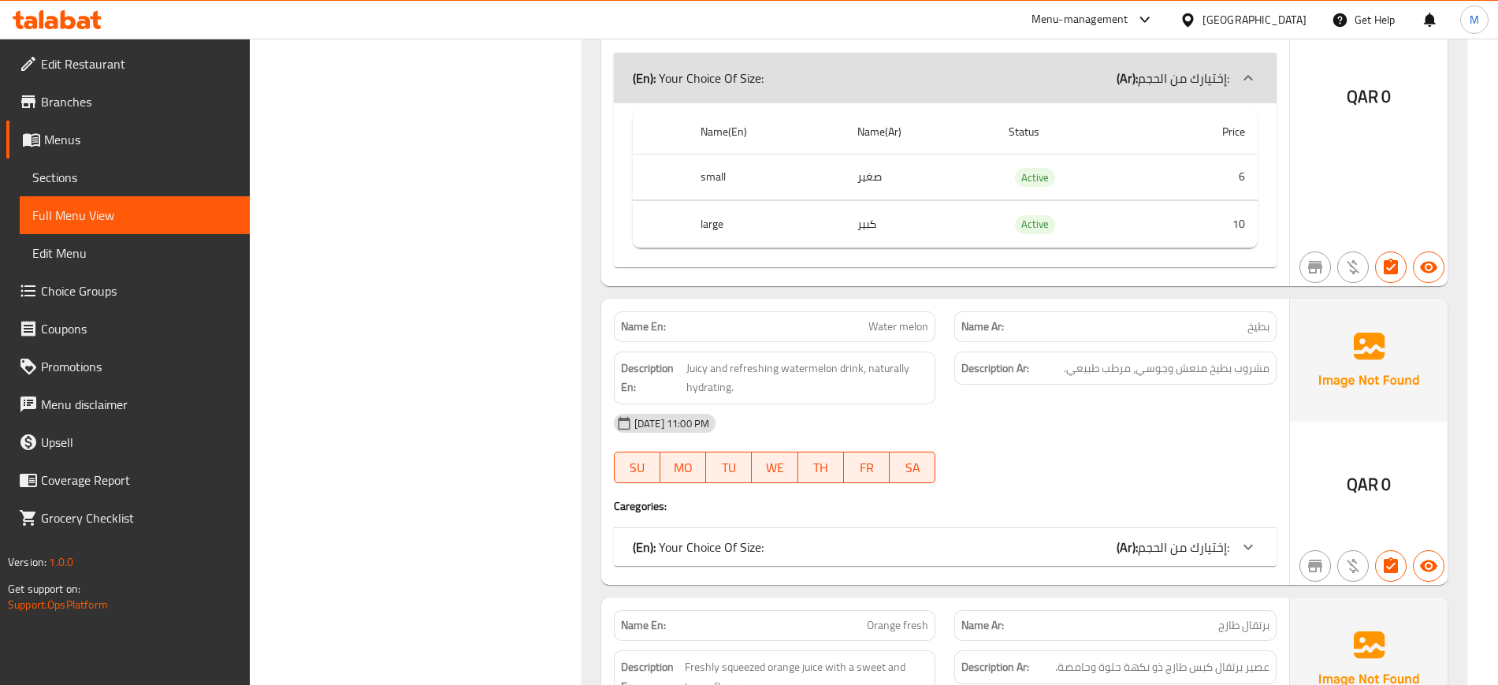
scroll to position [16377, 0]
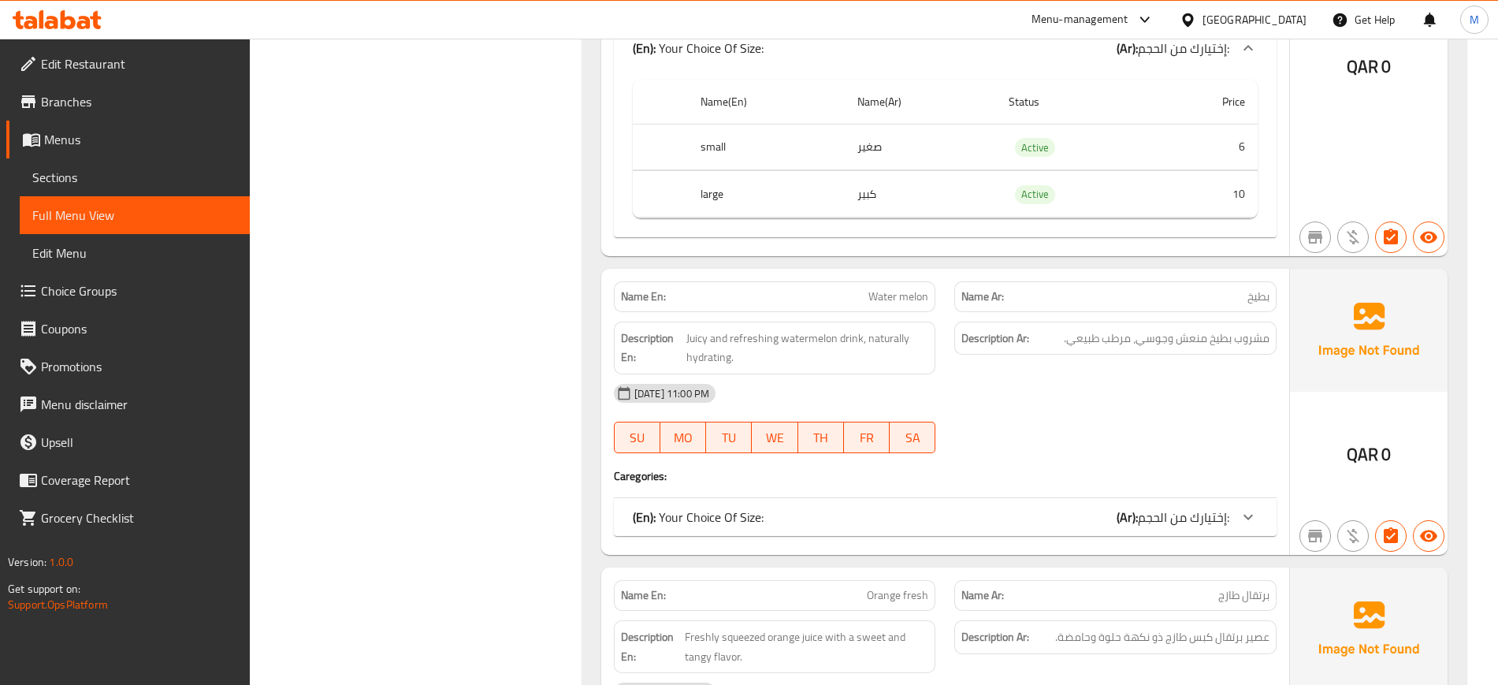
click at [1086, 508] on div "(En): Your Choice Of Size: (Ar): إختيارك من الحجم:" at bounding box center [931, 517] width 597 height 19
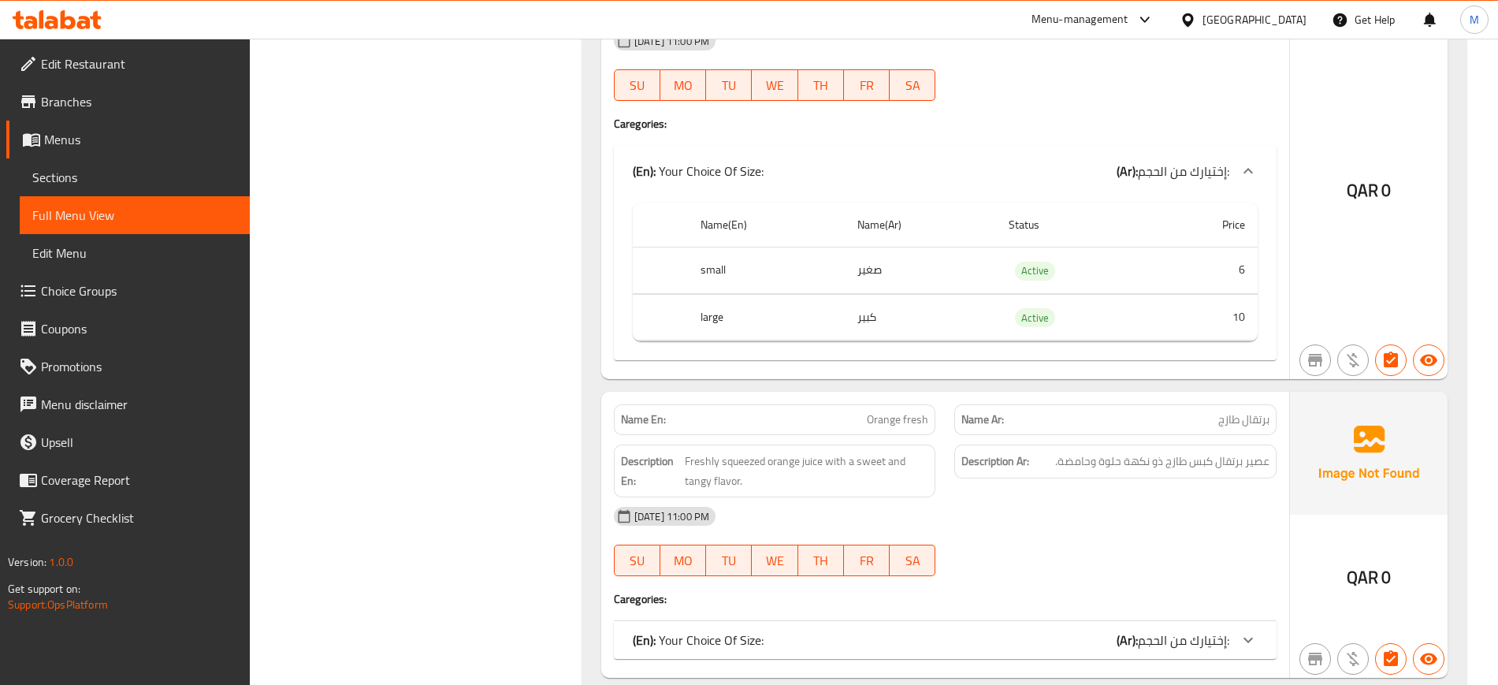
scroll to position [16732, 0]
click at [1050, 628] on div "(En): Your Choice Of Size: (Ar): إختيارك من الحجم:" at bounding box center [931, 637] width 597 height 19
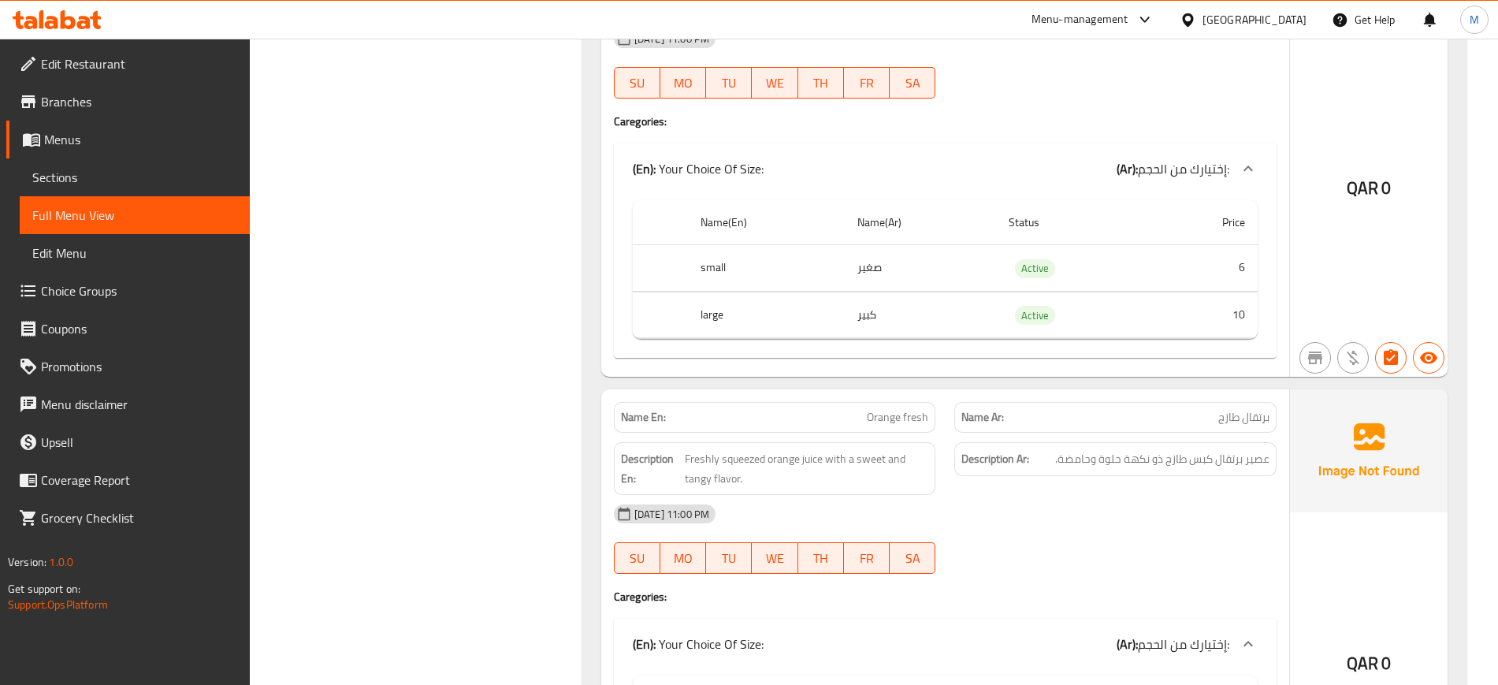
click at [1021, 564] on div at bounding box center [1115, 573] width 341 height 19
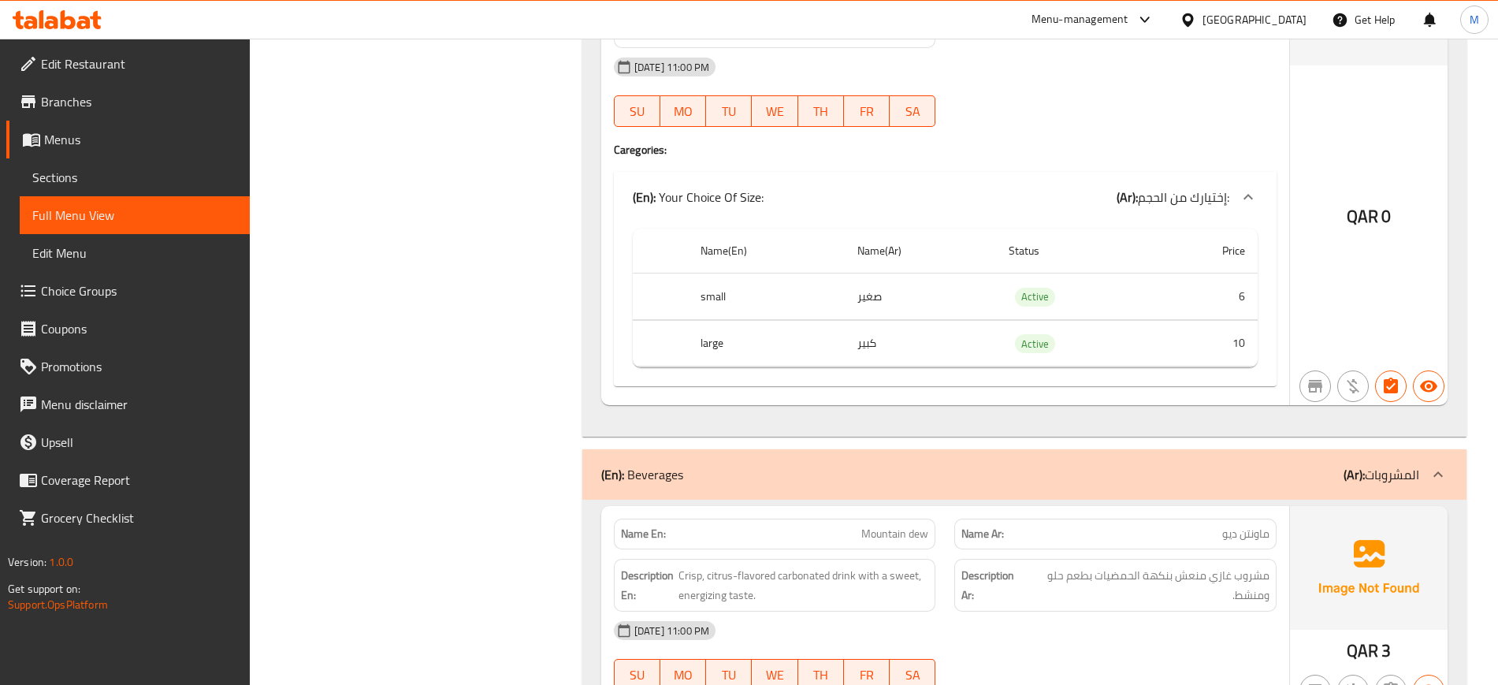
scroll to position [17205, 0]
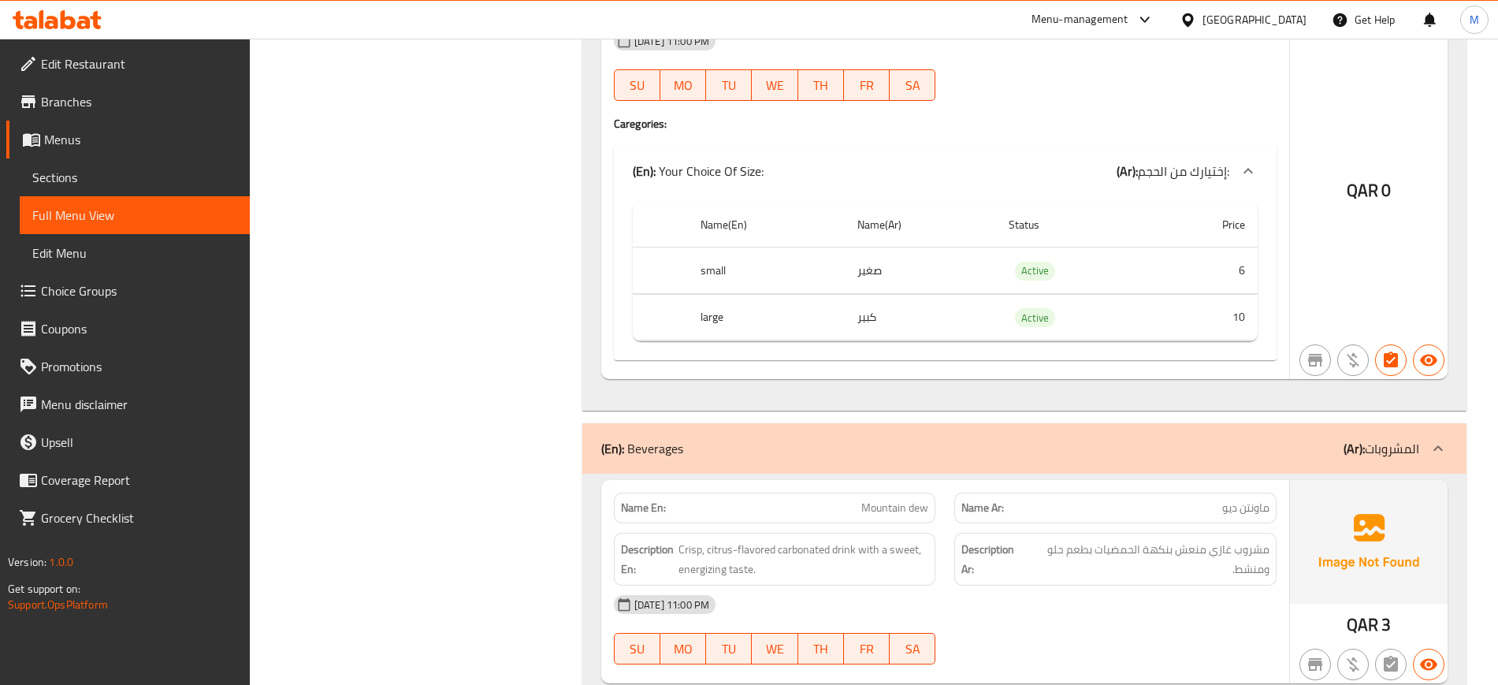
click at [1067, 616] on div "12-10-2025 11:00 PM SU MO TU WE TH FR SA" at bounding box center [945, 630] width 682 height 88
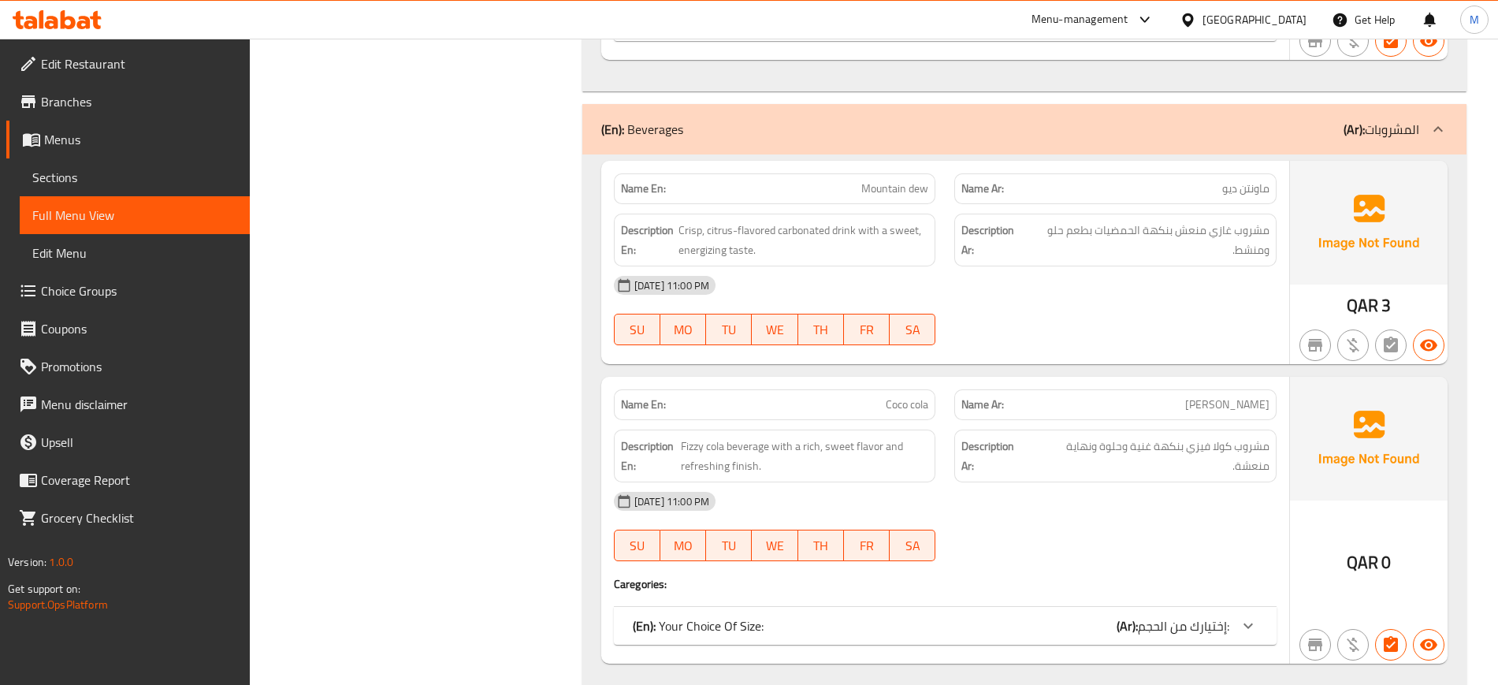
scroll to position [17546, 0]
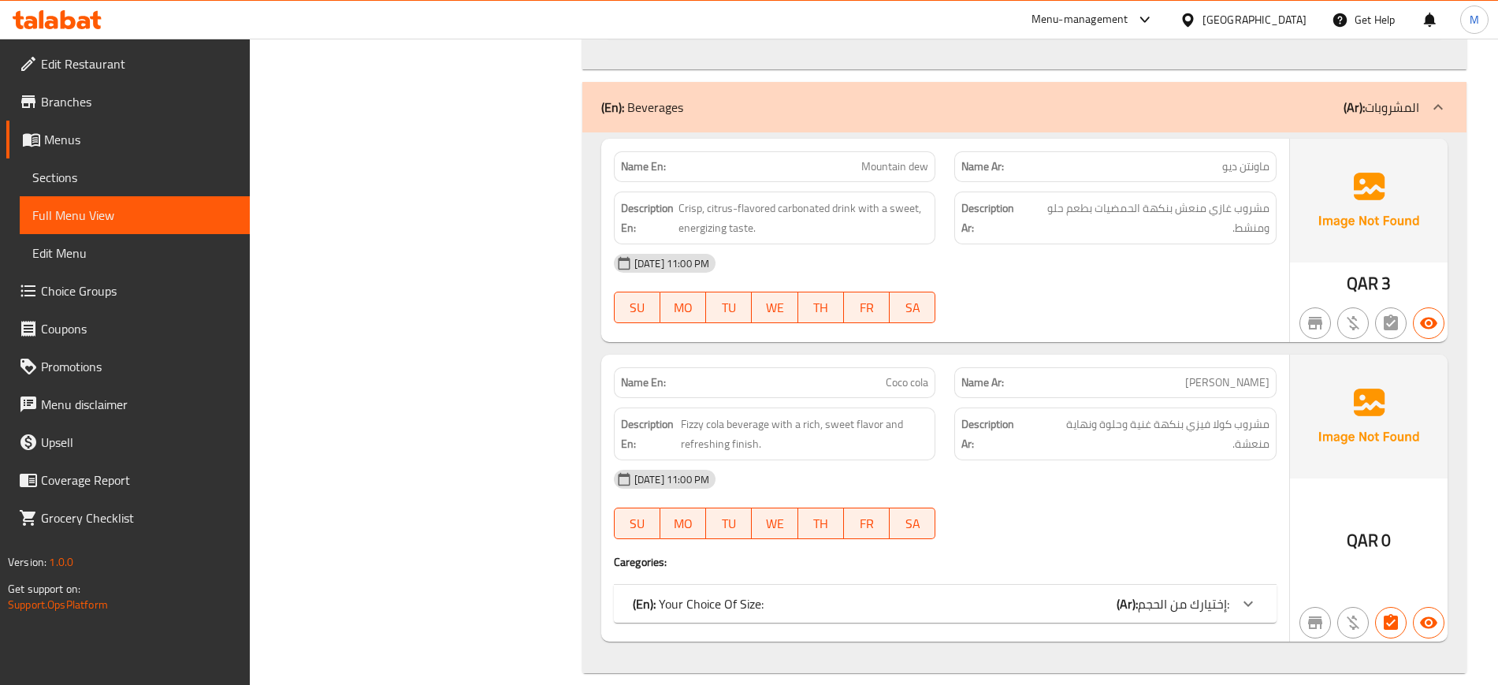
click at [1055, 594] on div "(En): Your Choice Of Size: (Ar): إختيارك من الحجم:" at bounding box center [931, 603] width 597 height 19
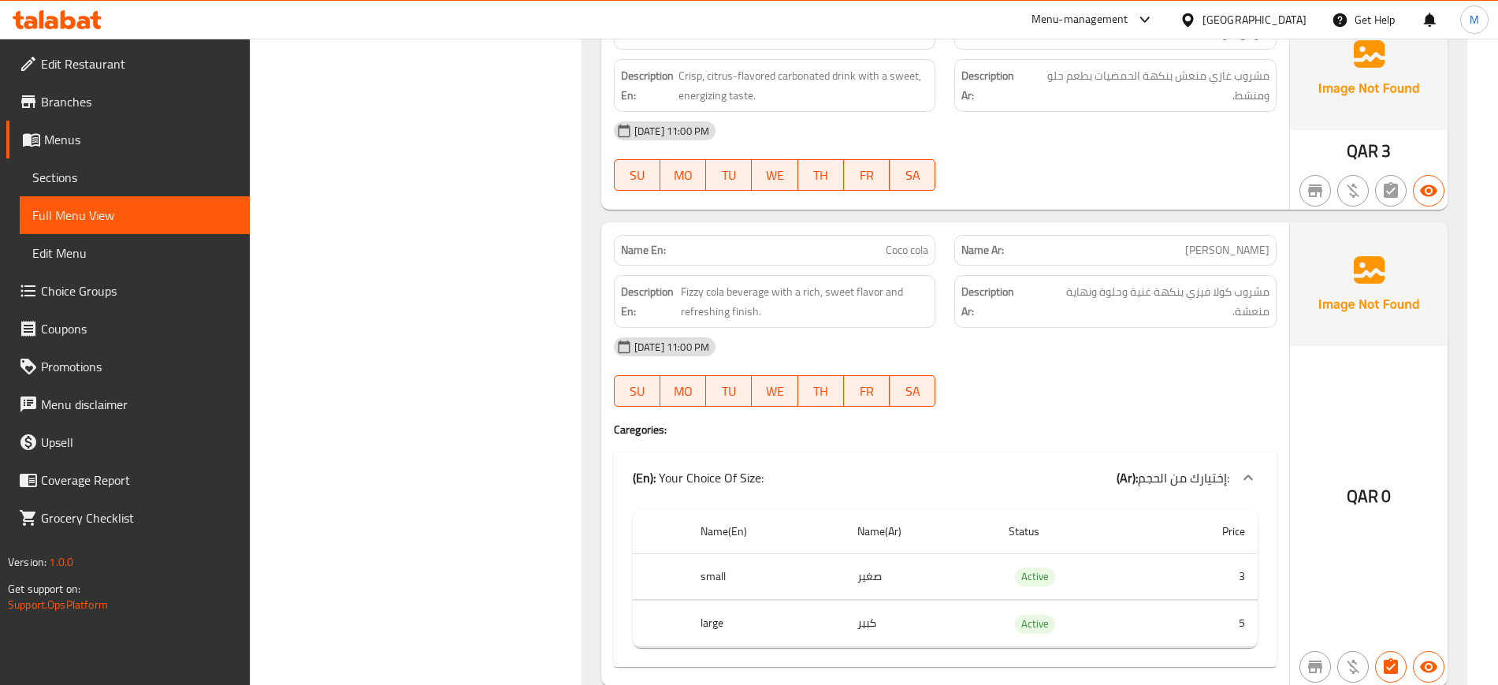
scroll to position [17704, 0]
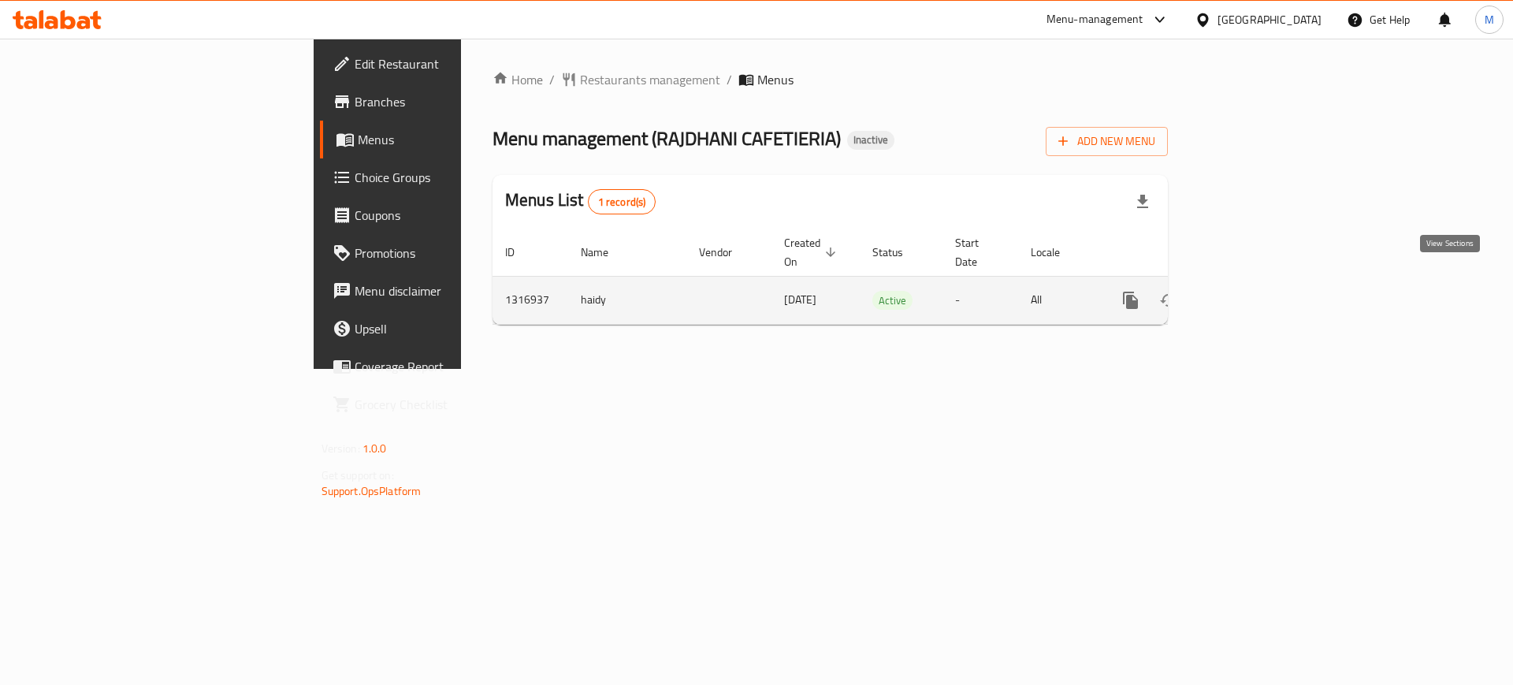
click at [1254, 291] on icon "enhanced table" at bounding box center [1244, 300] width 19 height 19
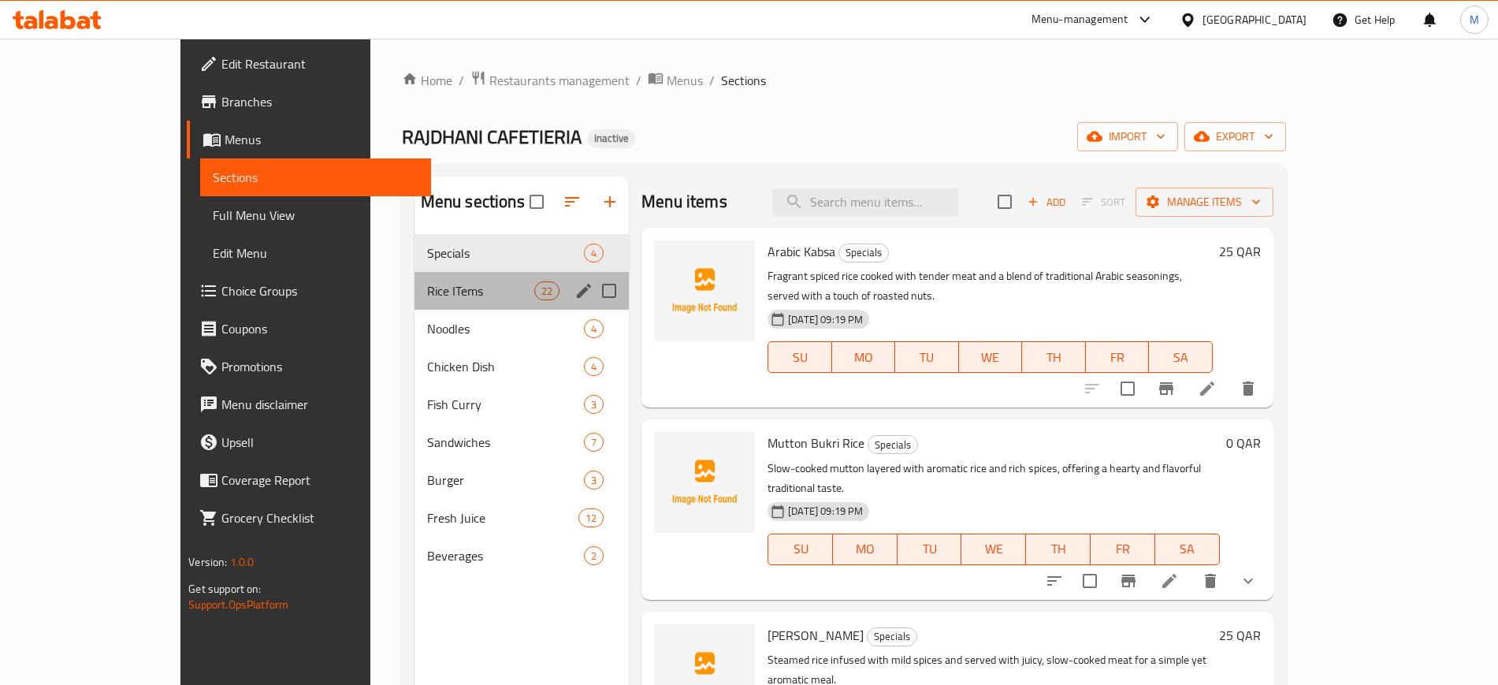
click at [482, 303] on div "Rice ITems 22" at bounding box center [522, 291] width 214 height 38
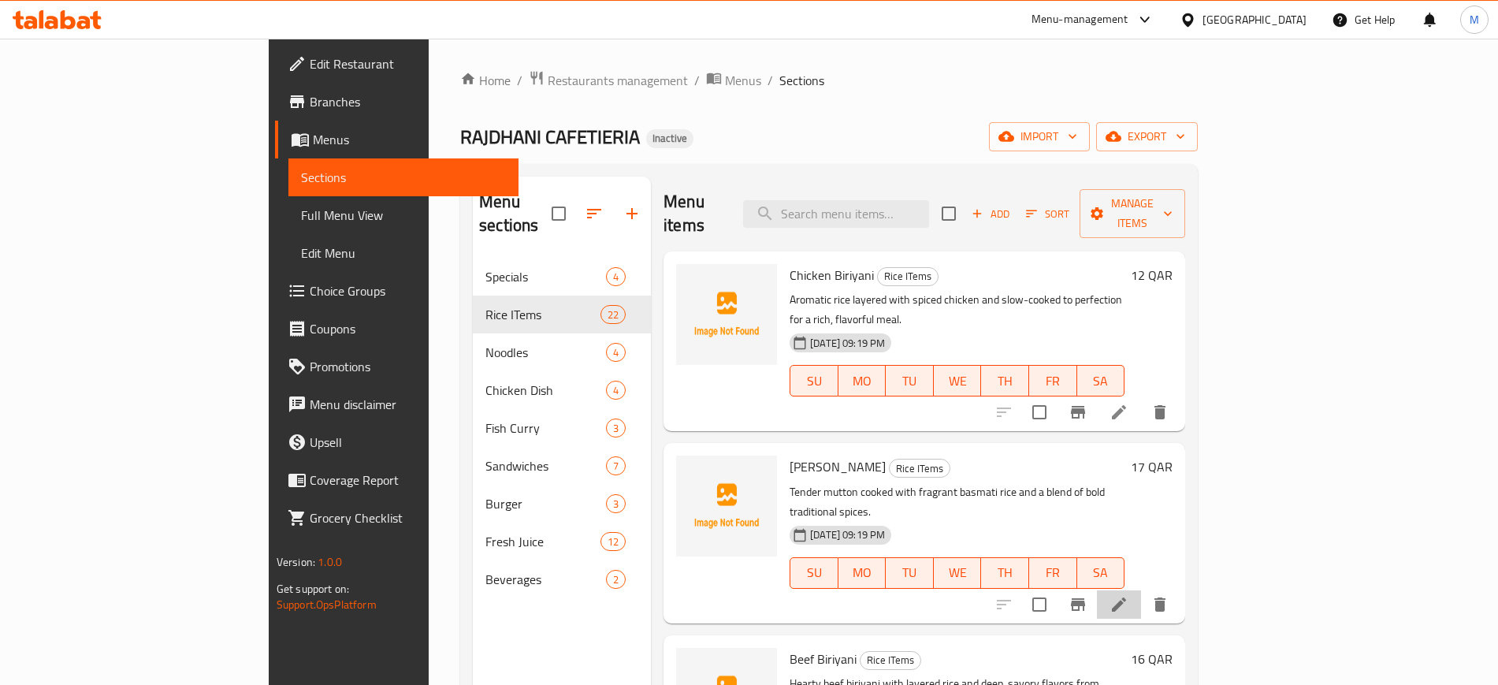
click at [1141, 590] on li at bounding box center [1119, 604] width 44 height 28
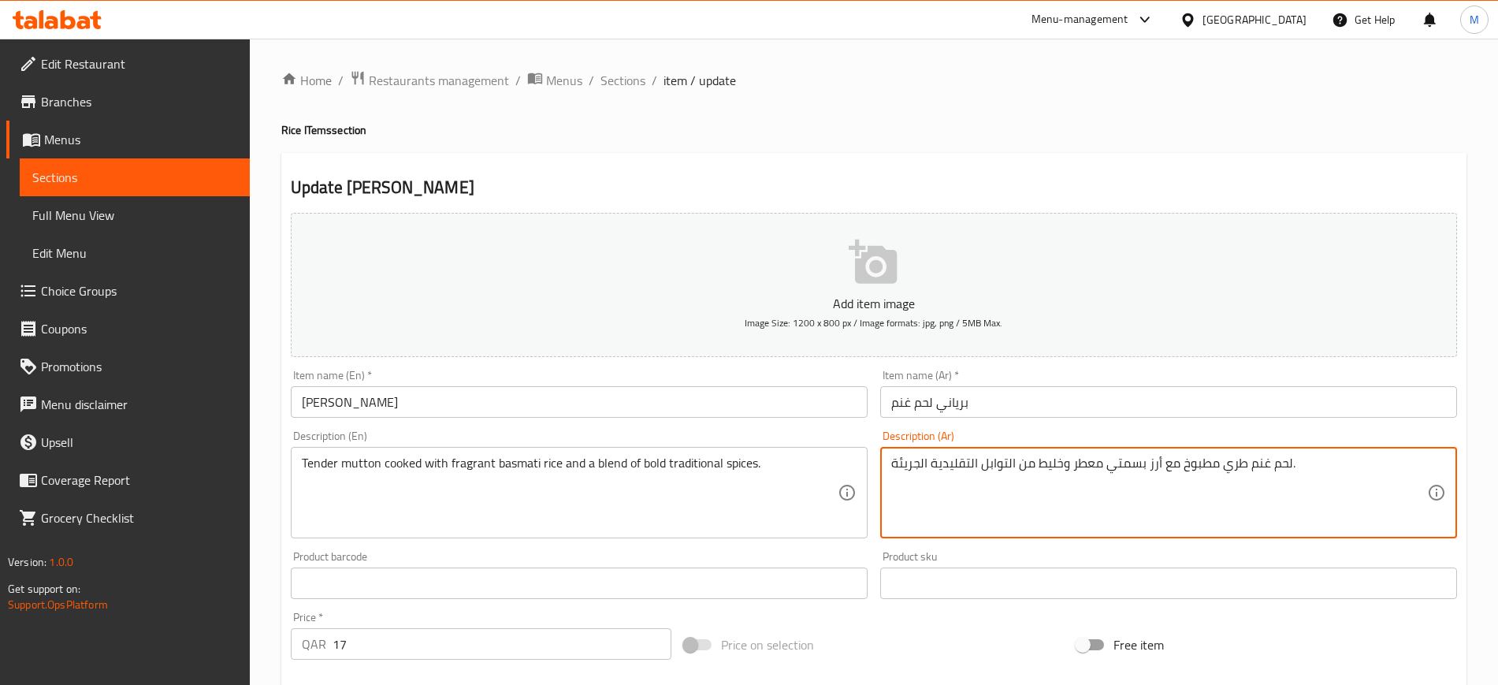
click at [910, 465] on textarea "لحم غنم طري مطبوخ مع أرز بسمتي معطر وخليط من التوابل التقليدية الجريئة." at bounding box center [1159, 493] width 536 height 75
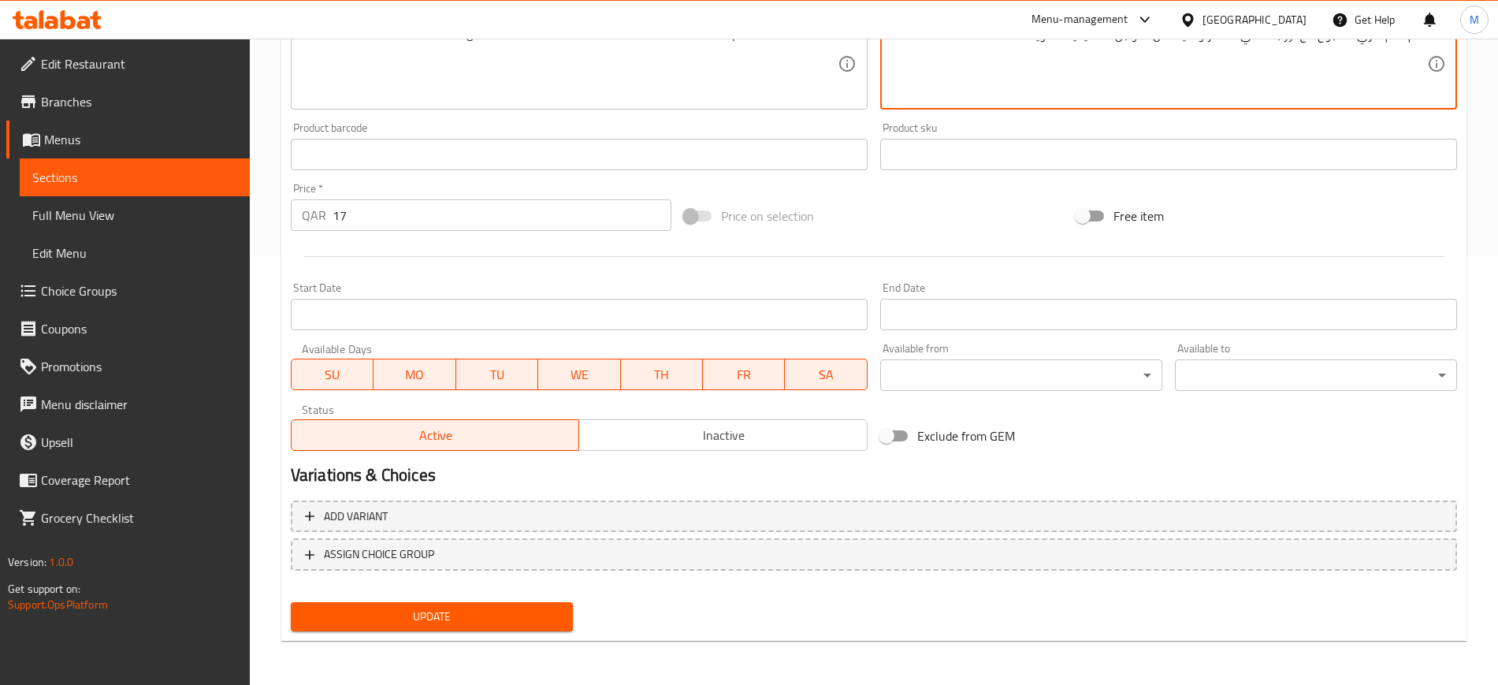
type textarea "لحم غنم طري مطبوخ مع أرز بسمتي معطر وخليط من التوابل التقليدية القوية."
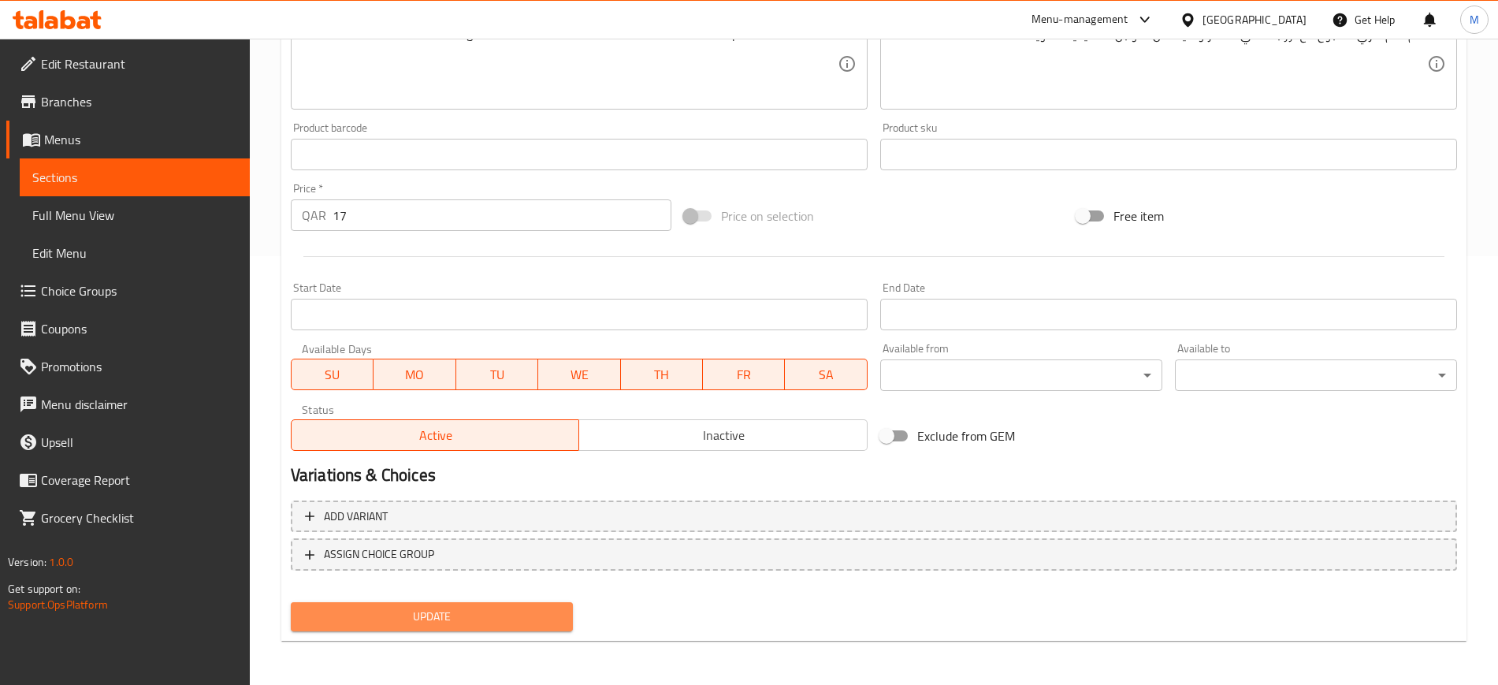
click at [471, 627] on button "Update" at bounding box center [432, 616] width 282 height 29
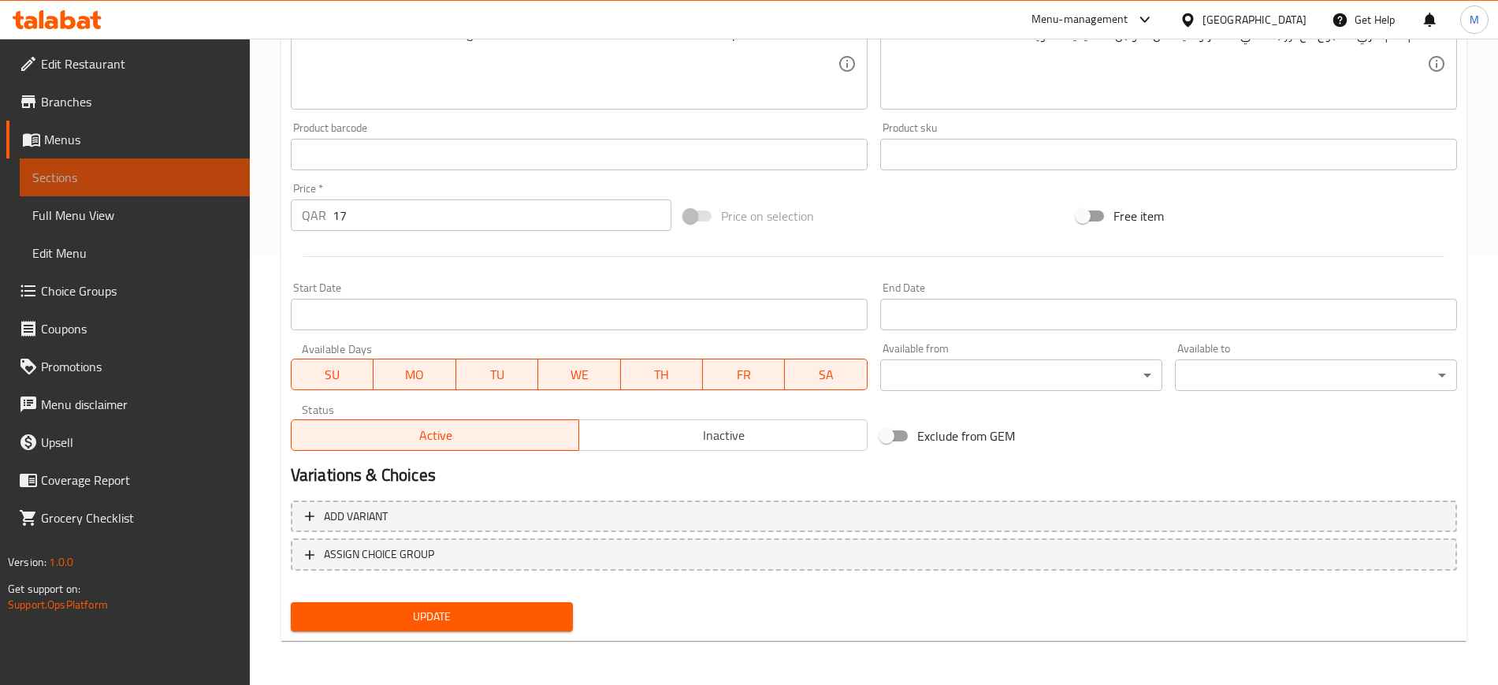
click at [173, 191] on link "Sections" at bounding box center [135, 177] width 230 height 38
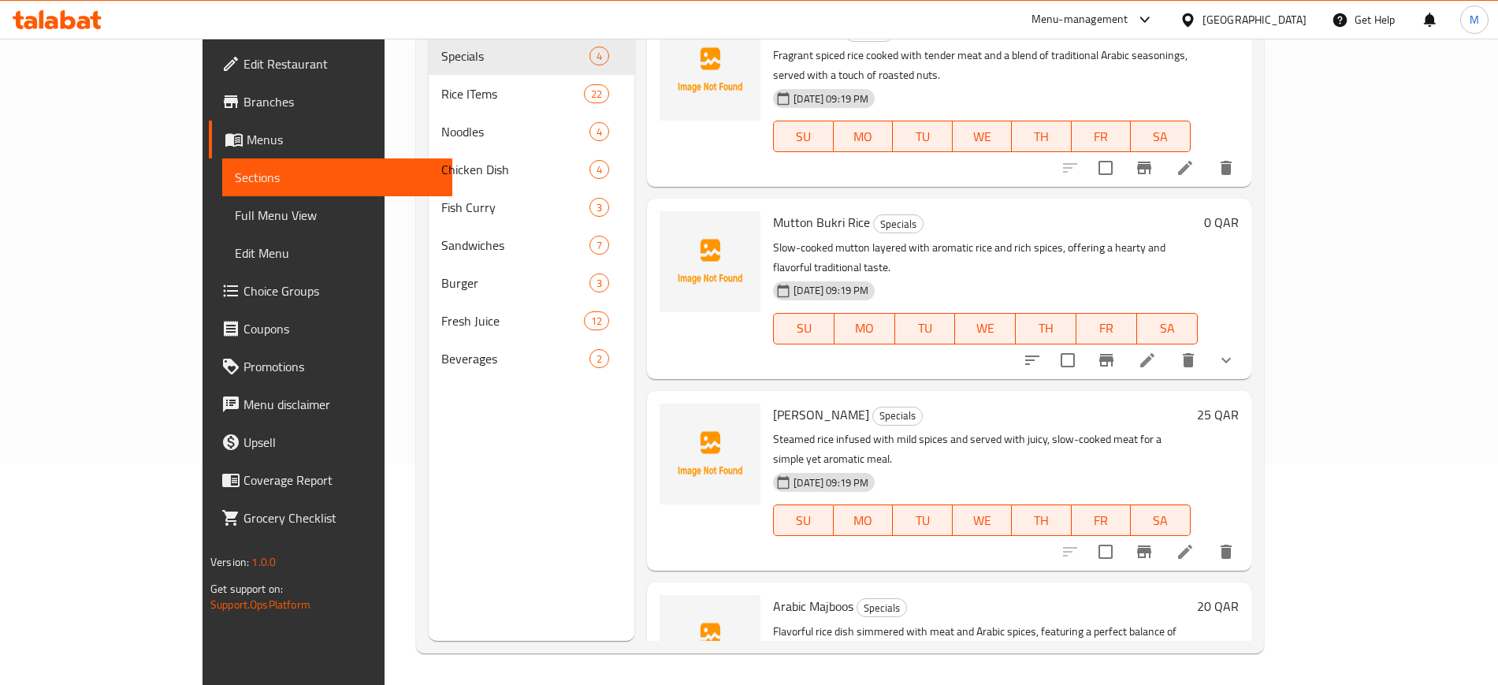
scroll to position [221, 0]
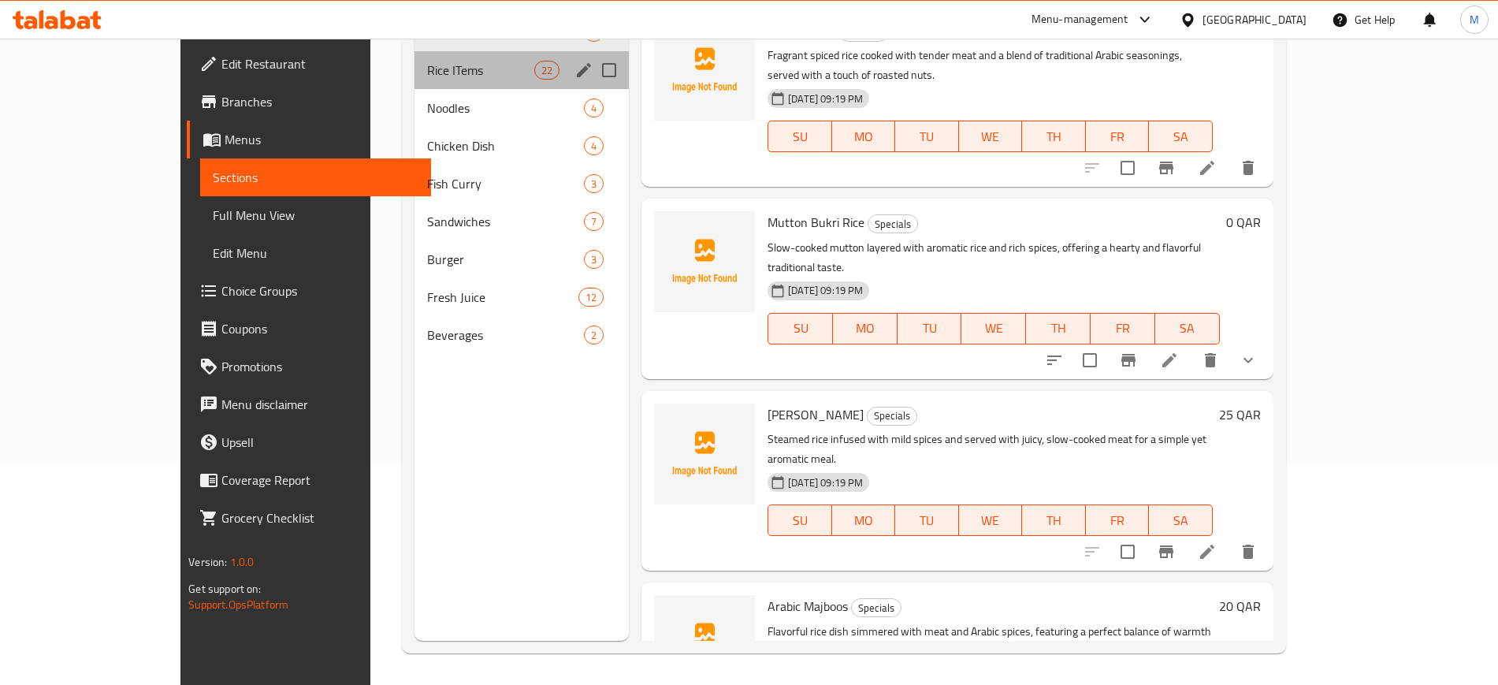
click at [419, 80] on div "Rice ITems 22" at bounding box center [522, 70] width 214 height 38
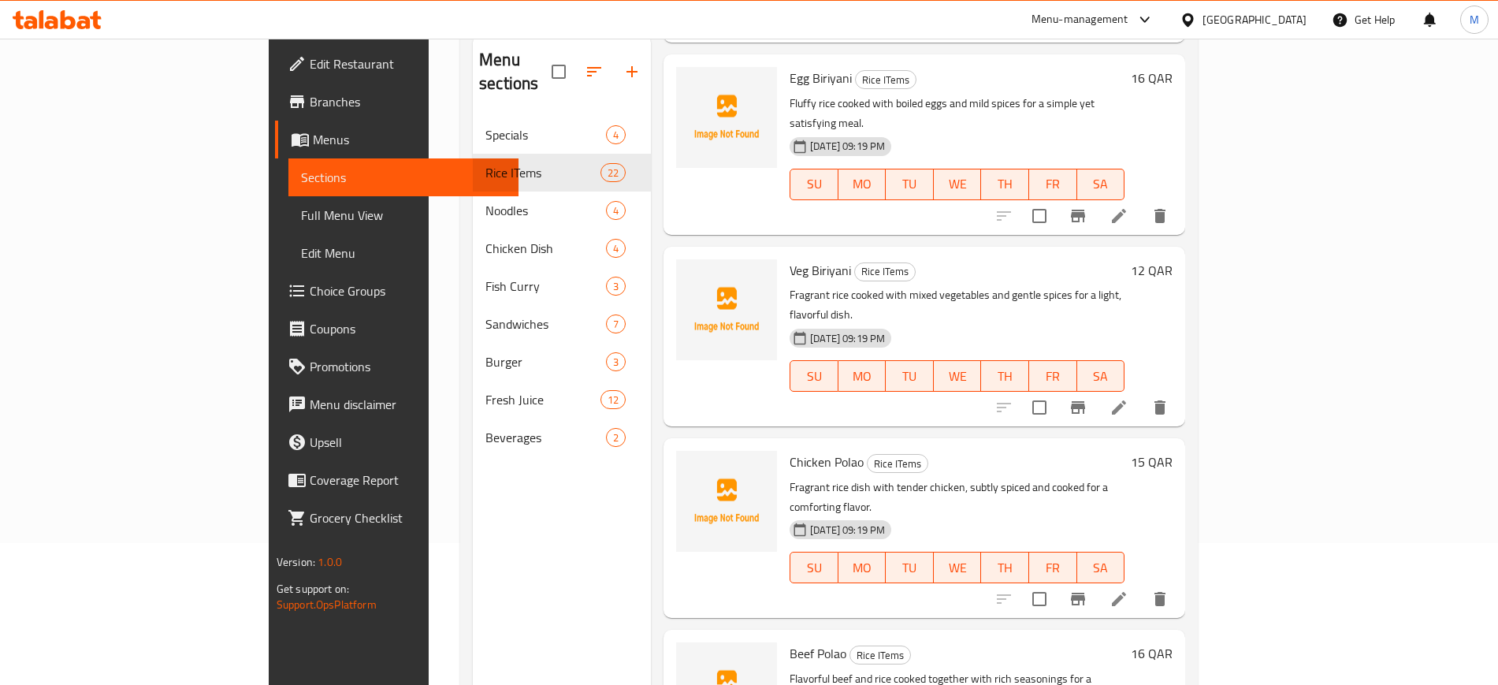
scroll to position [1001, 0]
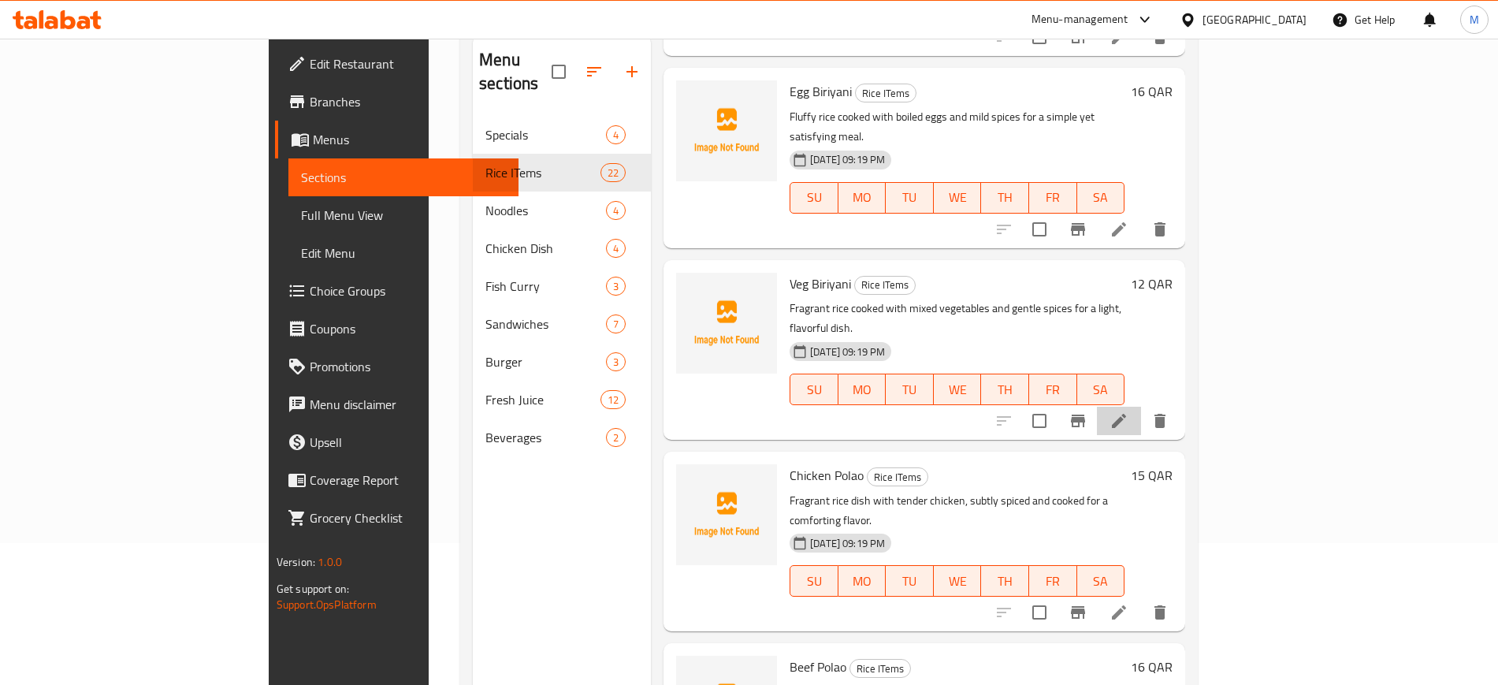
click at [1141, 407] on li at bounding box center [1119, 421] width 44 height 28
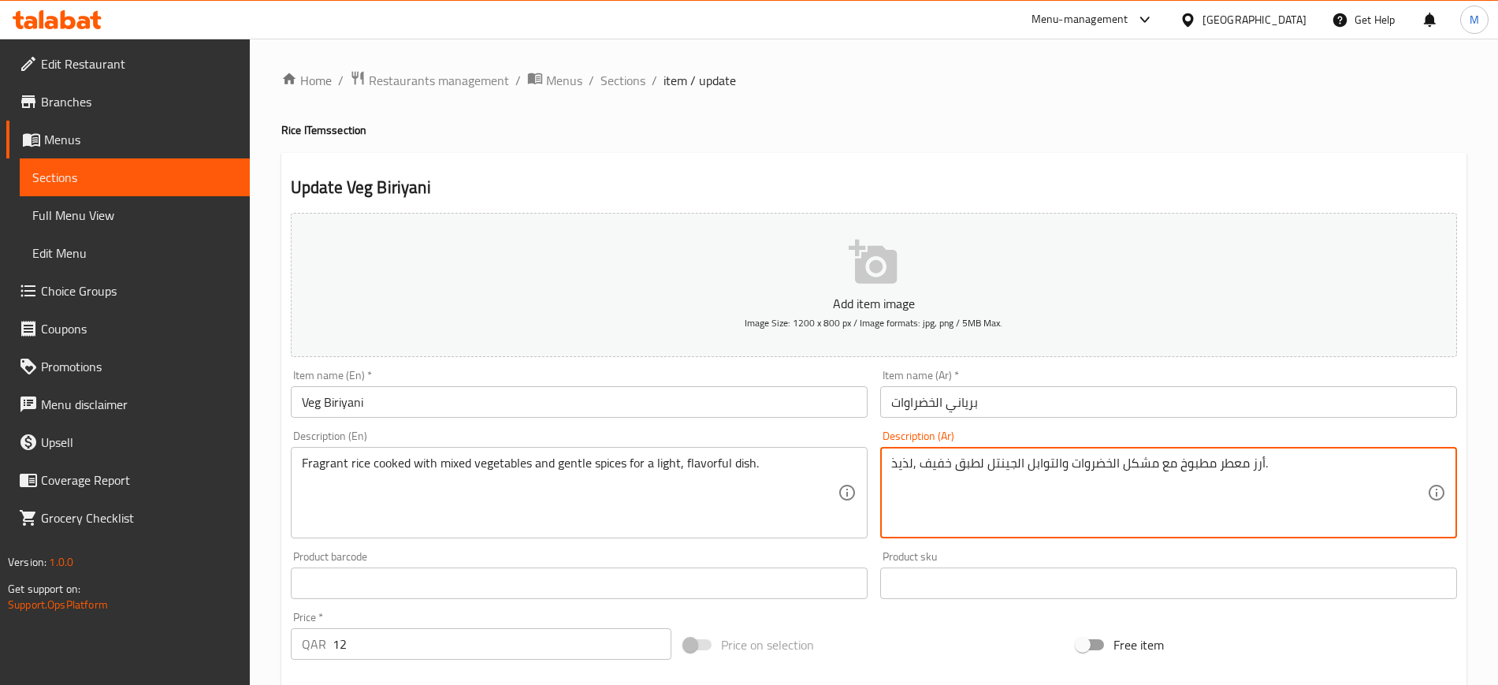
click at [1224, 487] on textarea "أرز معطر مطبوخ مع مشكل الخضروات والتوابل الجينتل لطبق خفيف ,لذيذ." at bounding box center [1159, 493] width 536 height 75
paste textarea "خضروات متنوعة وتوابل خفيفة لطبق خفيف ولذيذ."
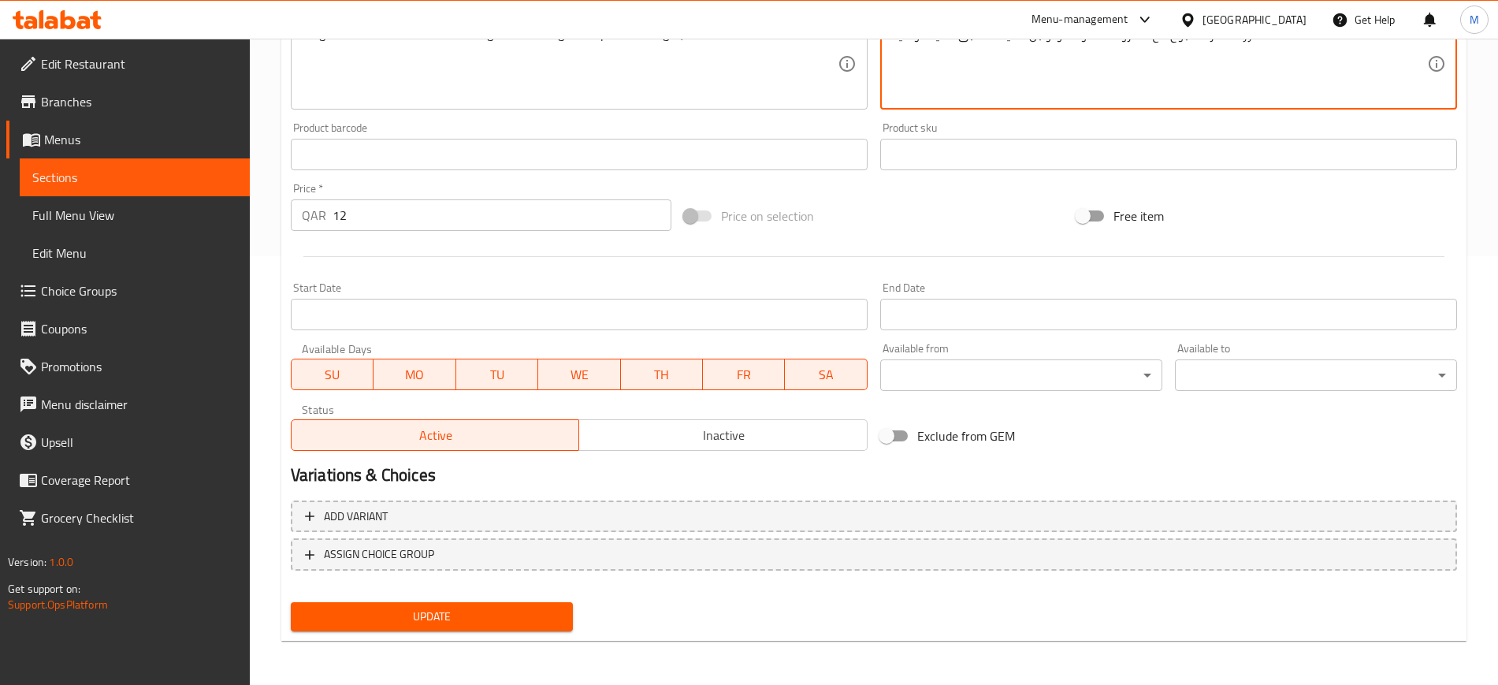
type textarea "أرز معطر مطبوخ مع خضروات متنوعة وتوابل خفيفة لطبق خفيف ولذيذ."
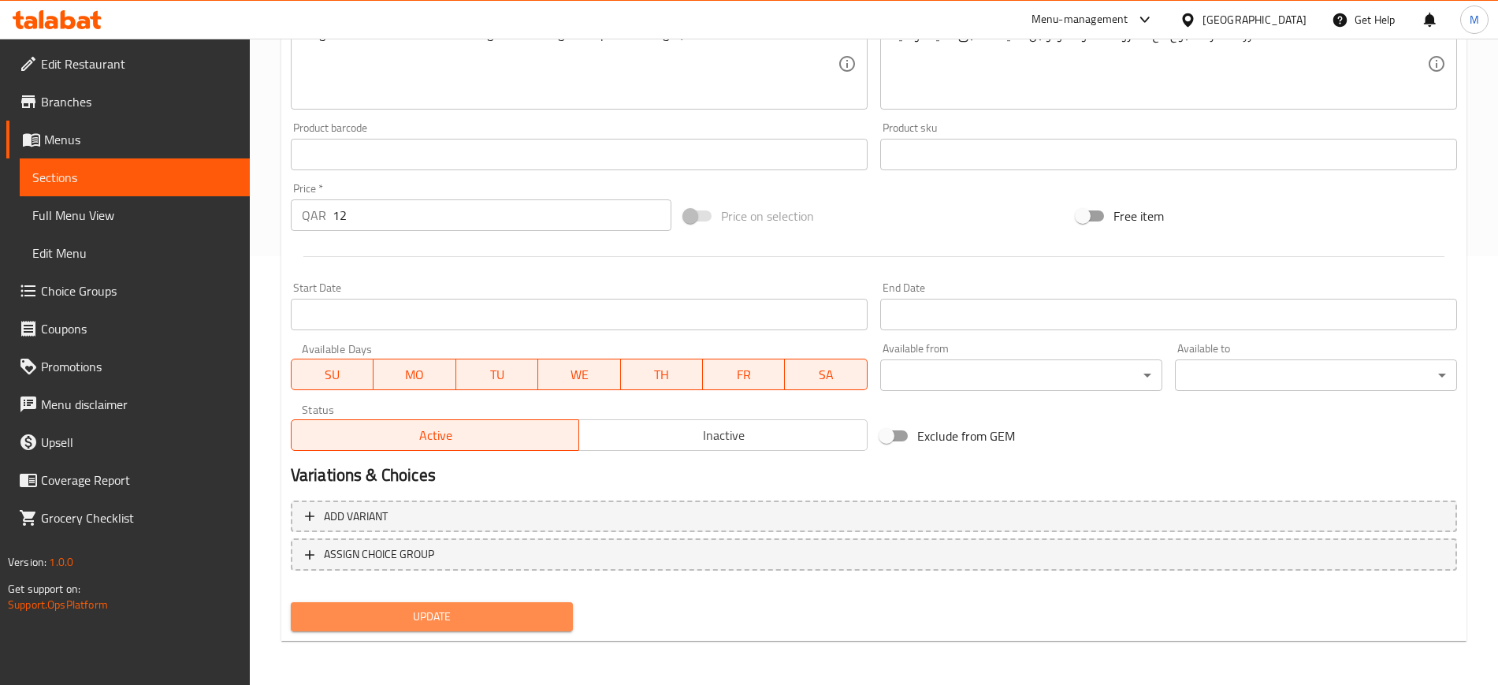
click at [498, 602] on button "Update" at bounding box center [432, 616] width 282 height 29
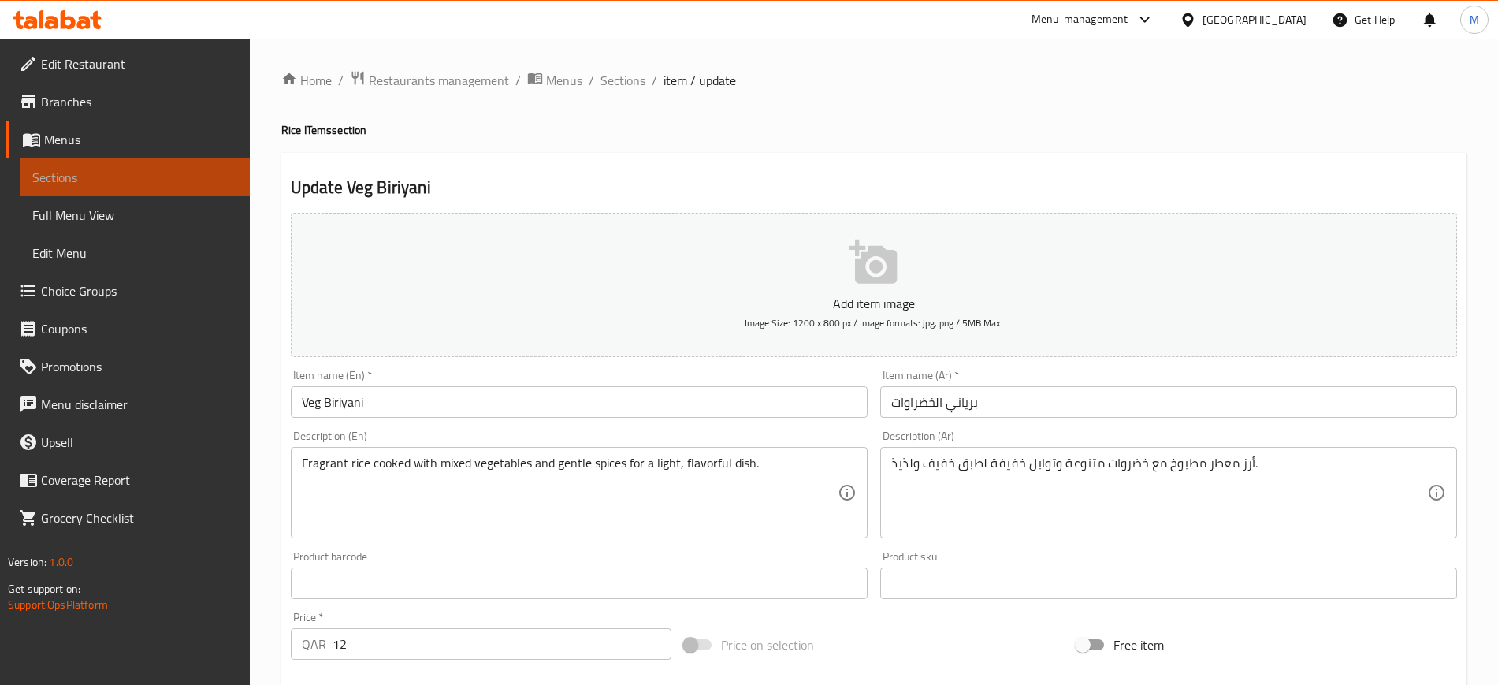
click at [79, 191] on link "Sections" at bounding box center [135, 177] width 230 height 38
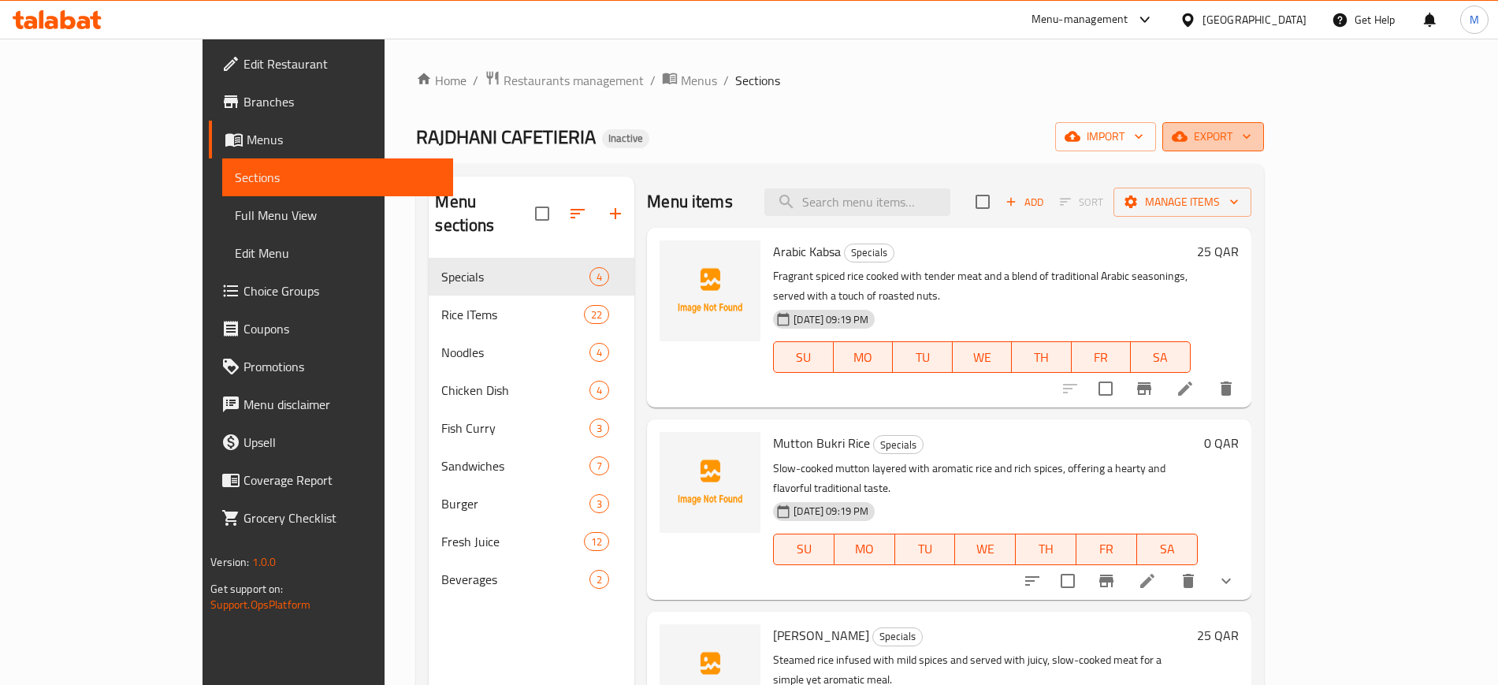
click at [1252, 140] on span "export" at bounding box center [1213, 137] width 76 height 20
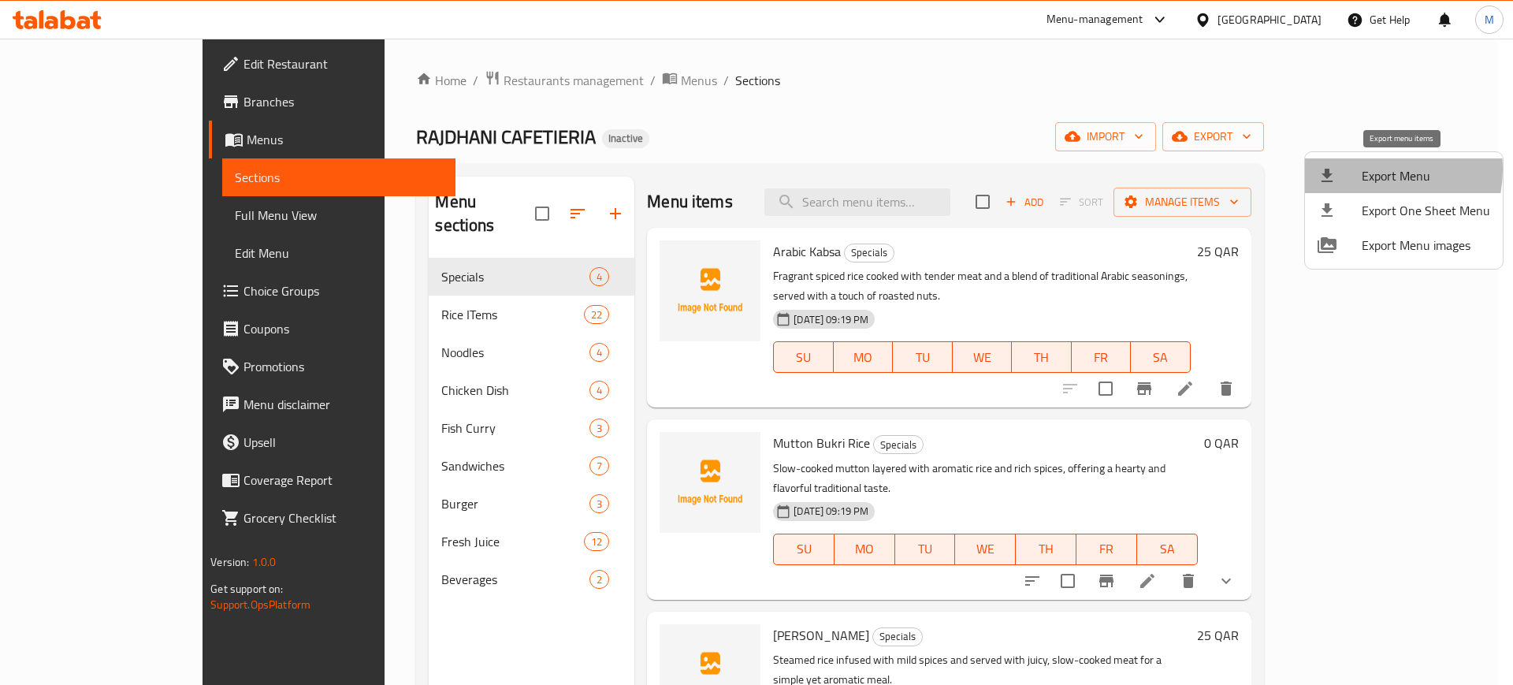
click at [1370, 169] on span "Export Menu" at bounding box center [1426, 175] width 128 height 19
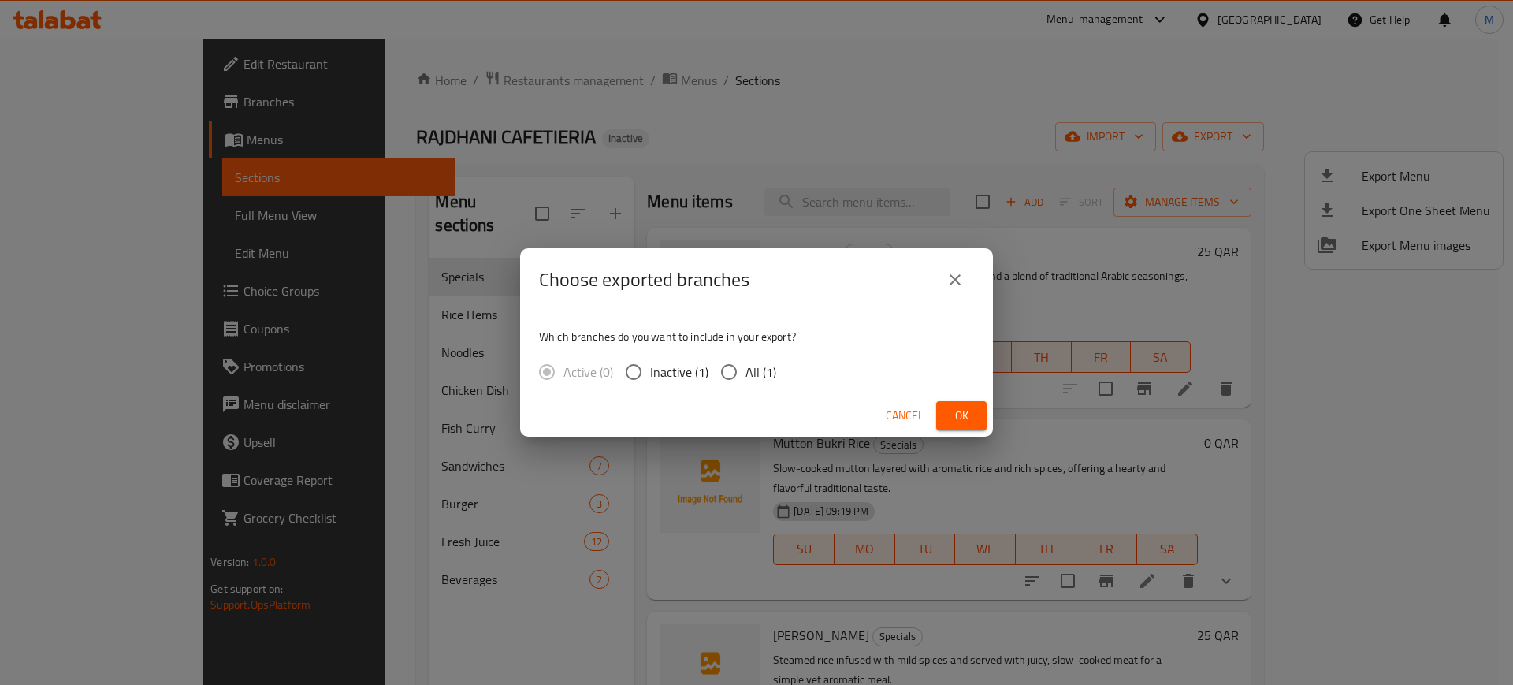
click at [727, 380] on input "All (1)" at bounding box center [728, 371] width 33 height 33
radio input "true"
click at [950, 409] on span "Ok" at bounding box center [961, 416] width 25 height 20
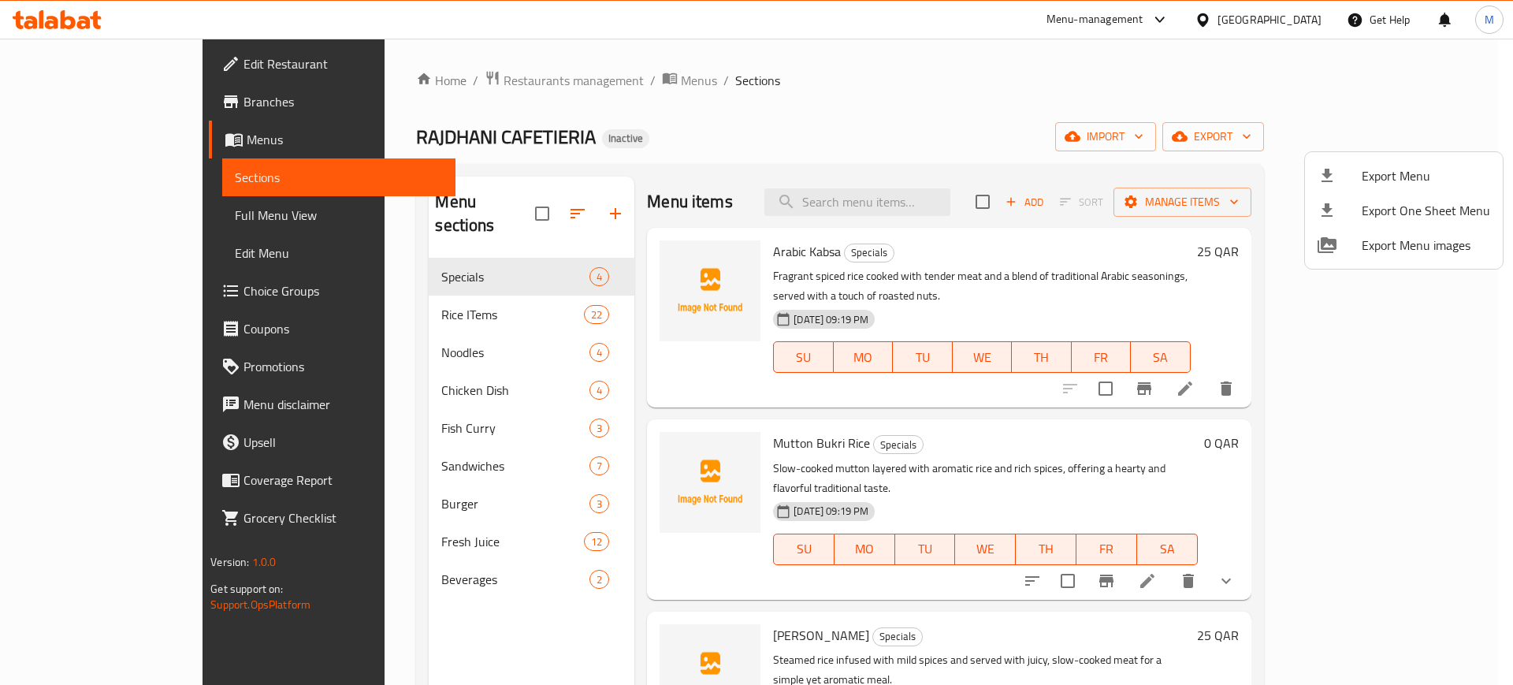
click at [394, 289] on div at bounding box center [756, 342] width 1513 height 685
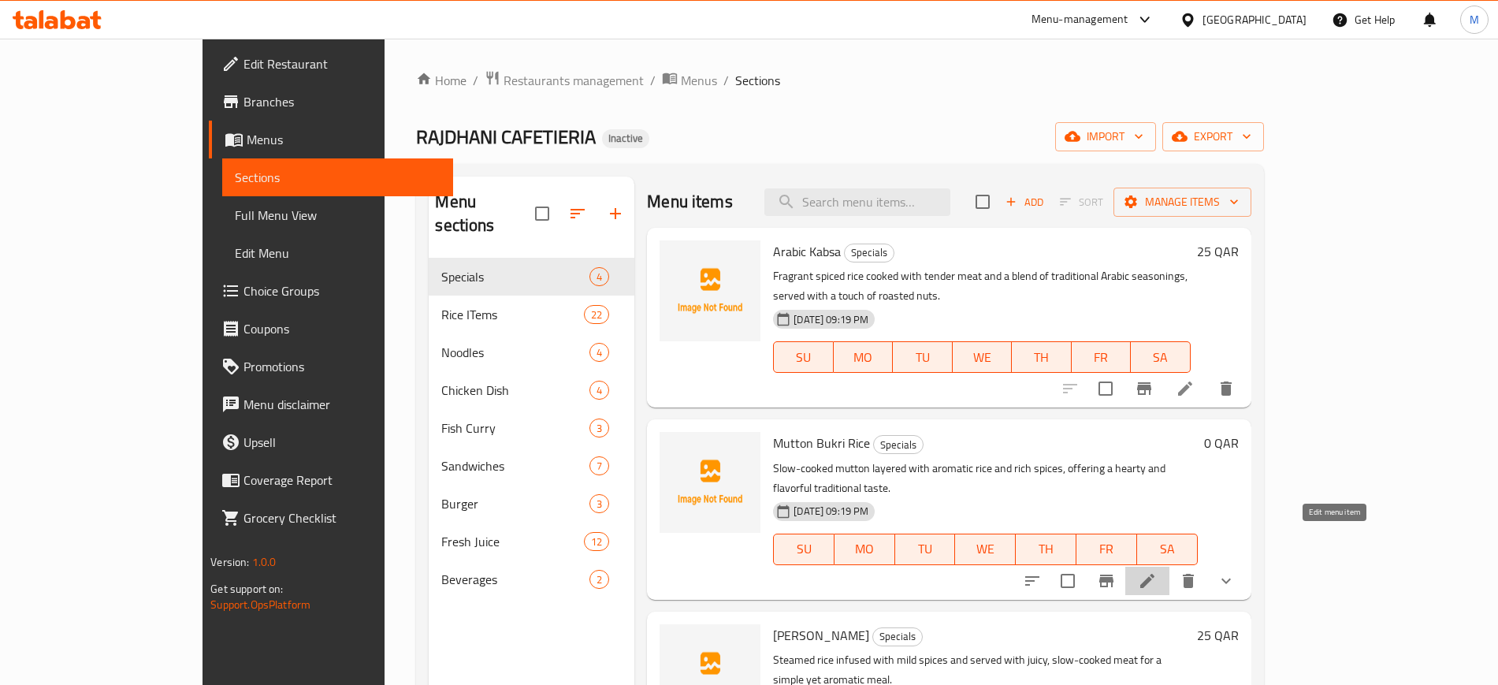
click at [1155, 574] on icon at bounding box center [1147, 581] width 14 height 14
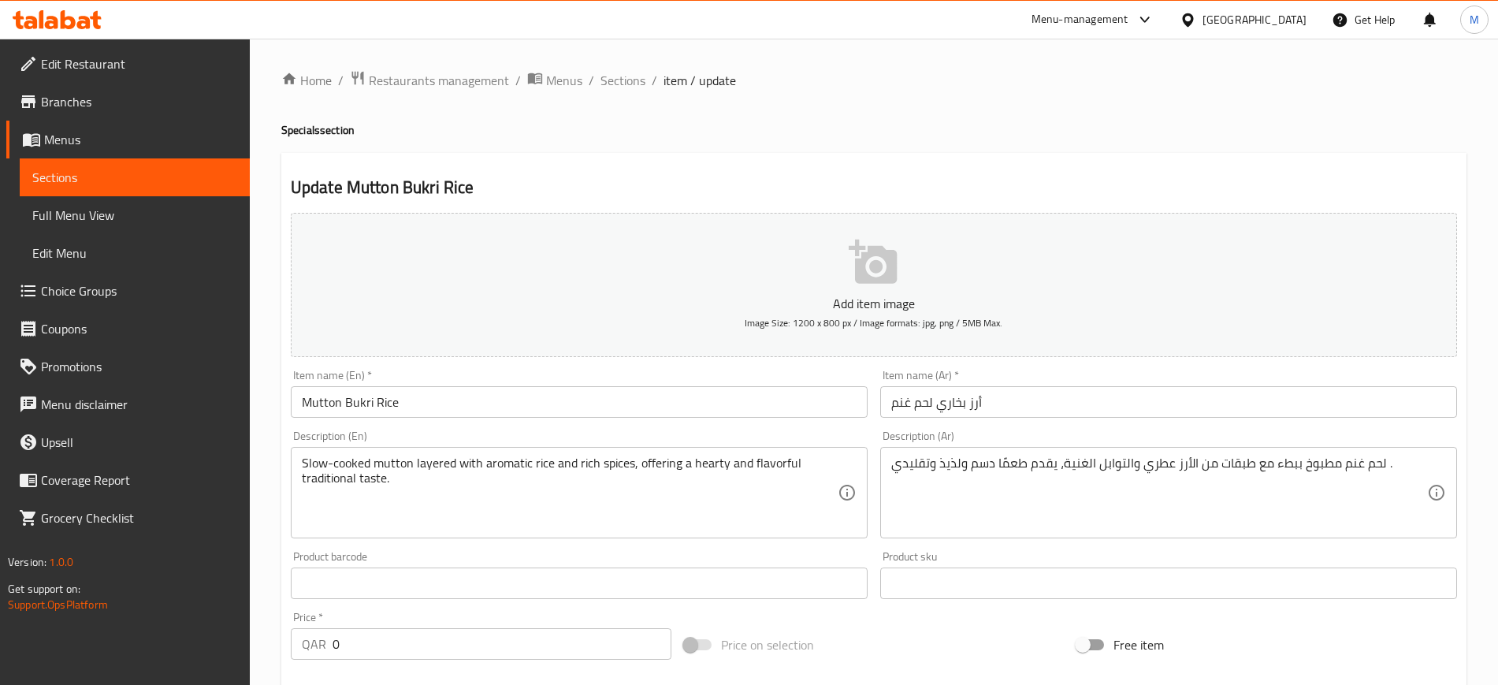
scroll to position [464, 0]
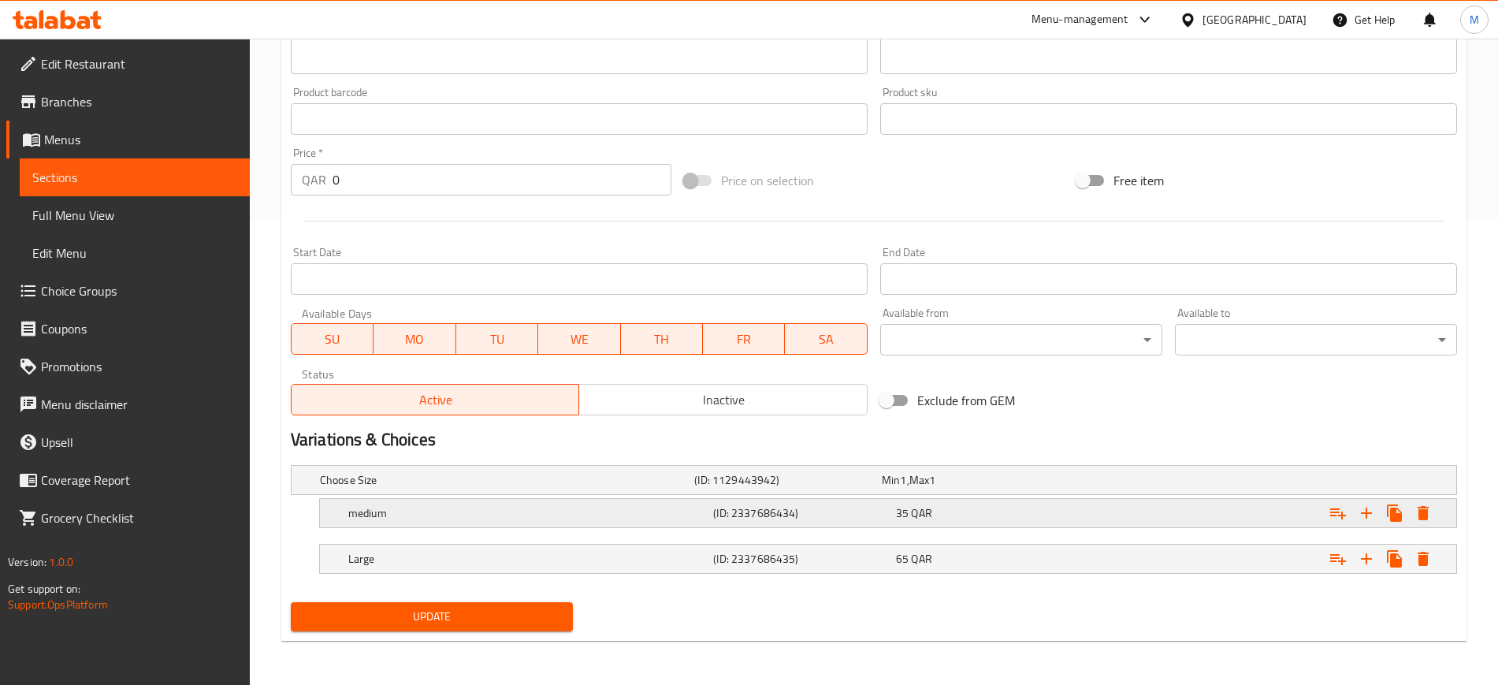
click at [690, 515] on h5 "medium" at bounding box center [527, 513] width 359 height 16
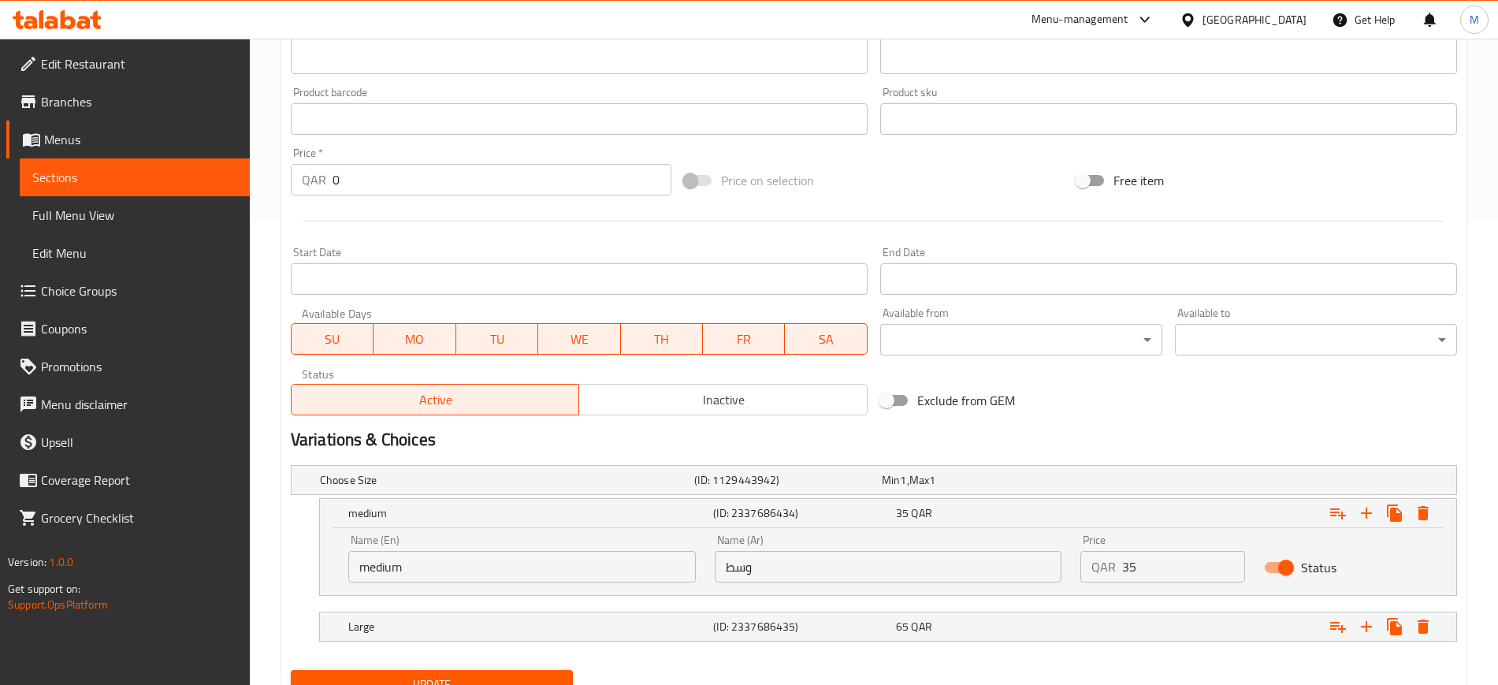
click at [776, 576] on input "وسط" at bounding box center [889, 567] width 348 height 32
type input "صغير"
click at [528, 568] on input "medium" at bounding box center [522, 567] width 348 height 32
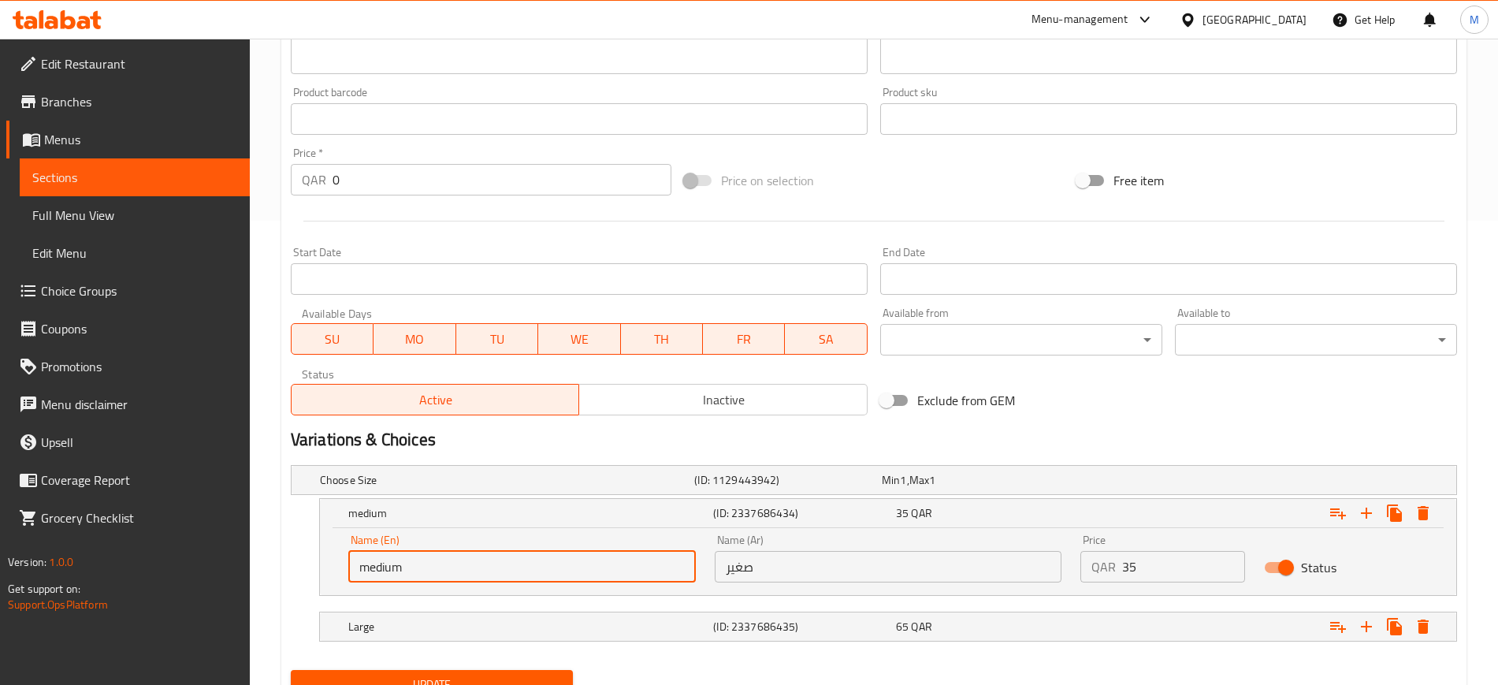
click at [528, 568] on input "medium" at bounding box center [522, 567] width 348 height 32
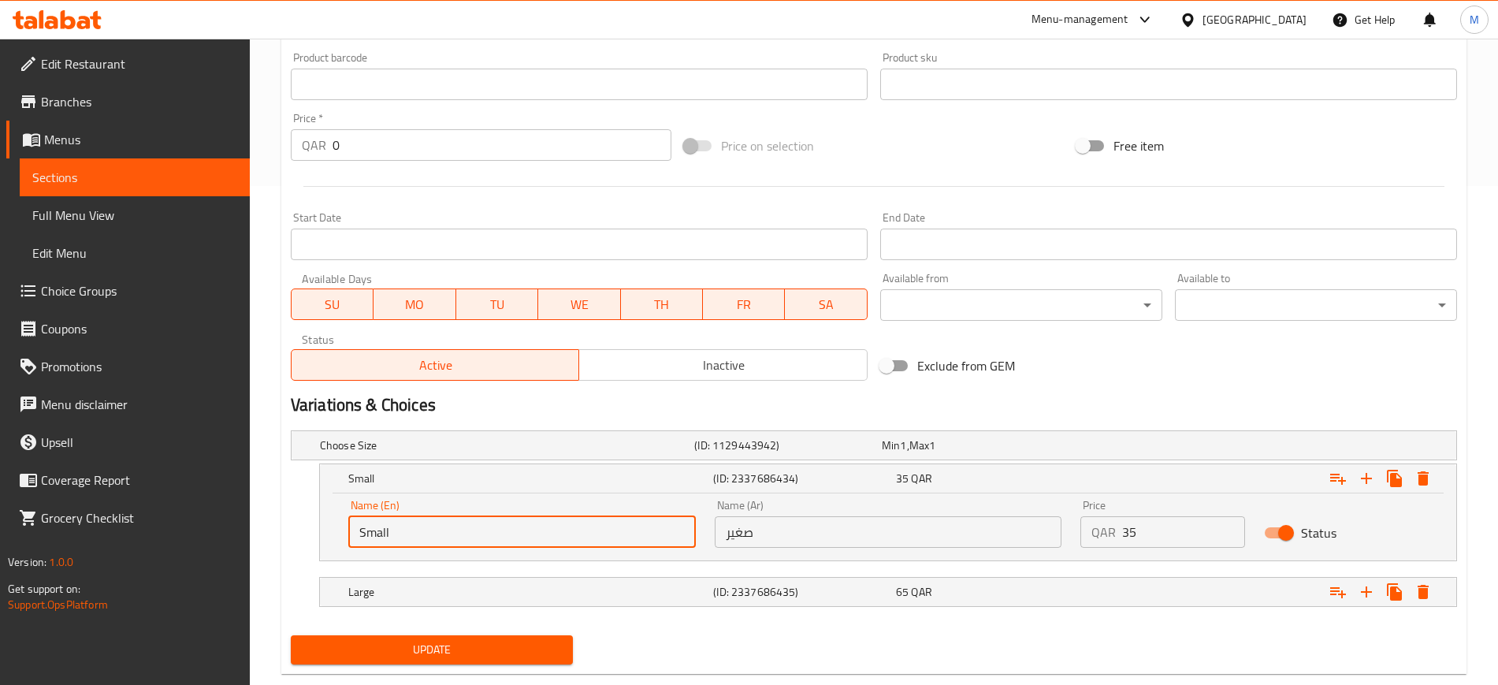
scroll to position [532, 0]
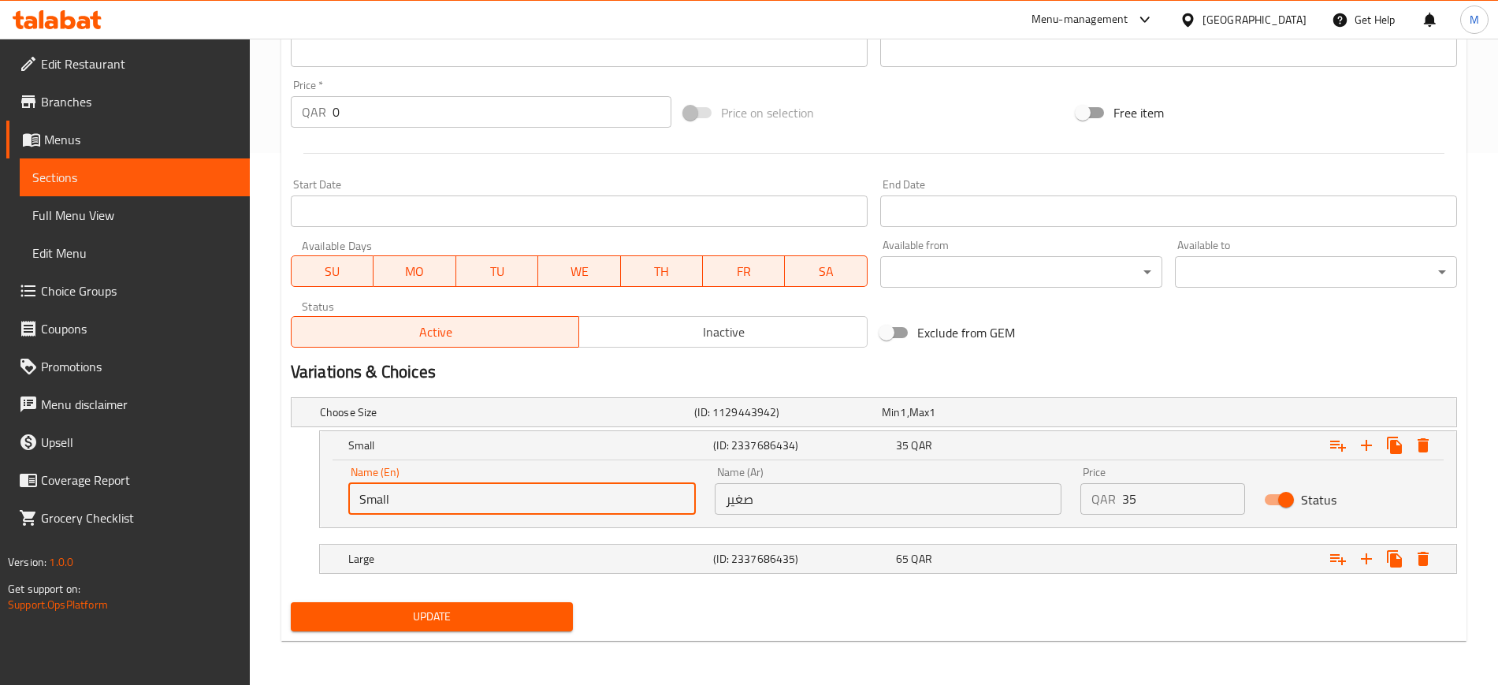
type input "Small"
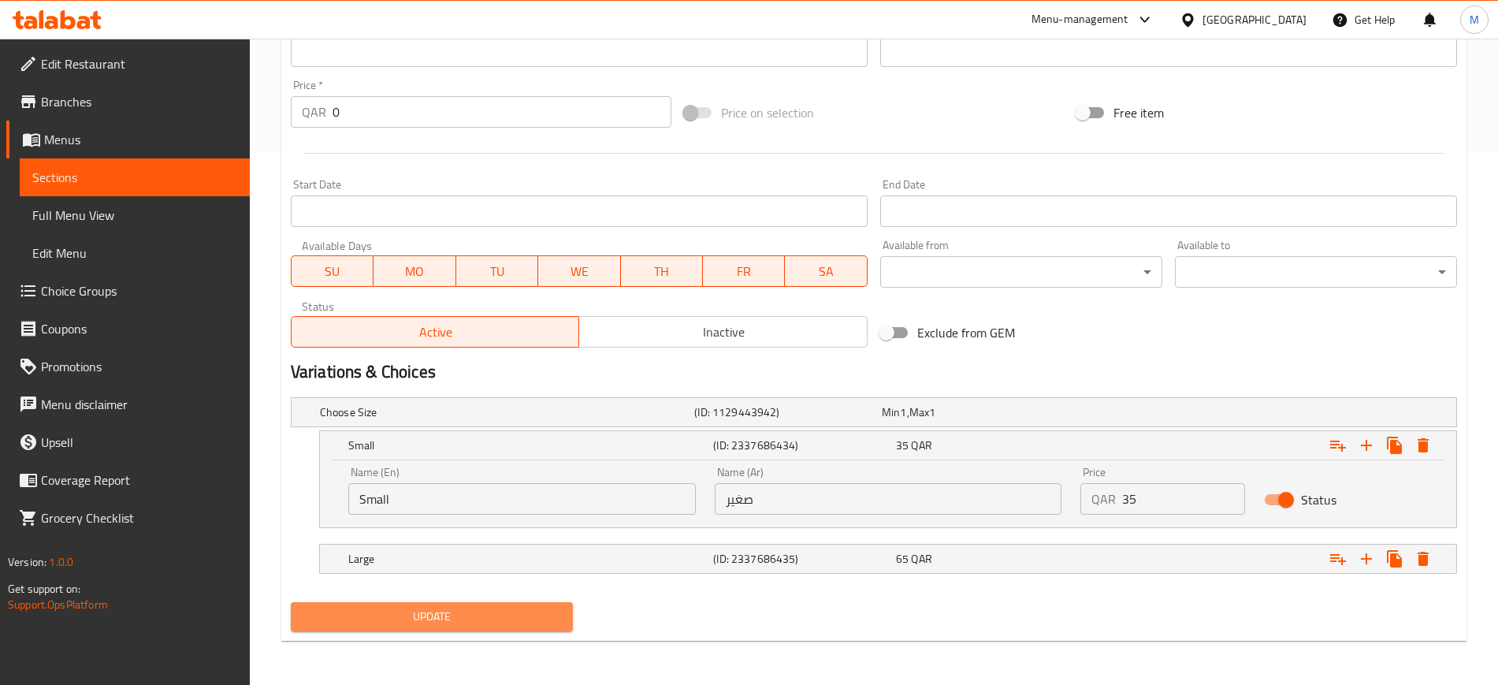
click at [543, 619] on span "Update" at bounding box center [431, 617] width 257 height 20
